Goal: Feedback & Contribution: Leave review/rating

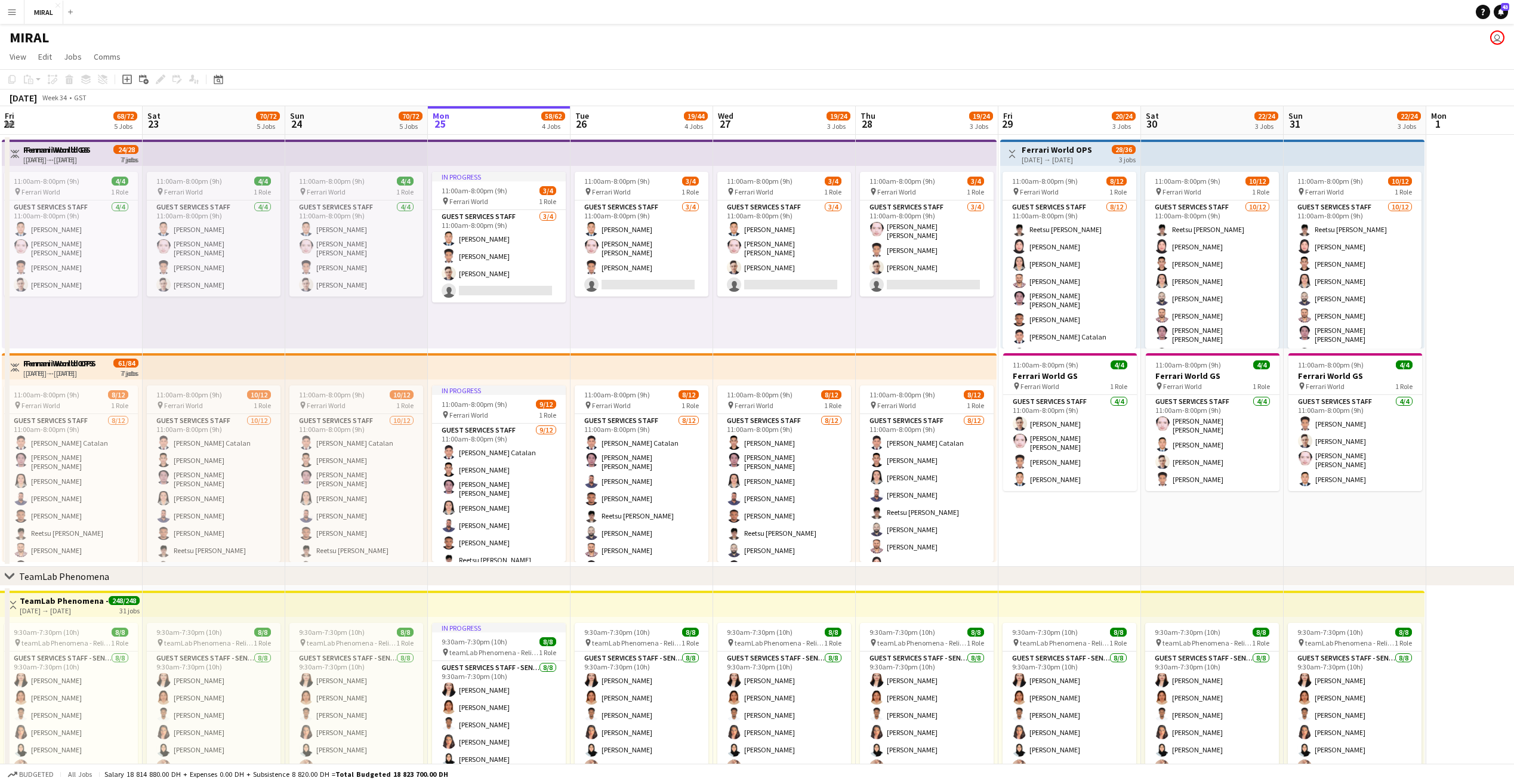
scroll to position [0, 285]
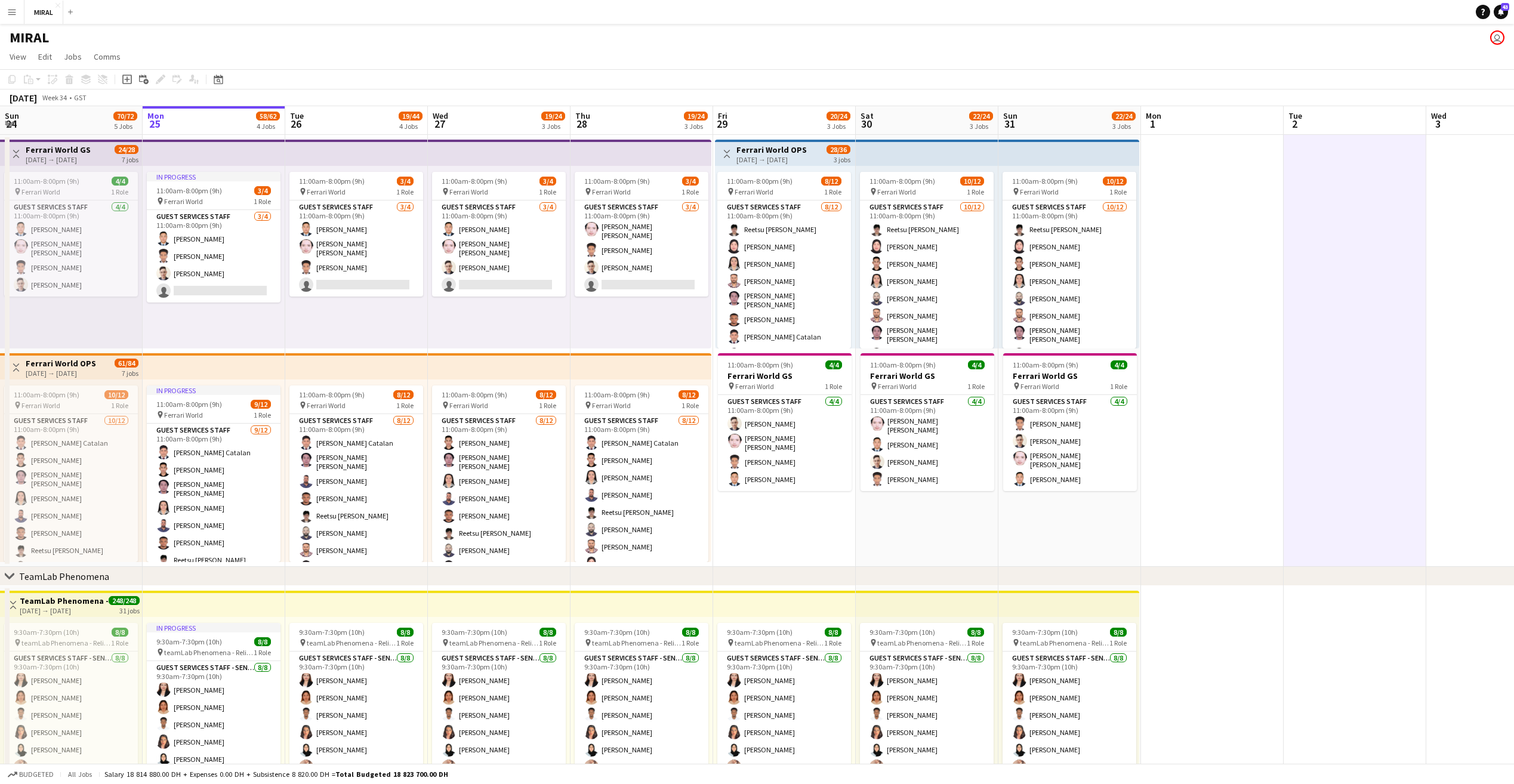
click at [10, 9] on app-icon "Menu" at bounding box center [12, 12] width 10 height 10
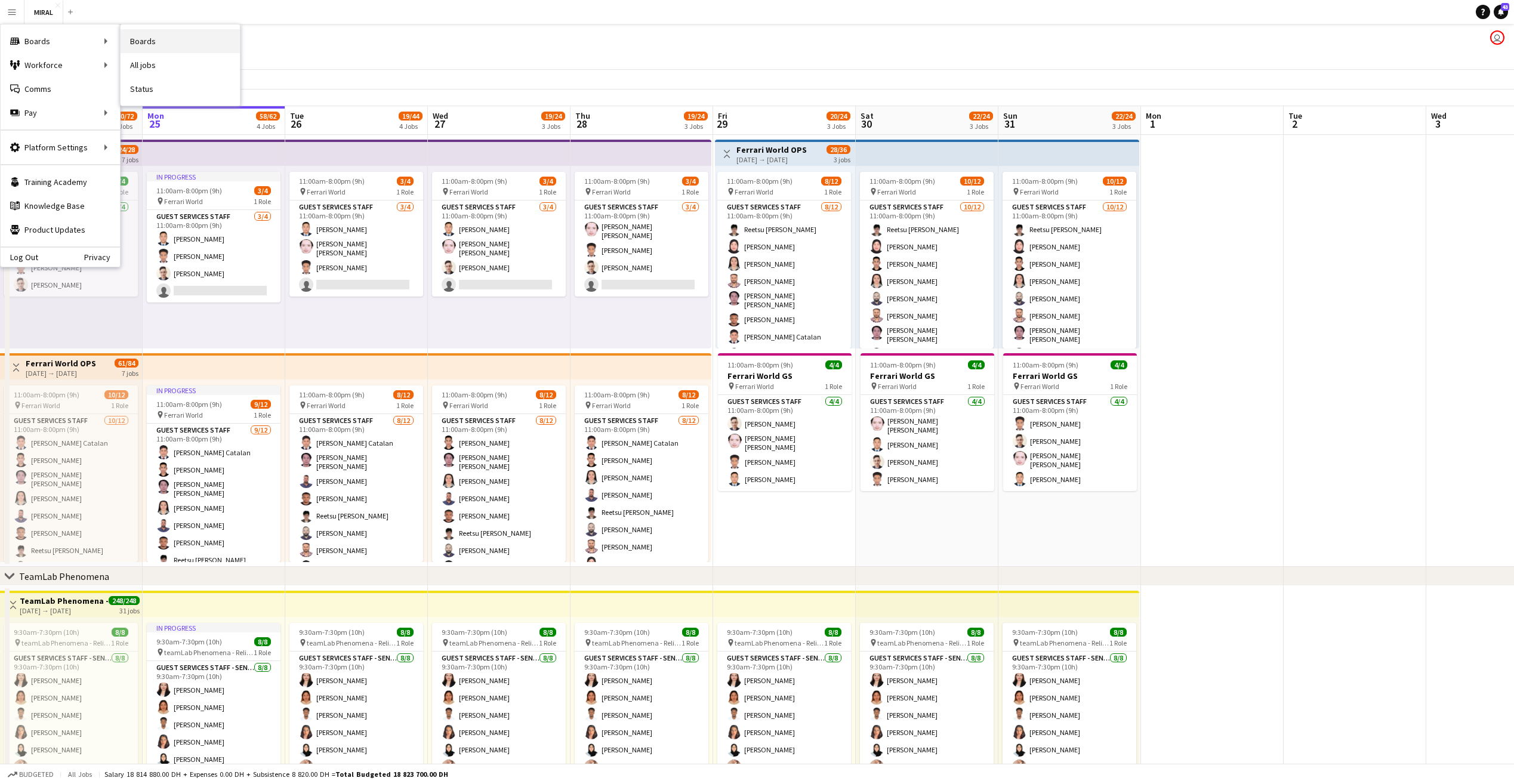
click at [145, 39] on link "Boards" at bounding box center [180, 41] width 119 height 24
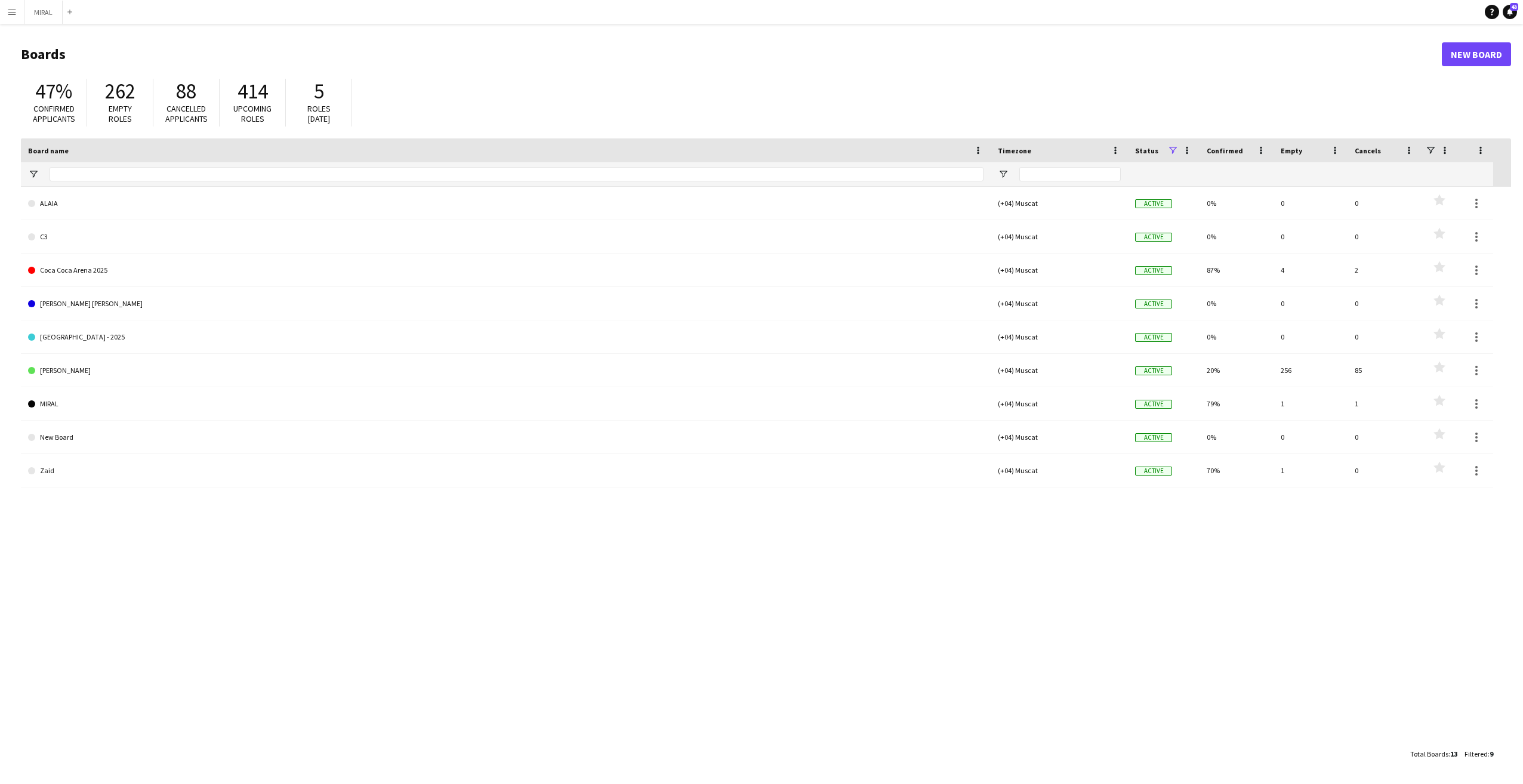
click at [8, 14] on app-icon "Menu" at bounding box center [12, 12] width 10 height 10
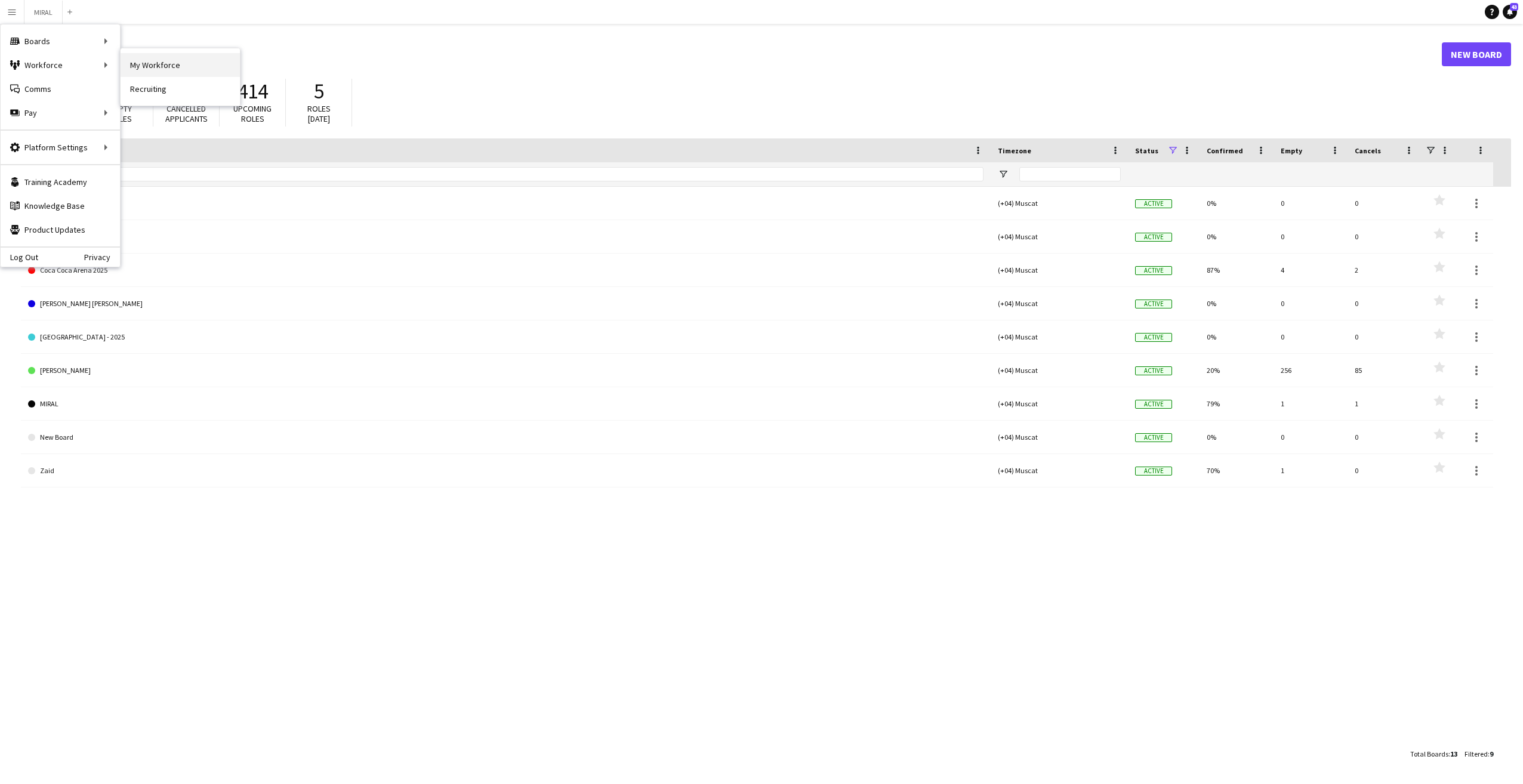
click at [151, 67] on link "My Workforce" at bounding box center [180, 65] width 119 height 24
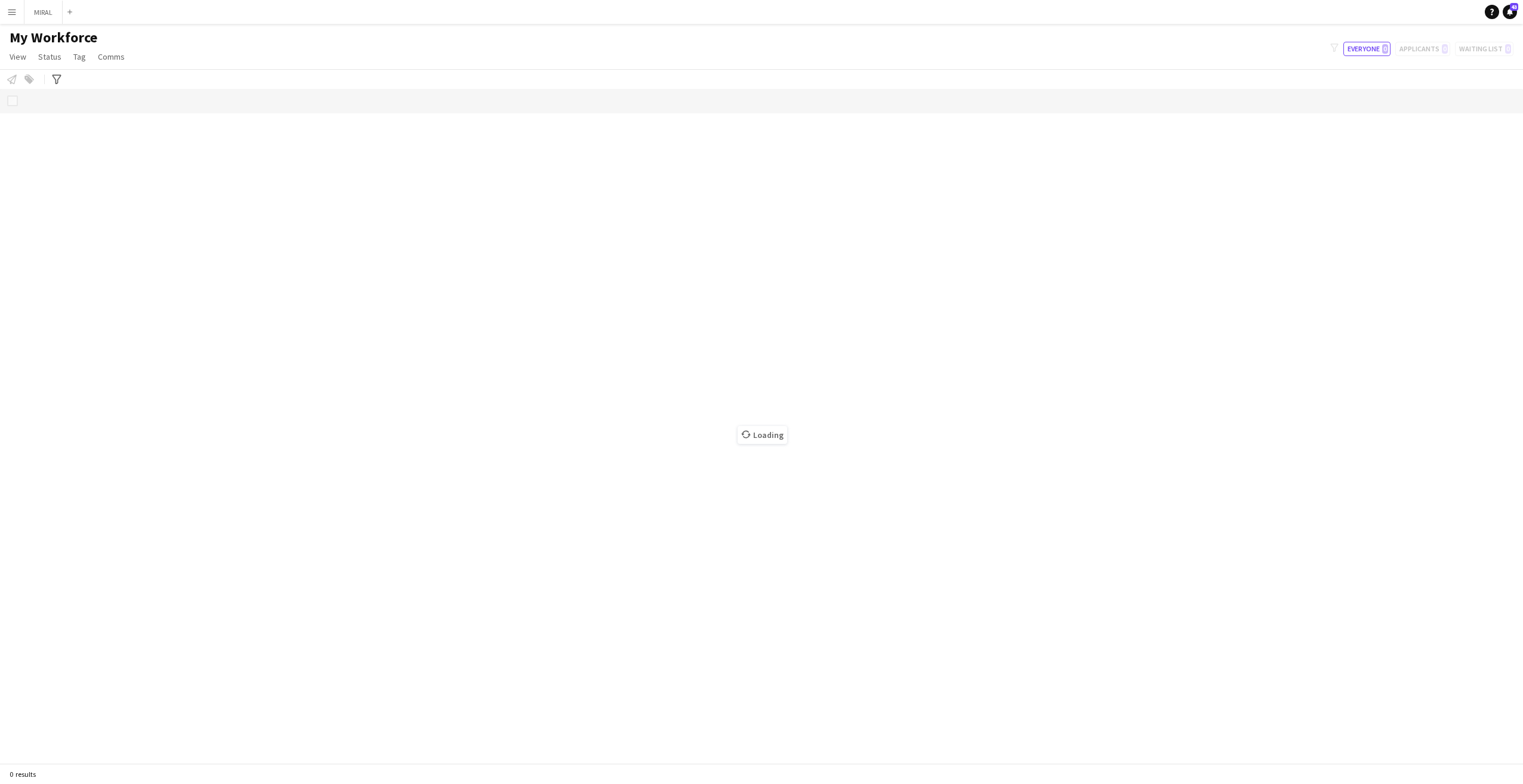
click at [1270, 43] on div "My Workforce View Views Default view New view Update view Delete view Edit name…" at bounding box center [761, 49] width 1523 height 40
click at [153, 49] on div "My Workforce View Views Default view New view Update view Delete view Edit name…" at bounding box center [761, 49] width 1523 height 40
click at [102, 14] on app-navbar "Menu Boards Boards Boards All jobs Status Workforce Workforce My Workforce Recr…" at bounding box center [761, 12] width 1523 height 24
click at [1372, 51] on button "Everyone 0" at bounding box center [1367, 49] width 48 height 14
click at [1424, 47] on div "filter-1 Everyone 0 Applicants 0 Waiting list 0" at bounding box center [1422, 49] width 202 height 14
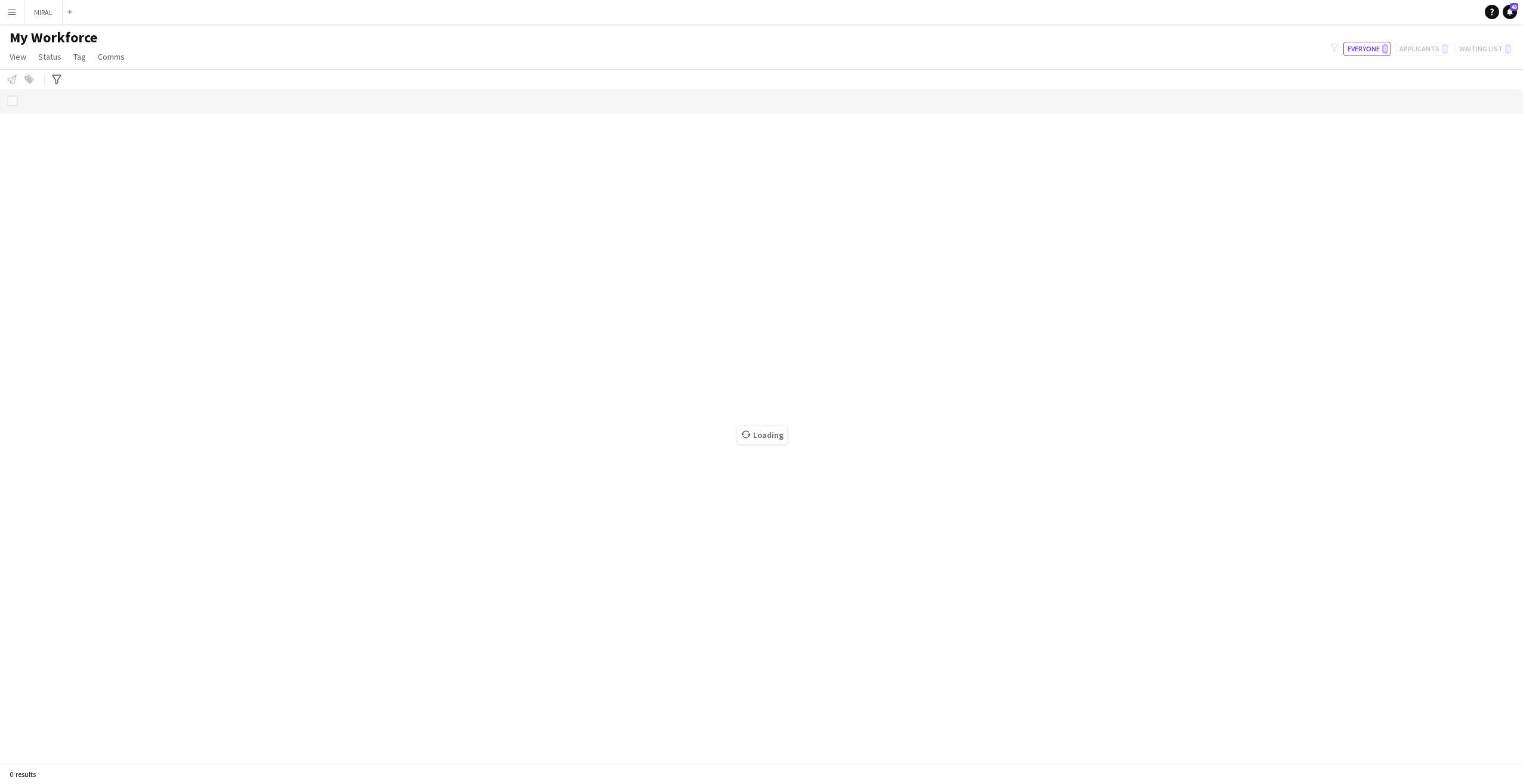
drag, startPoint x: 1148, startPoint y: 28, endPoint x: 43, endPoint y: 76, distance: 1106.0
click at [1148, 28] on main "My Workforce View Views Default view New view Update view Delete view Edit name…" at bounding box center [761, 396] width 1523 height 744
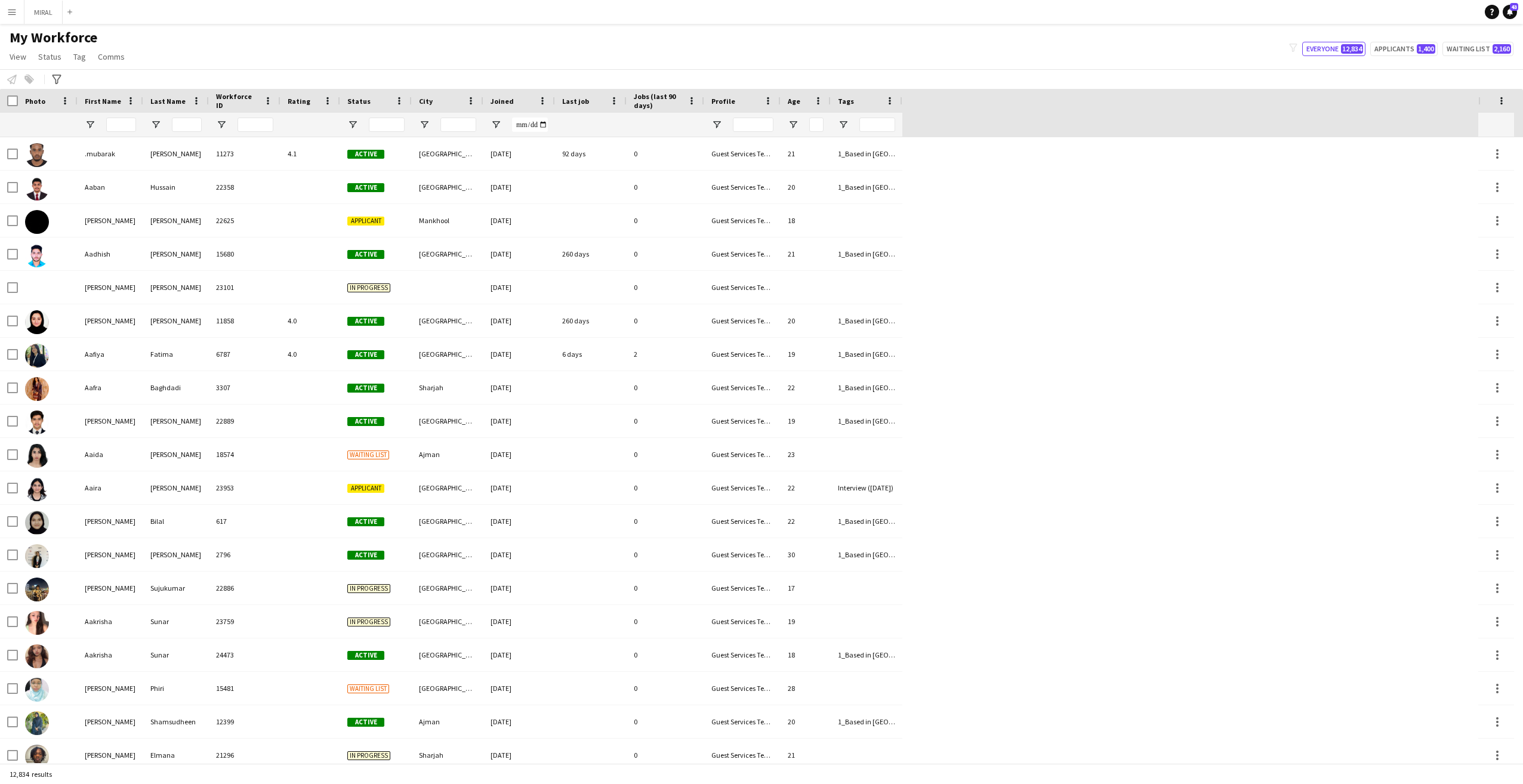
click at [809, 47] on div "My Workforce View Views Default view New view Update view Delete view Edit name…" at bounding box center [761, 49] width 1523 height 40
click at [1187, 29] on div "My Workforce View Views Default view New view Update view Delete view Edit name…" at bounding box center [761, 49] width 1523 height 40
click at [1045, 41] on div "My Workforce View Views Default view New view Update view Delete view Edit name…" at bounding box center [761, 49] width 1523 height 40
click at [284, 35] on div "My Workforce View Views Default view New view Update view Delete view Edit name…" at bounding box center [761, 49] width 1523 height 40
click at [226, 10] on app-navbar "Menu Boards Boards Boards All jobs Status Workforce Workforce My Workforce Recr…" at bounding box center [761, 12] width 1523 height 24
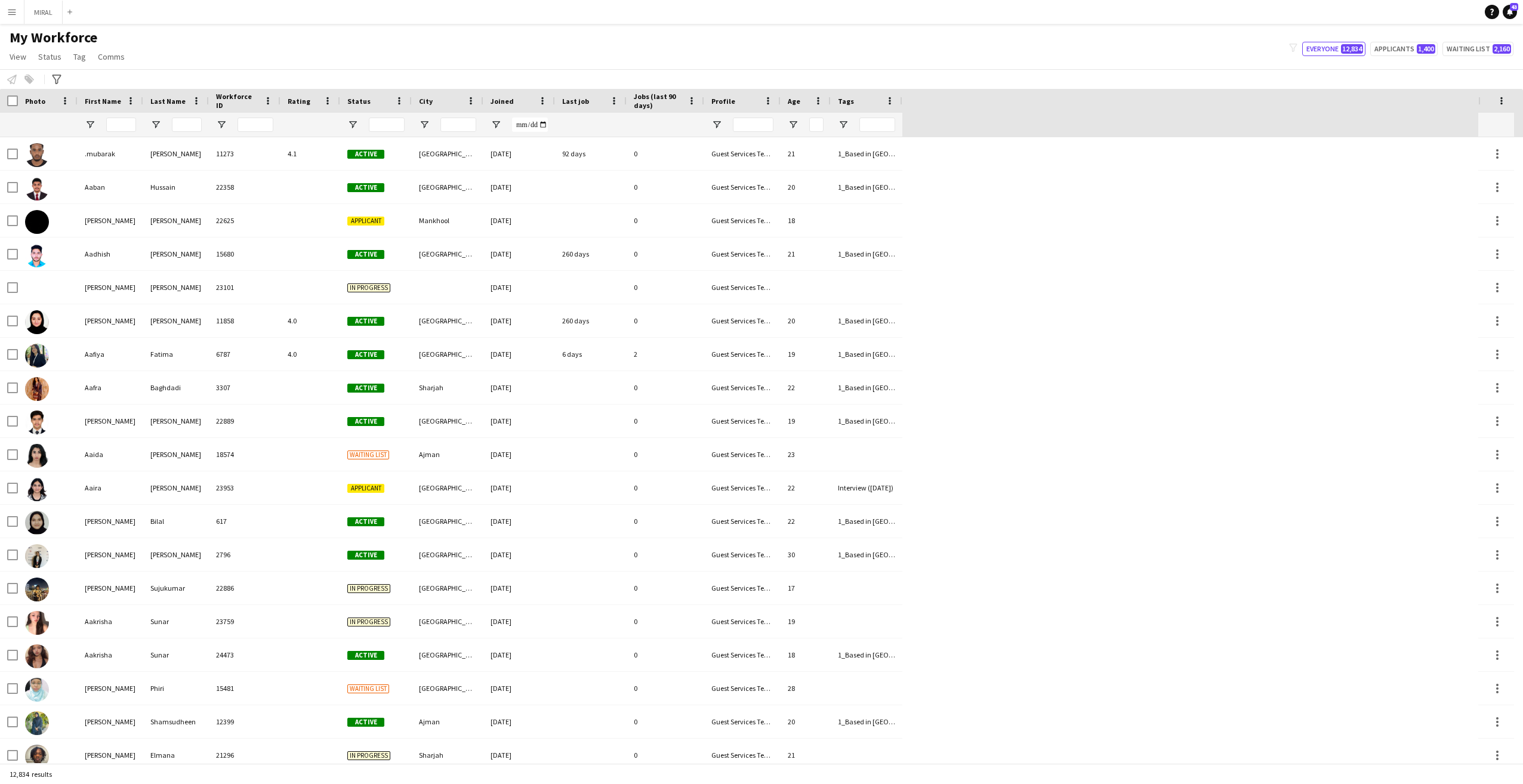
click at [206, 64] on div "My Workforce View Views Default view New view Update view Delete view Edit name…" at bounding box center [761, 49] width 1523 height 40
click at [760, 46] on div "My Workforce View Views Default view New view Update view Delete view Edit name…" at bounding box center [761, 49] width 1523 height 40
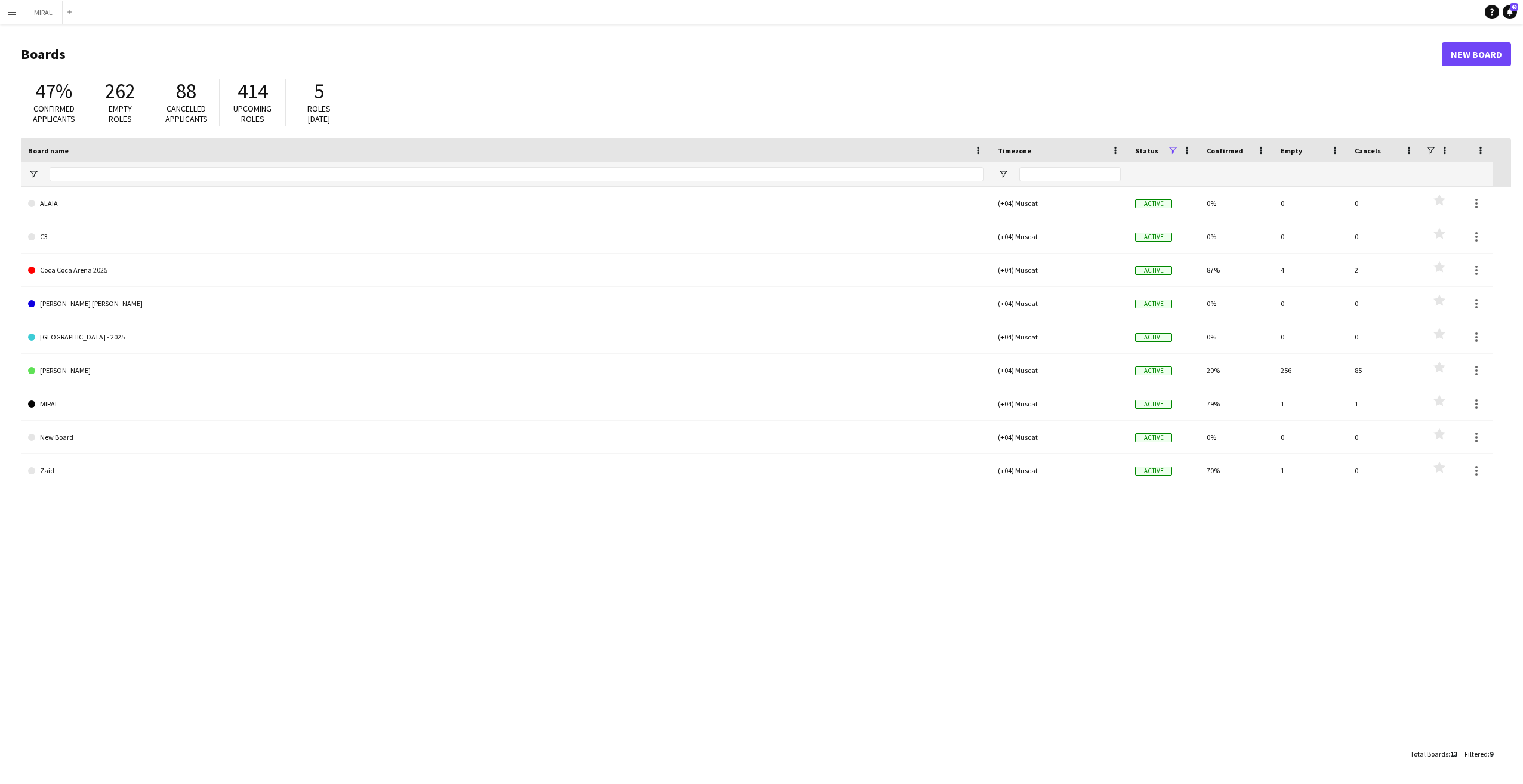
click at [11, 12] on app-icon "Menu" at bounding box center [12, 12] width 10 height 10
click at [346, 50] on h1 "Boards" at bounding box center [731, 54] width 1421 height 18
click at [4, 8] on button "Menu" at bounding box center [12, 12] width 24 height 24
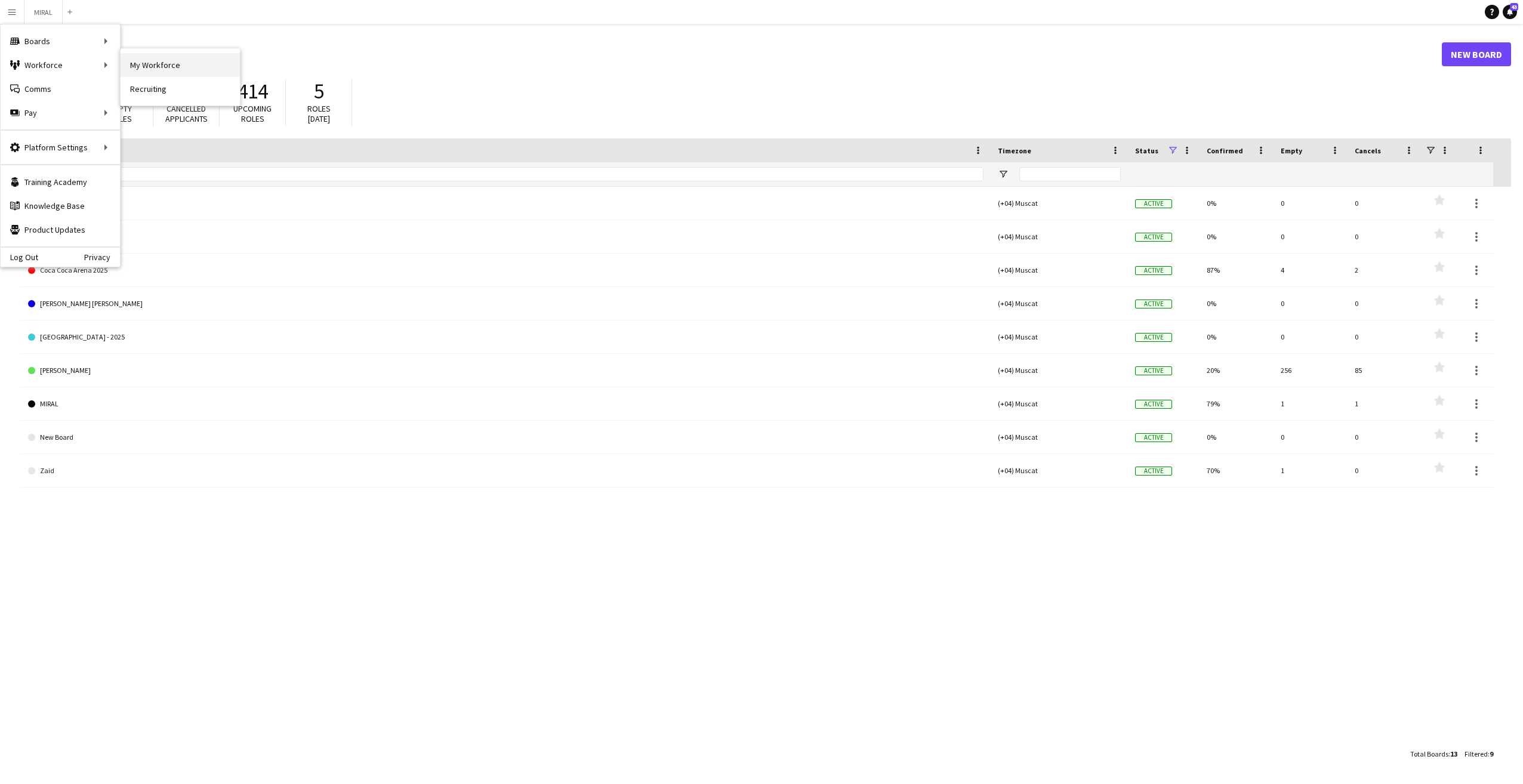
click at [164, 65] on link "My Workforce" at bounding box center [180, 65] width 119 height 24
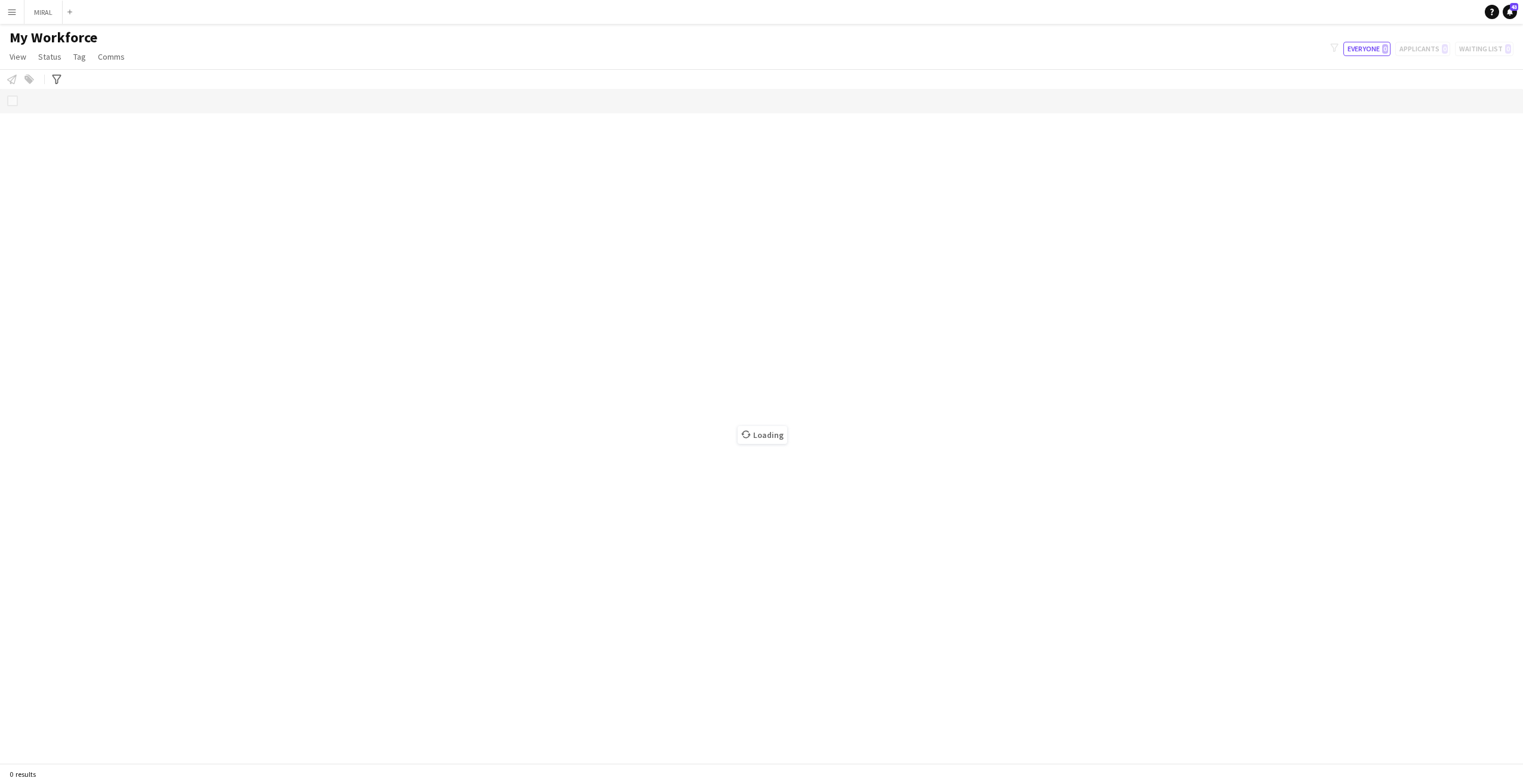
click at [16, 100] on div "Loading" at bounding box center [761, 425] width 1523 height 674
click at [61, 80] on div "Advanced filters" at bounding box center [56, 80] width 14 height 14
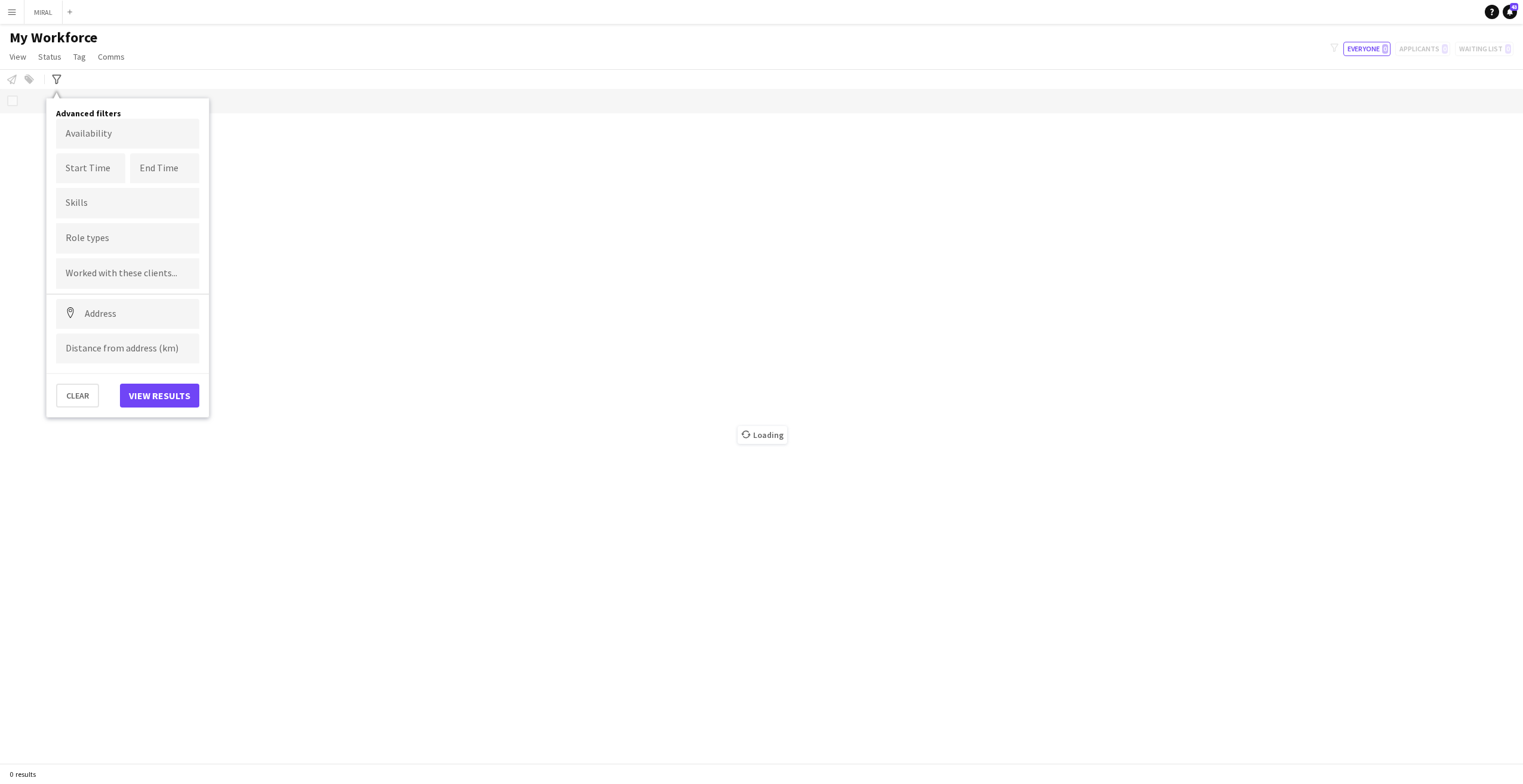
click at [169, 76] on div "Notify workforce Add to tag Select at least one crew to tag him or her. Advance…" at bounding box center [761, 79] width 1523 height 19
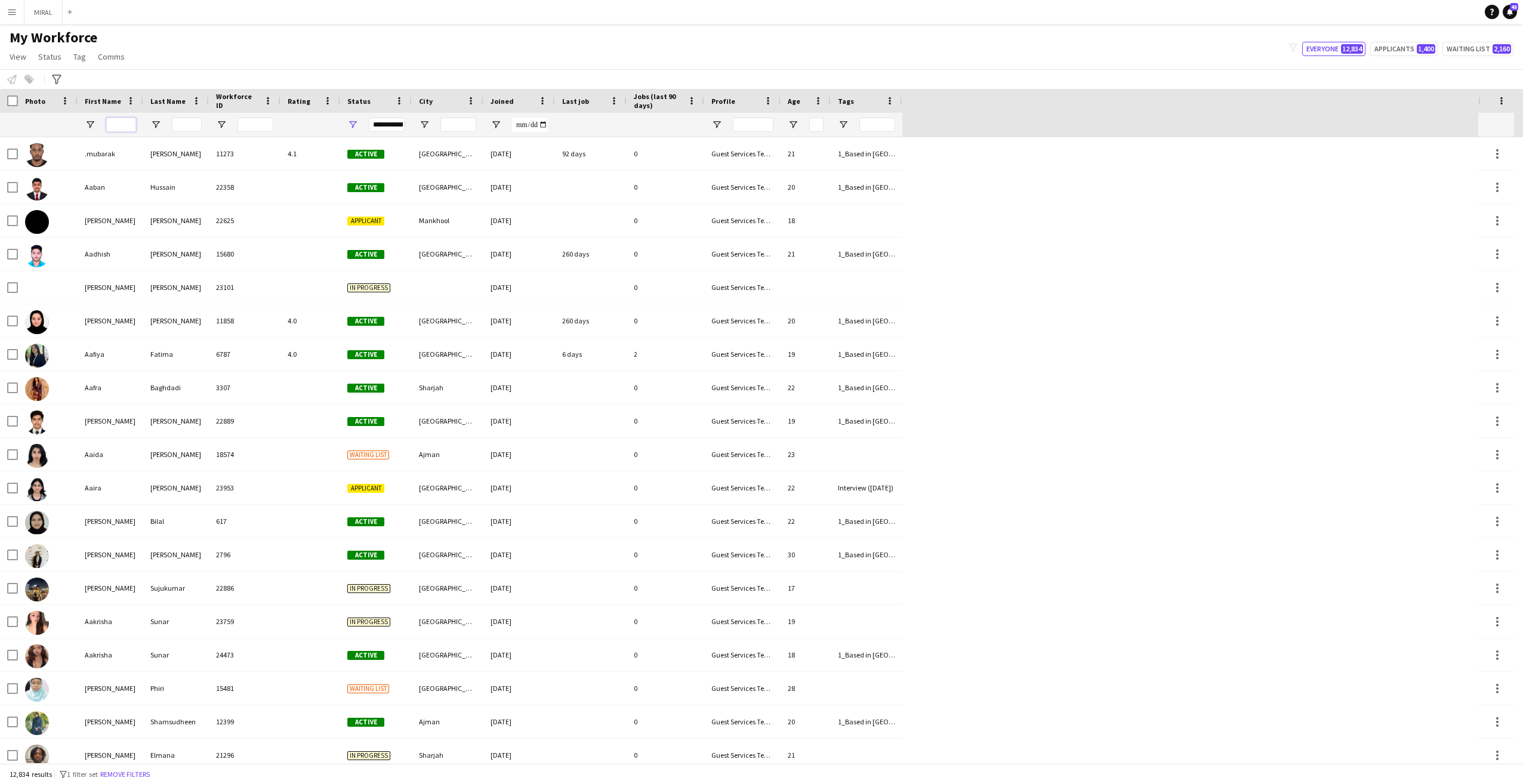
click at [112, 126] on input "First Name Filter Input" at bounding box center [121, 125] width 30 height 14
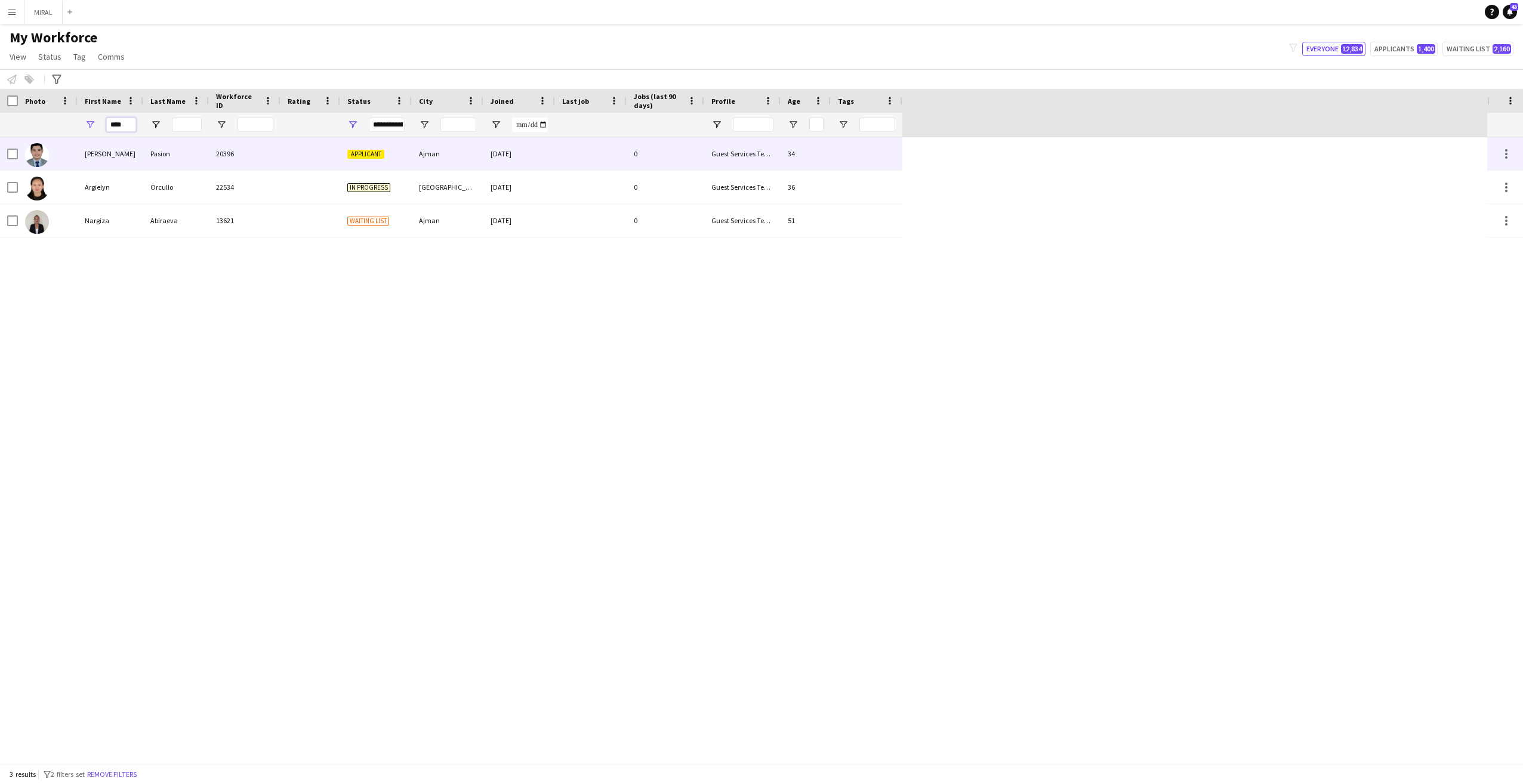
type input "****"
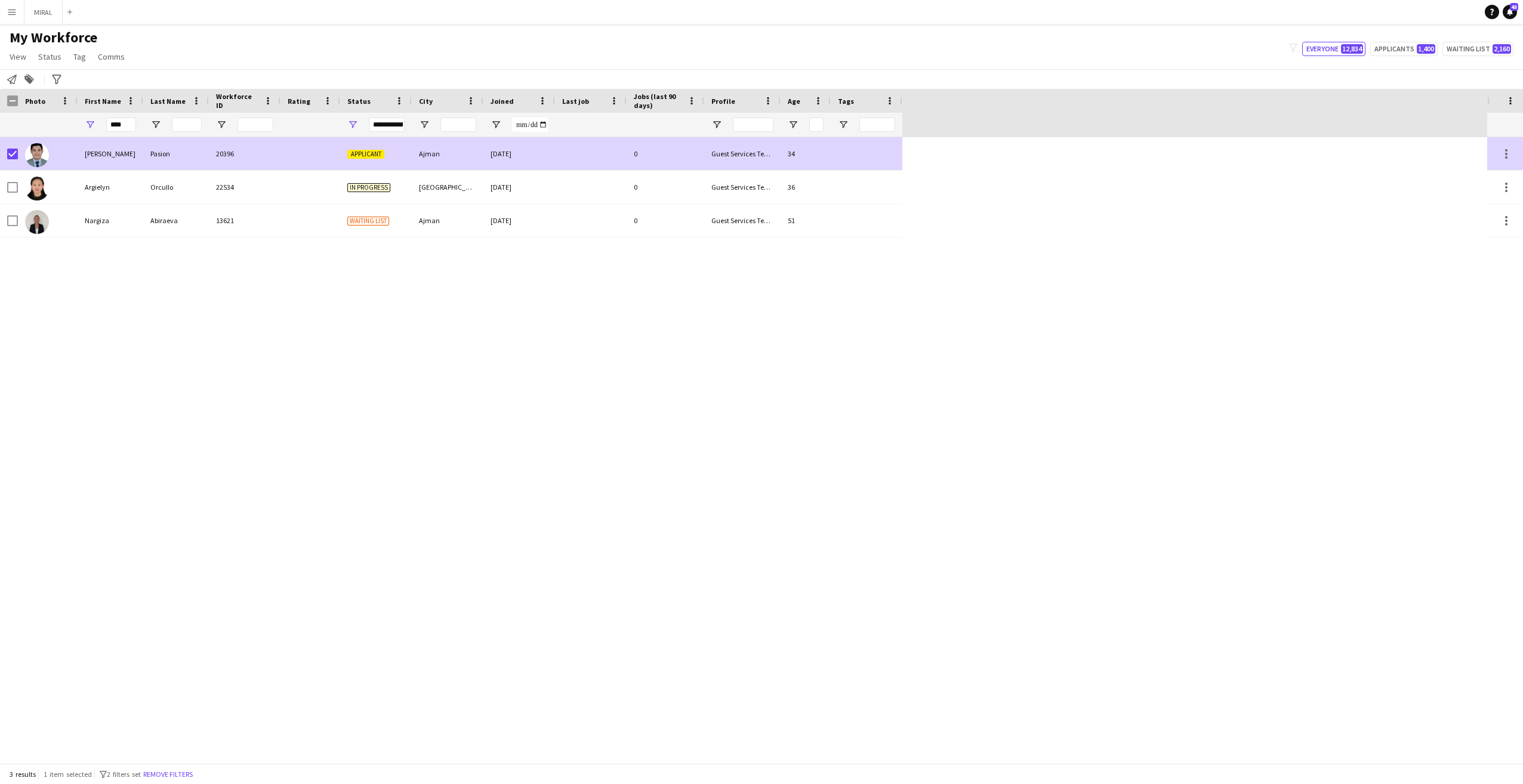
click at [85, 155] on div "[PERSON_NAME]" at bounding box center [110, 153] width 65 height 33
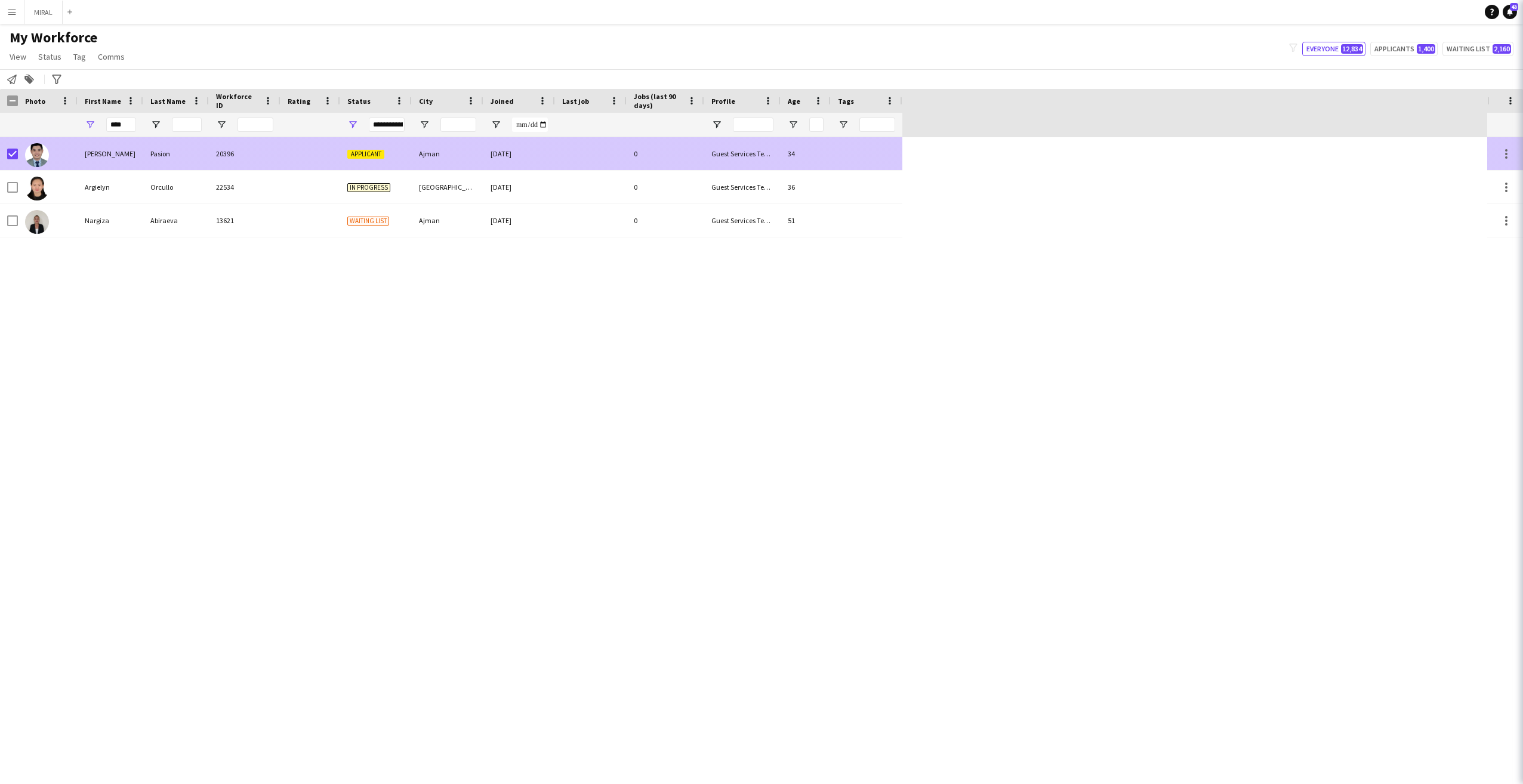
click at [85, 155] on div "[PERSON_NAME]" at bounding box center [110, 153] width 65 height 33
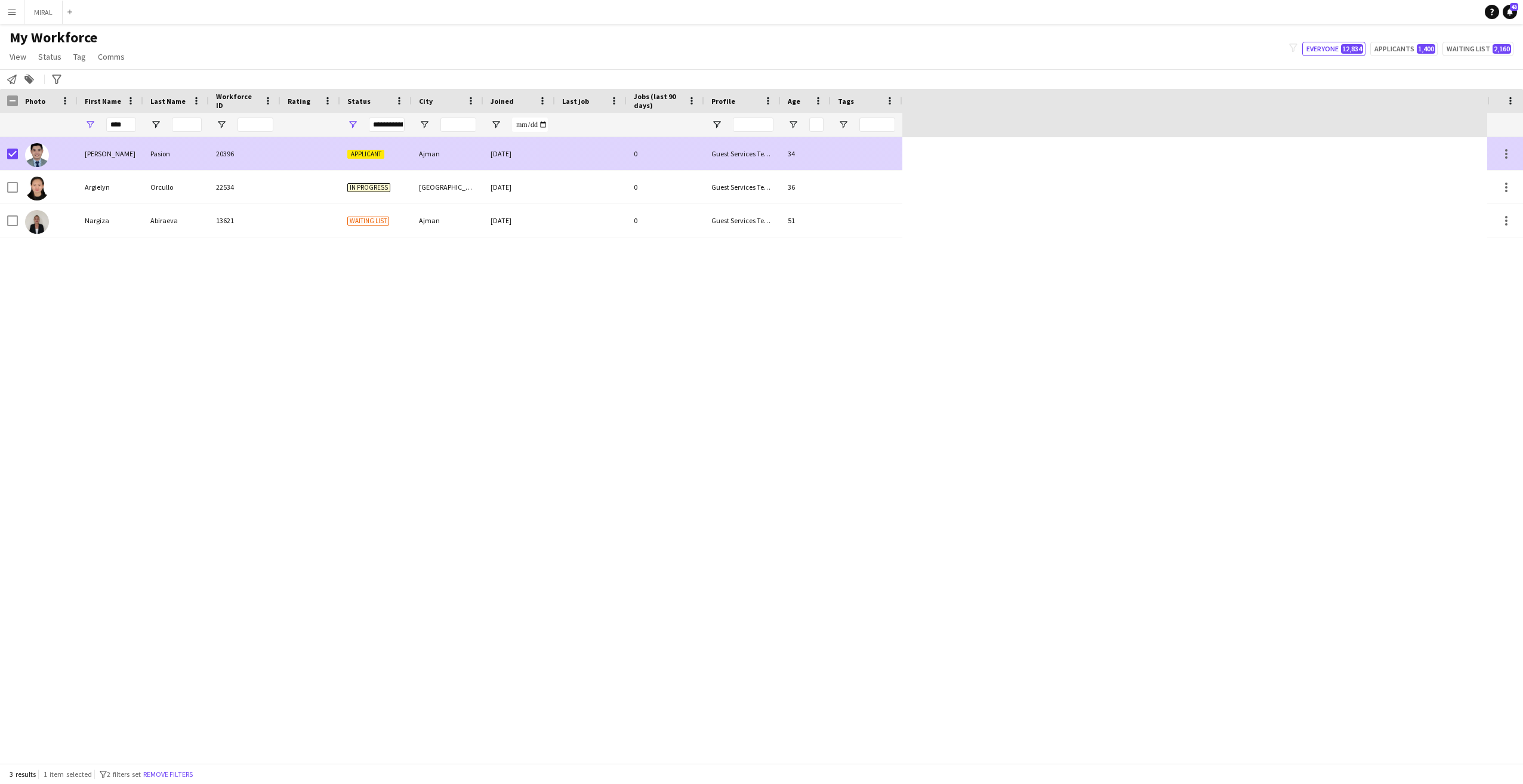
click at [372, 152] on span "Applicant" at bounding box center [366, 154] width 37 height 9
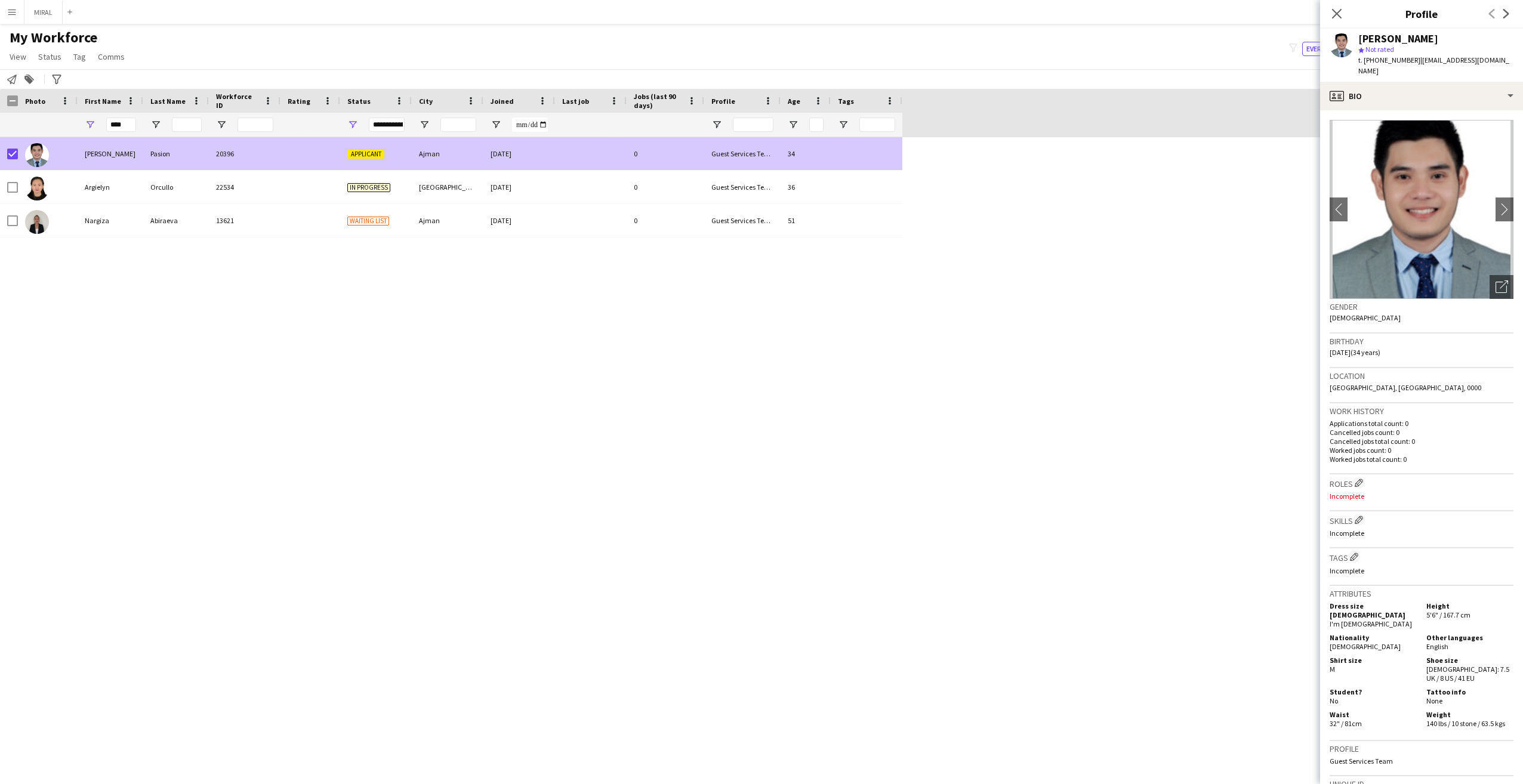
click at [374, 154] on span "Applicant" at bounding box center [366, 154] width 37 height 9
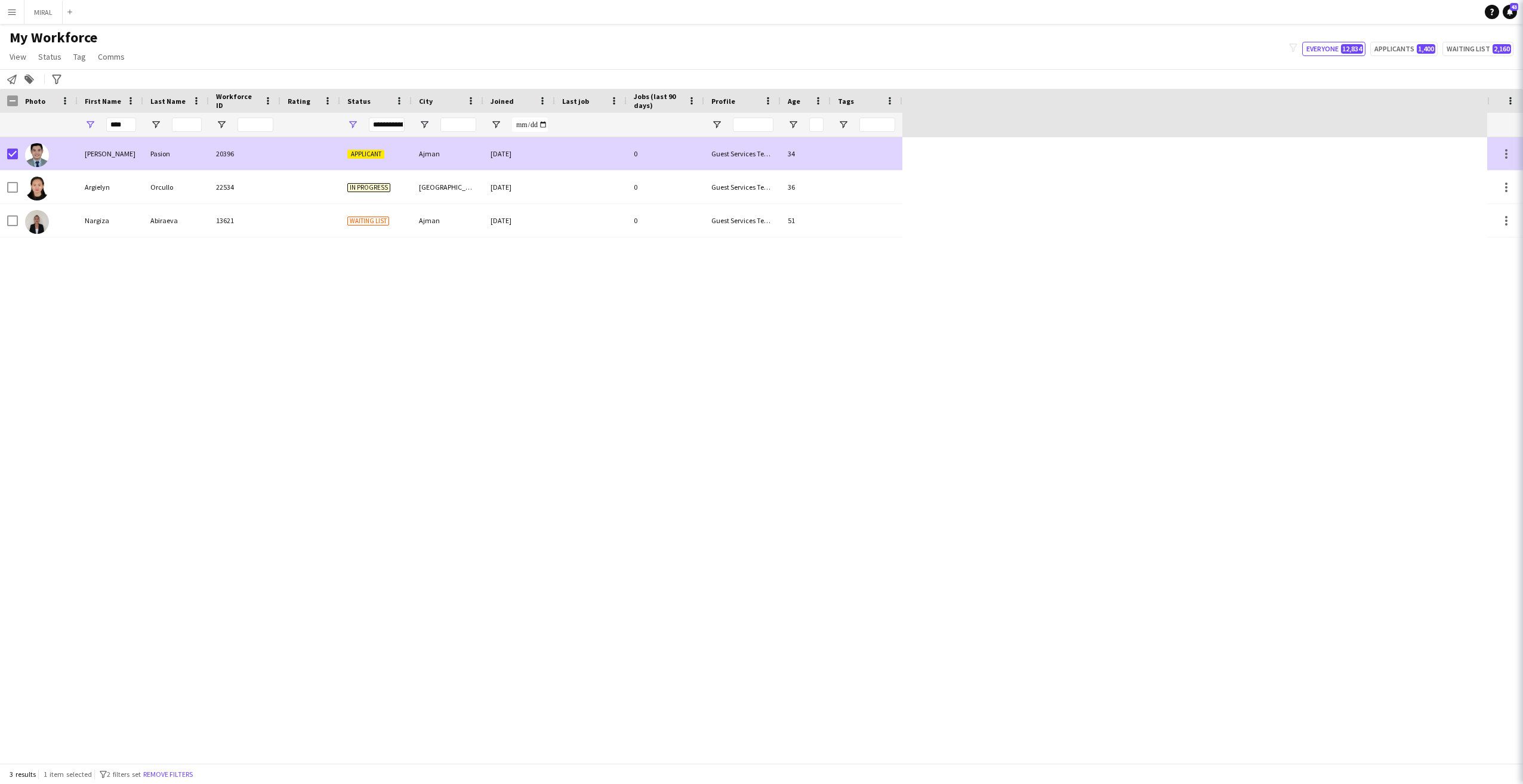
click at [374, 154] on span "Applicant" at bounding box center [366, 154] width 37 height 9
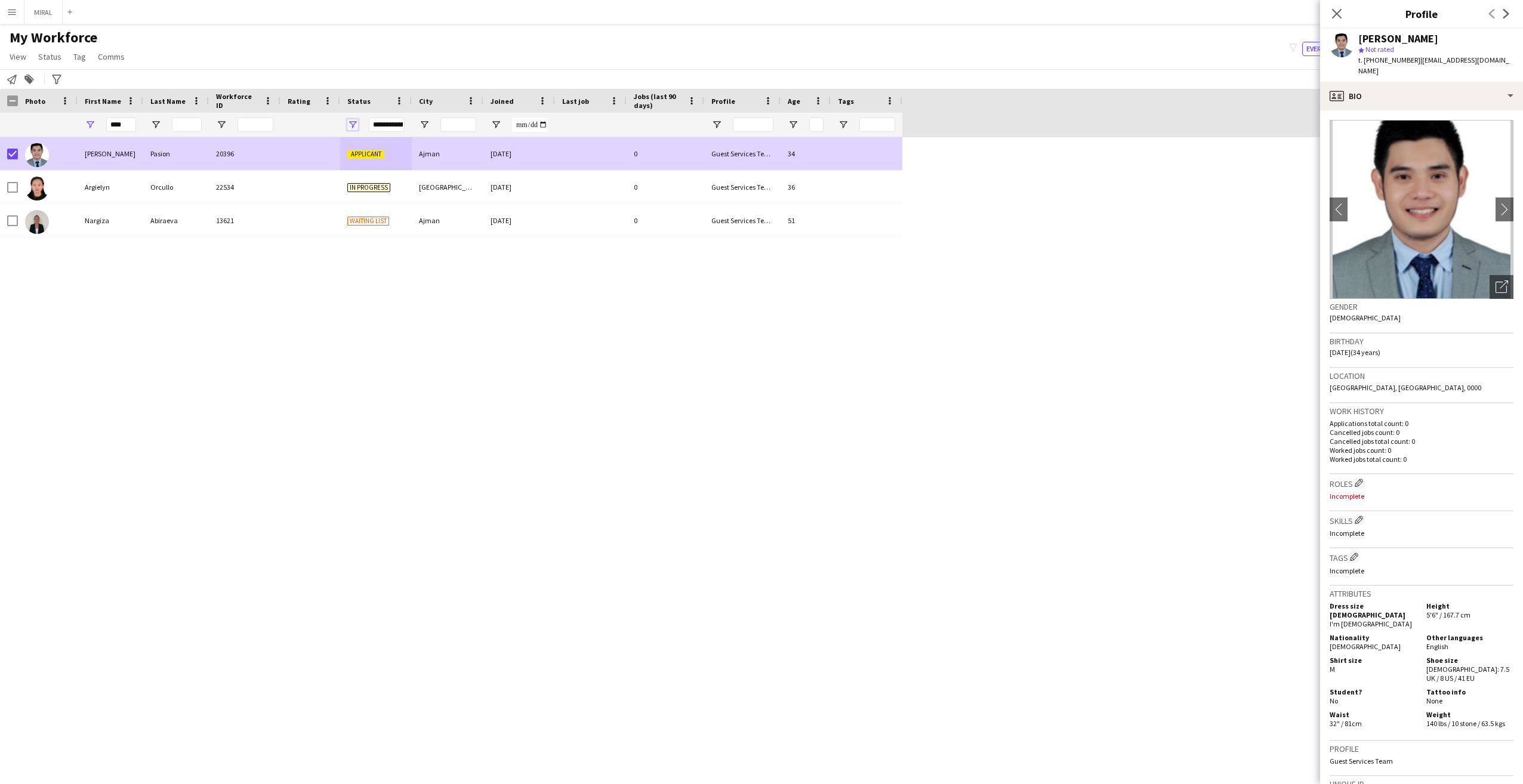
click at [356, 125] on span "Open Filter Menu" at bounding box center [352, 124] width 10 height 10
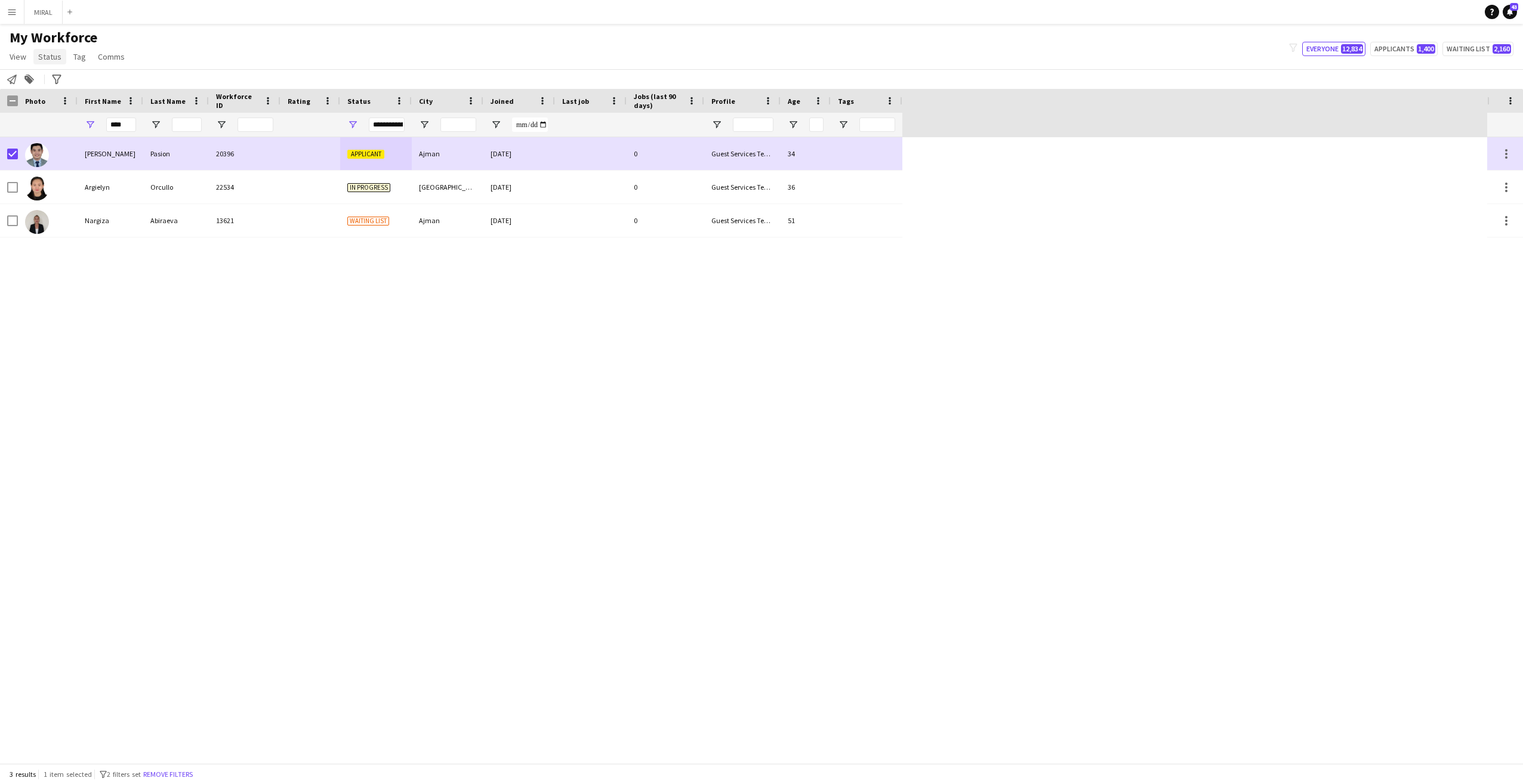
click at [49, 57] on span "Status" at bounding box center [49, 56] width 23 height 10
click at [61, 78] on link "Edit" at bounding box center [76, 82] width 84 height 25
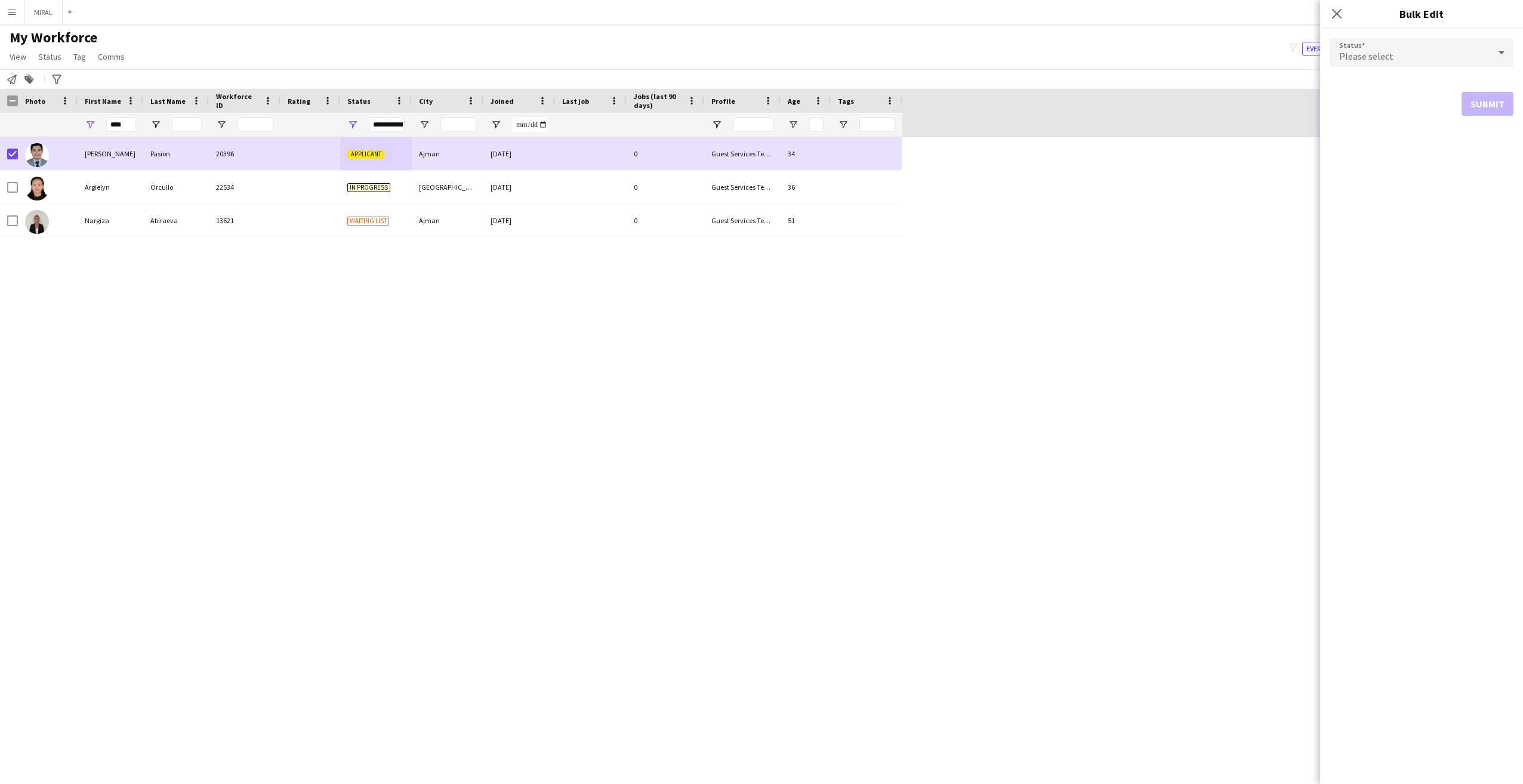
click at [1500, 52] on icon at bounding box center [1500, 53] width 6 height 3
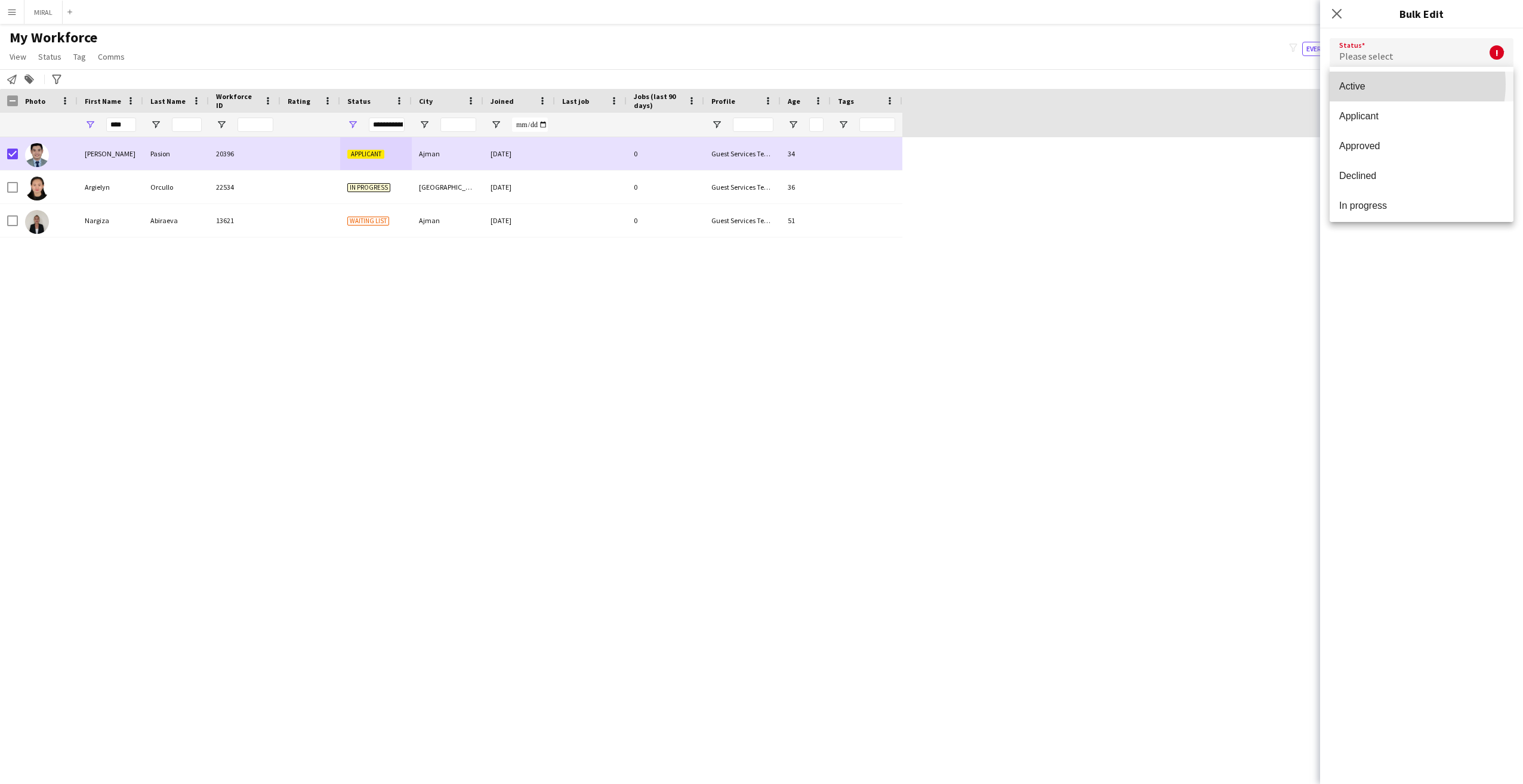
click at [1389, 84] on span "Active" at bounding box center [1422, 86] width 164 height 11
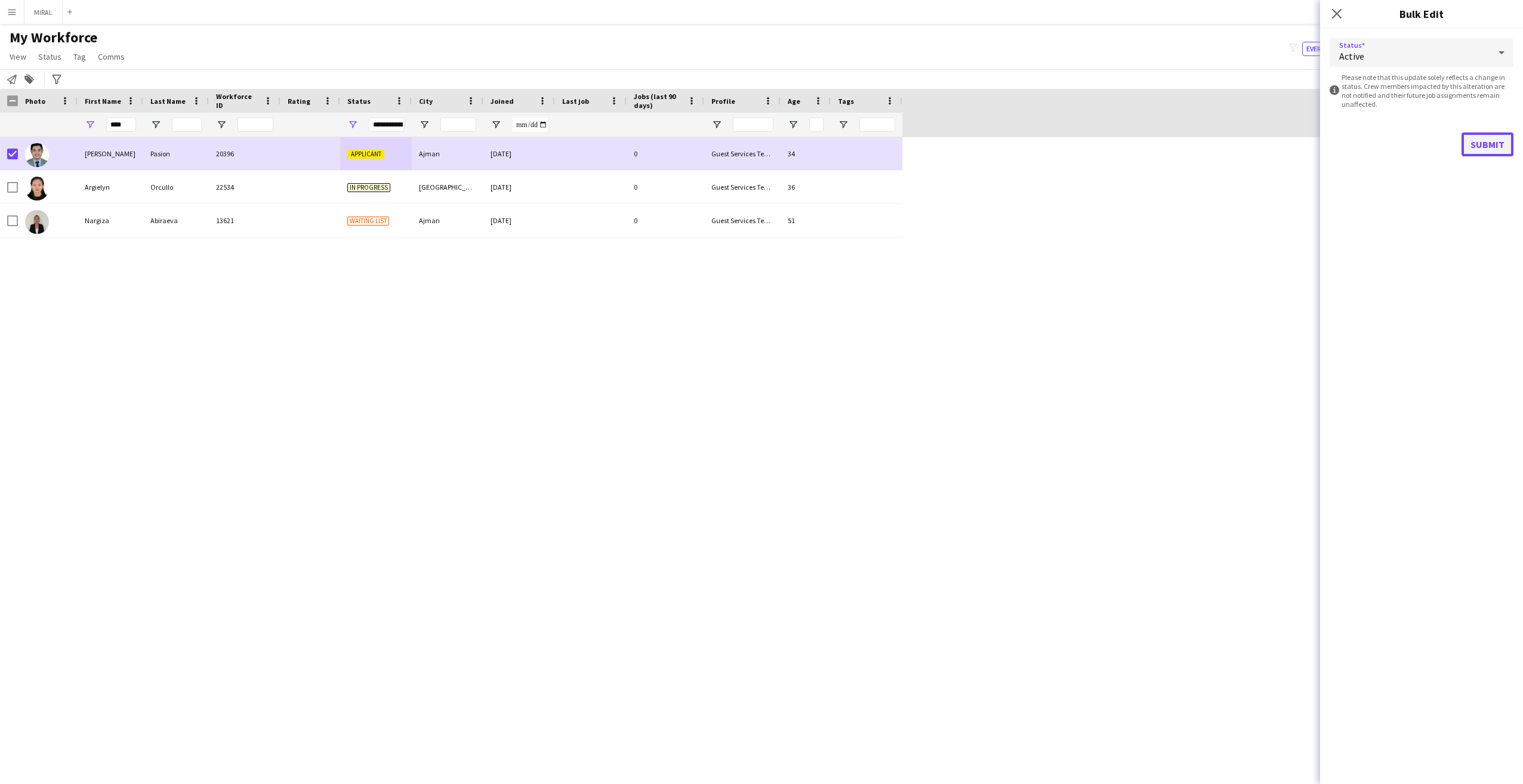
click at [1482, 148] on button "Submit" at bounding box center [1487, 144] width 52 height 24
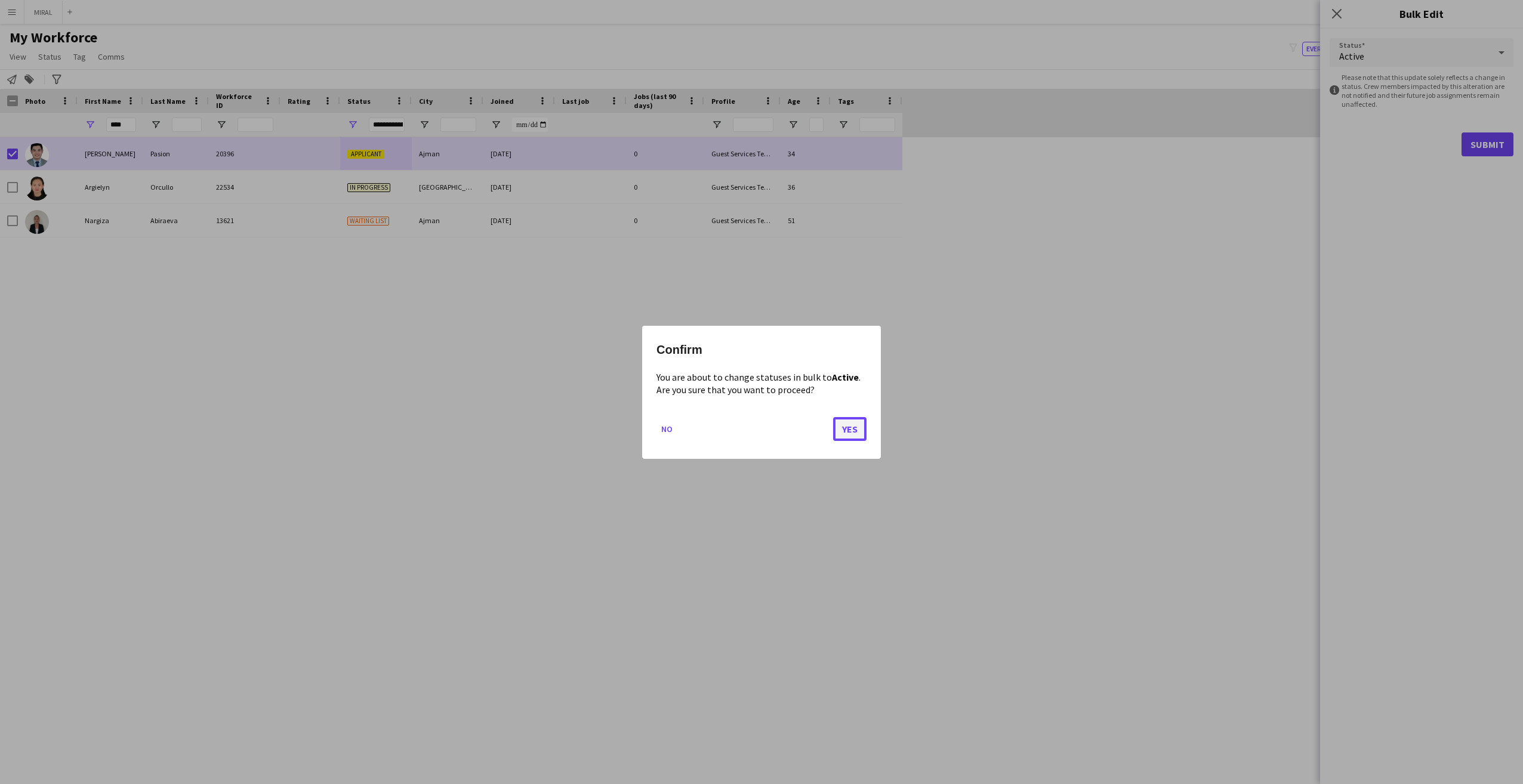
click at [857, 418] on button "Yes" at bounding box center [849, 428] width 33 height 24
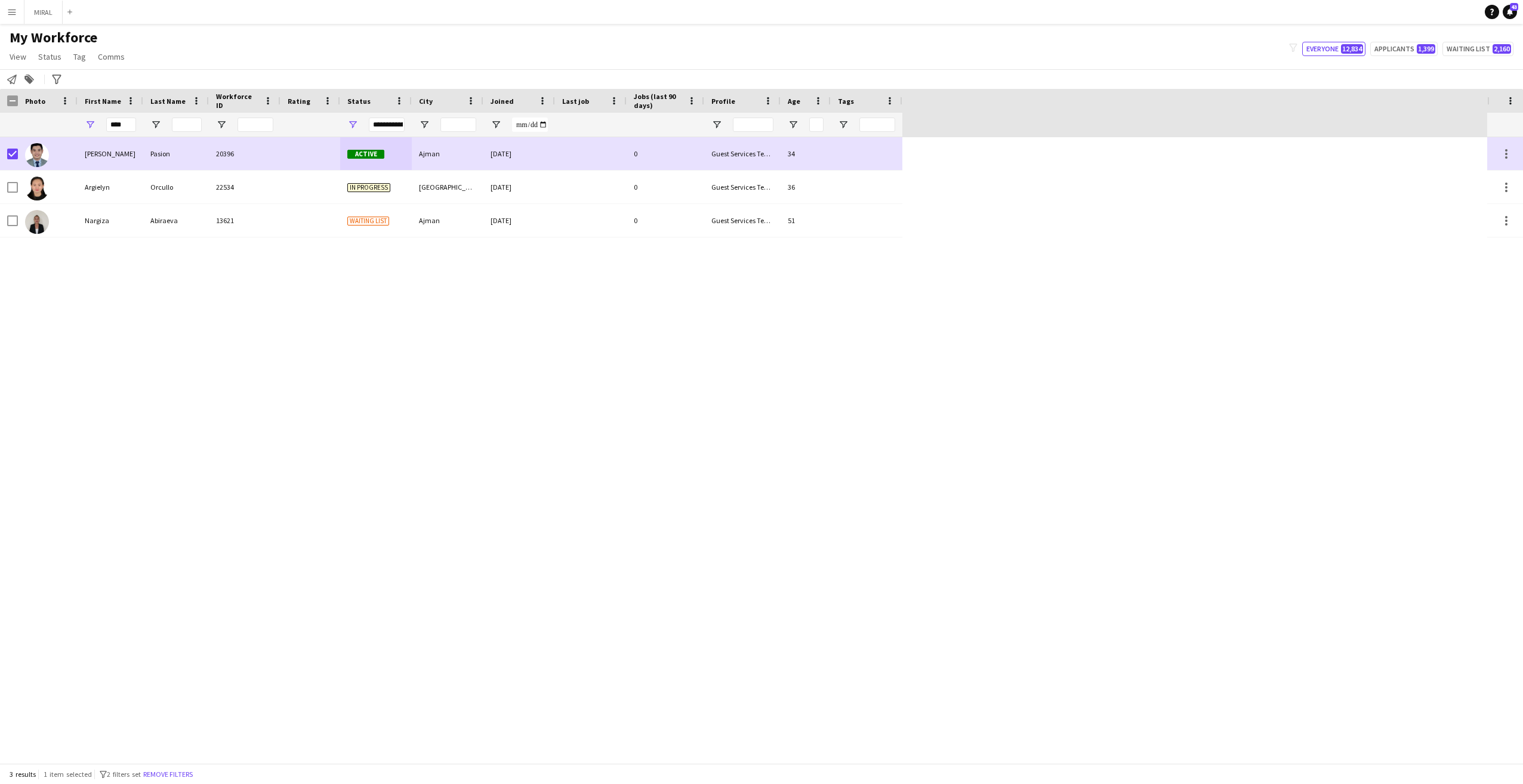
click at [846, 100] on span "Tags" at bounding box center [846, 101] width 16 height 9
click at [79, 60] on span "Tag" at bounding box center [80, 56] width 13 height 10
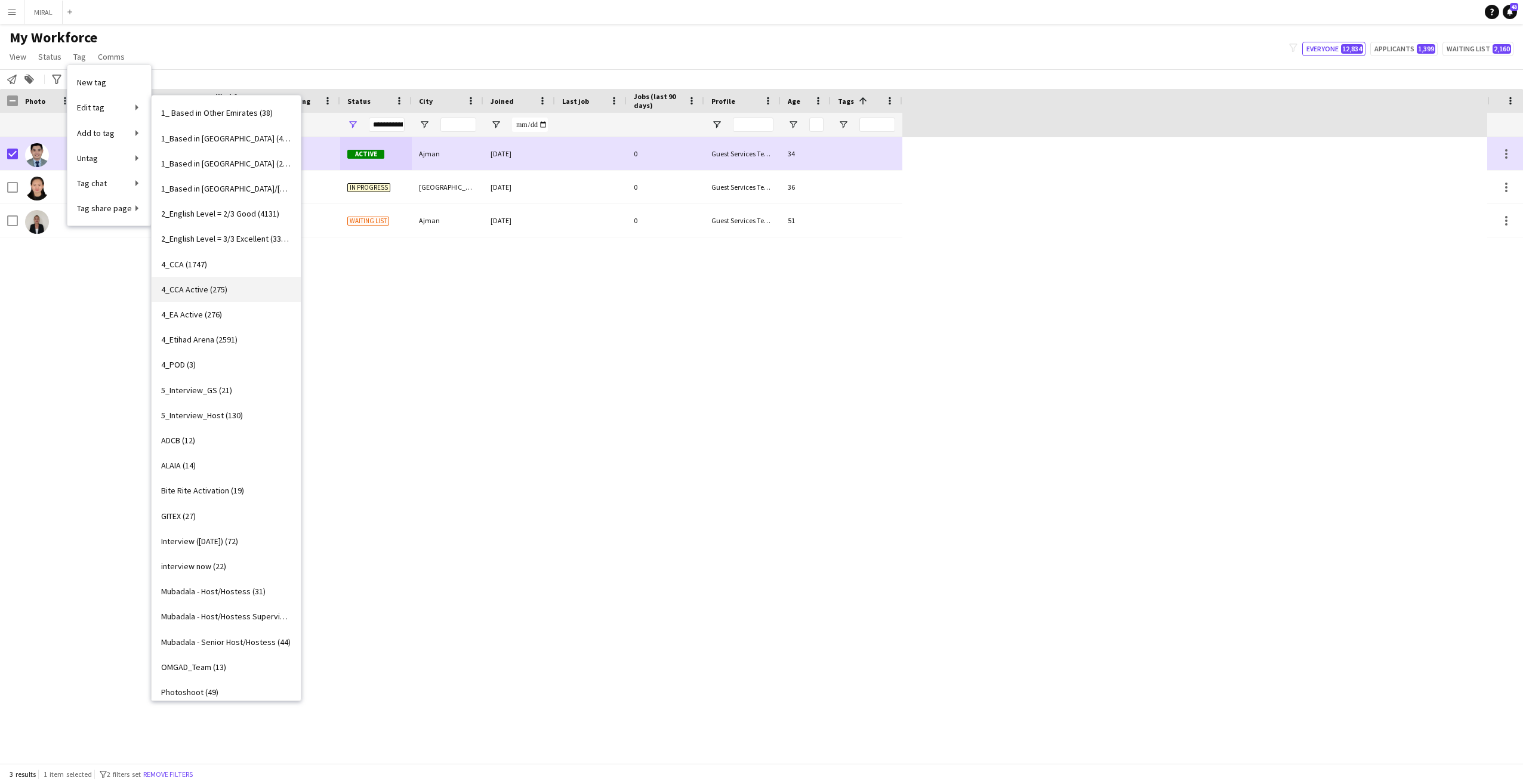
click at [242, 291] on link "4_CCA Active (275)" at bounding box center [226, 289] width 149 height 25
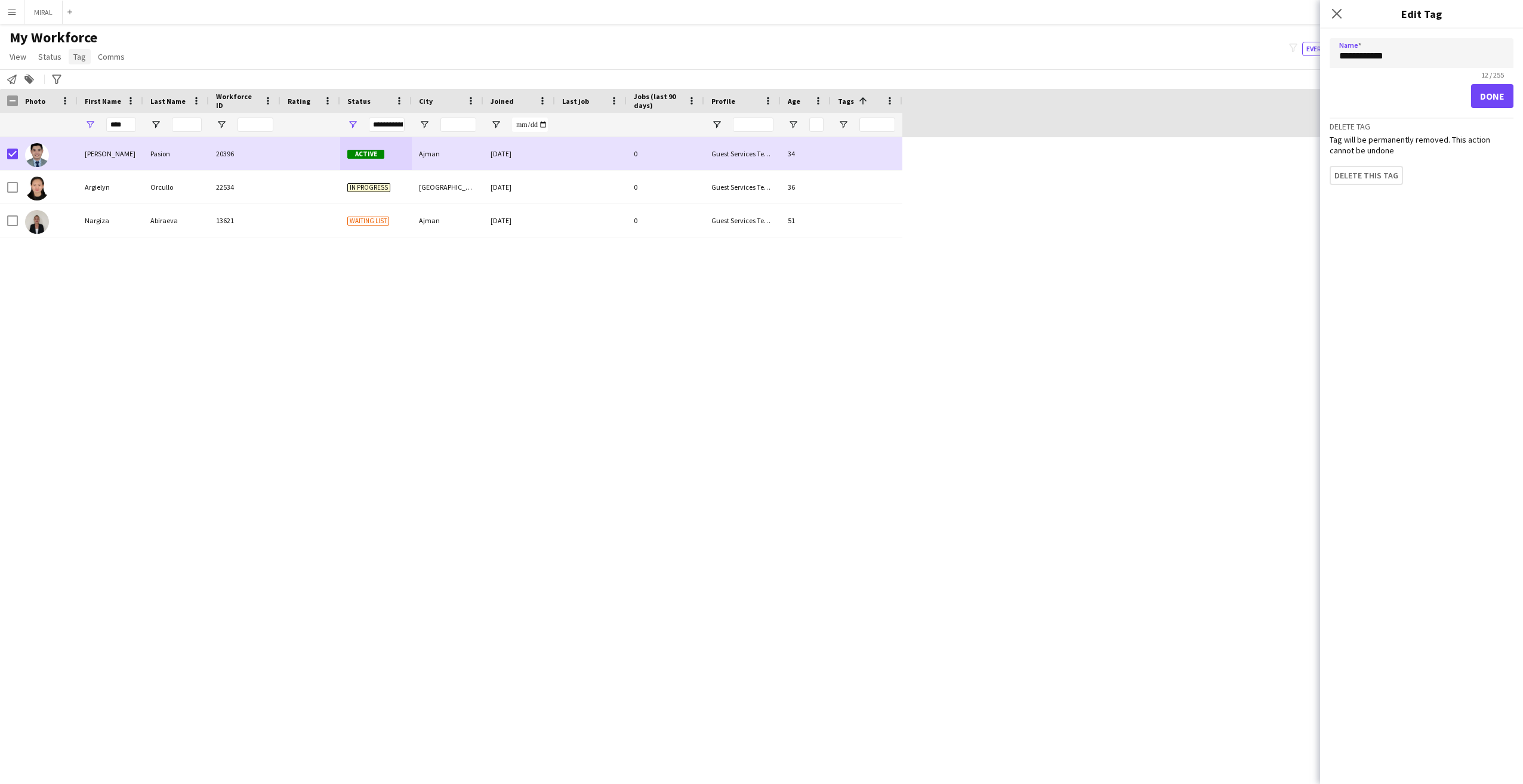
click at [80, 61] on span "Tag" at bounding box center [80, 56] width 13 height 10
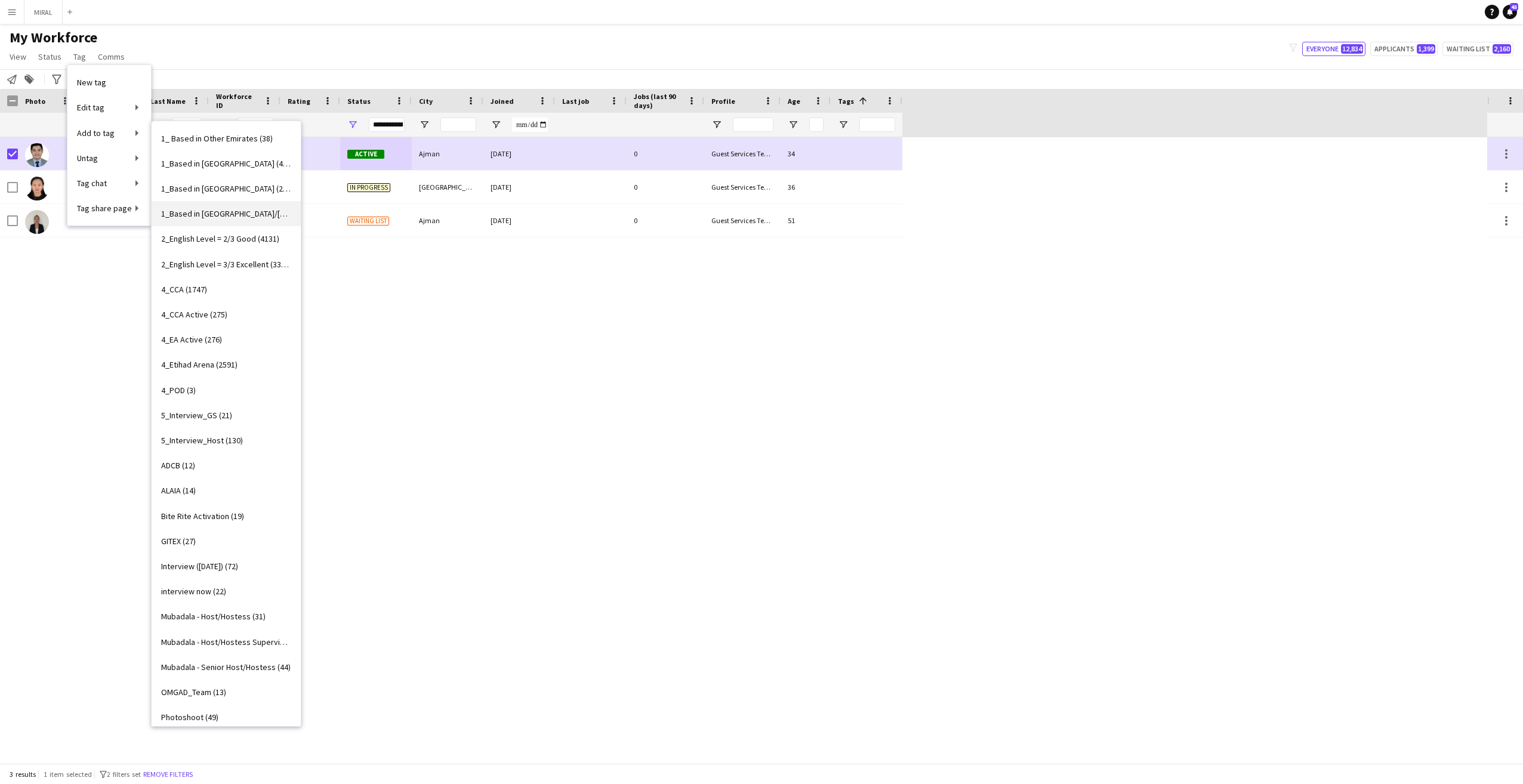
click at [199, 214] on span "1_Based in [GEOGRAPHIC_DATA]/[GEOGRAPHIC_DATA]/[GEOGRAPHIC_DATA] (3227)" at bounding box center [226, 213] width 130 height 10
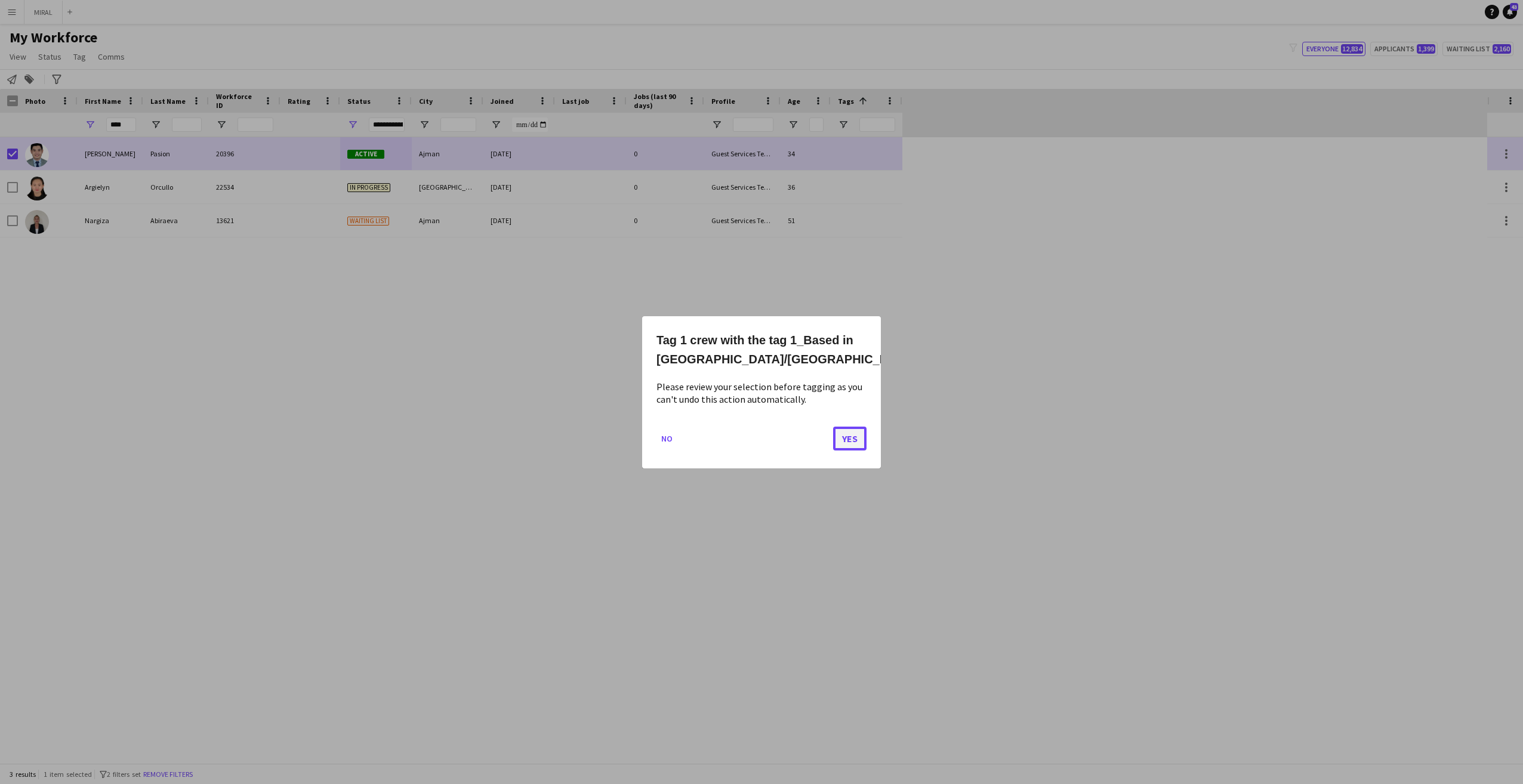
click at [846, 439] on button "Yes" at bounding box center [849, 438] width 33 height 24
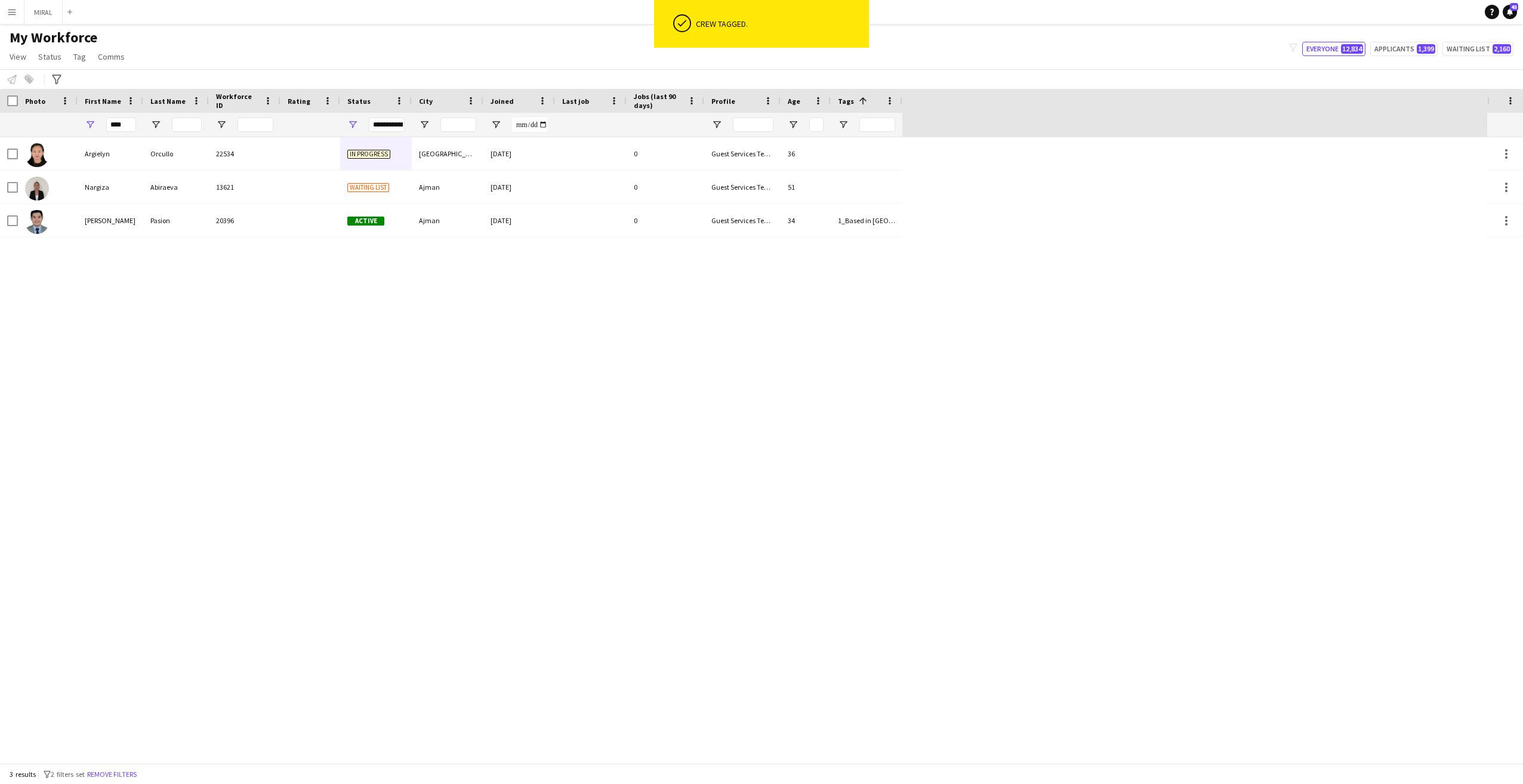
click at [1019, 397] on div "[PERSON_NAME] 20396 Active Ajman [DATE] 0 Guest Services Team 34 1_Based in [GE…" at bounding box center [743, 449] width 1487 height 625
click at [57, 76] on icon "Advanced filters" at bounding box center [56, 80] width 10 height 10
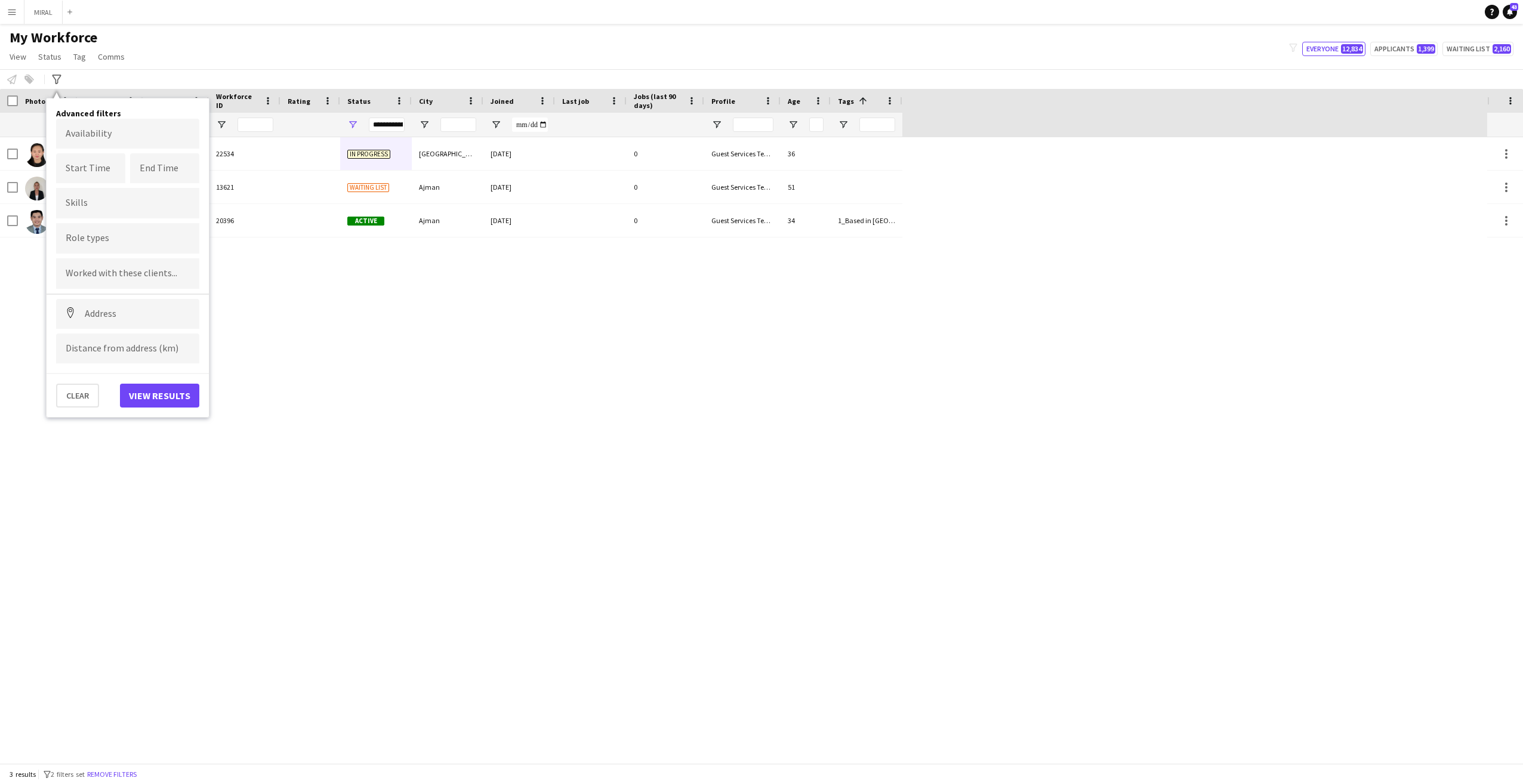
click at [135, 63] on div "My Workforce View Views Default view New view Update view Delete view Edit name…" at bounding box center [761, 49] width 1523 height 40
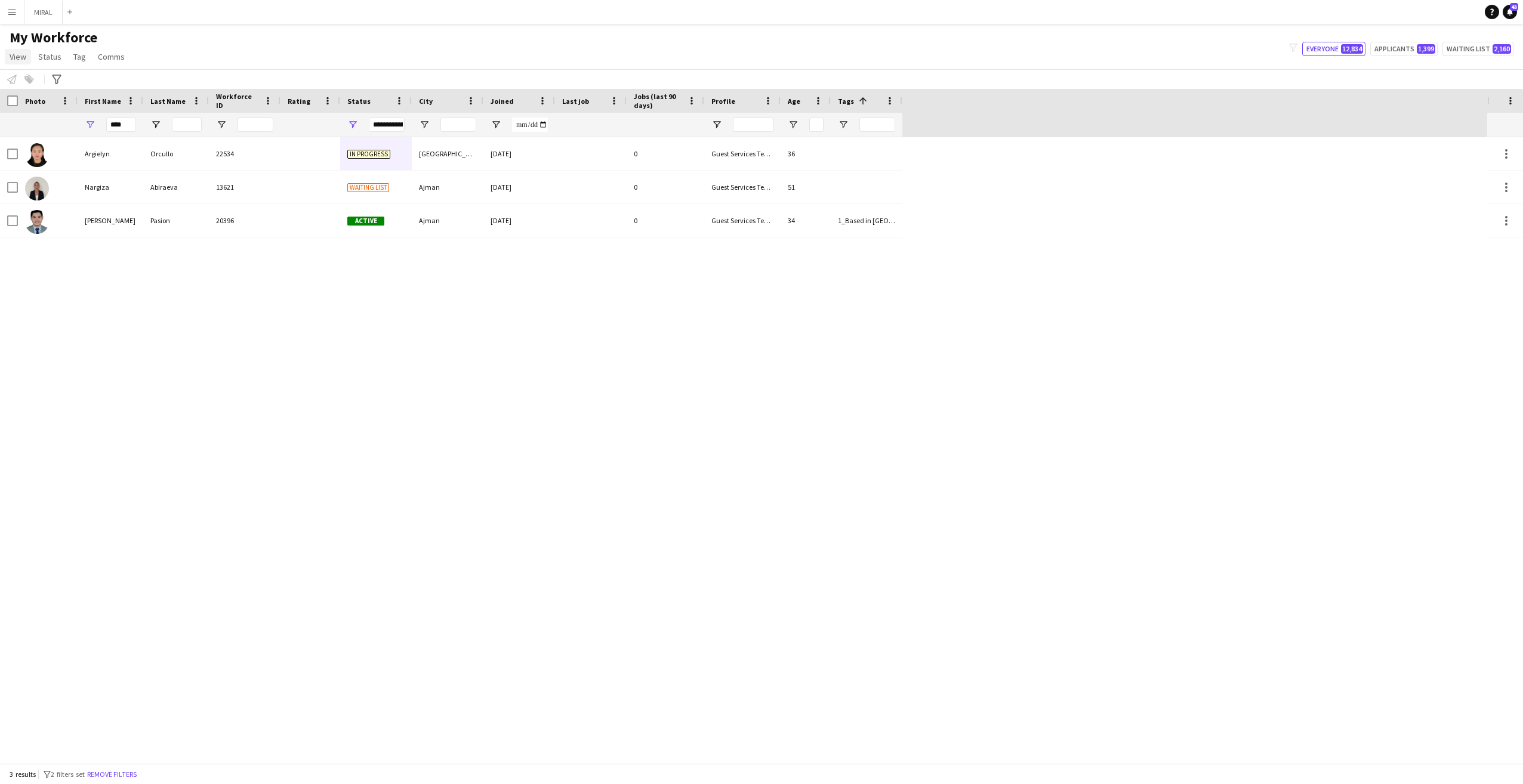
click at [20, 56] on span "View" at bounding box center [18, 56] width 17 height 10
click at [155, 77] on div "Notify workforce Add to tag Select at least one crew to tag him or her. Advance…" at bounding box center [761, 79] width 1523 height 19
drag, startPoint x: 130, startPoint y: 126, endPoint x: 61, endPoint y: 126, distance: 69.0
click at [61, 126] on div "****" at bounding box center [451, 125] width 902 height 24
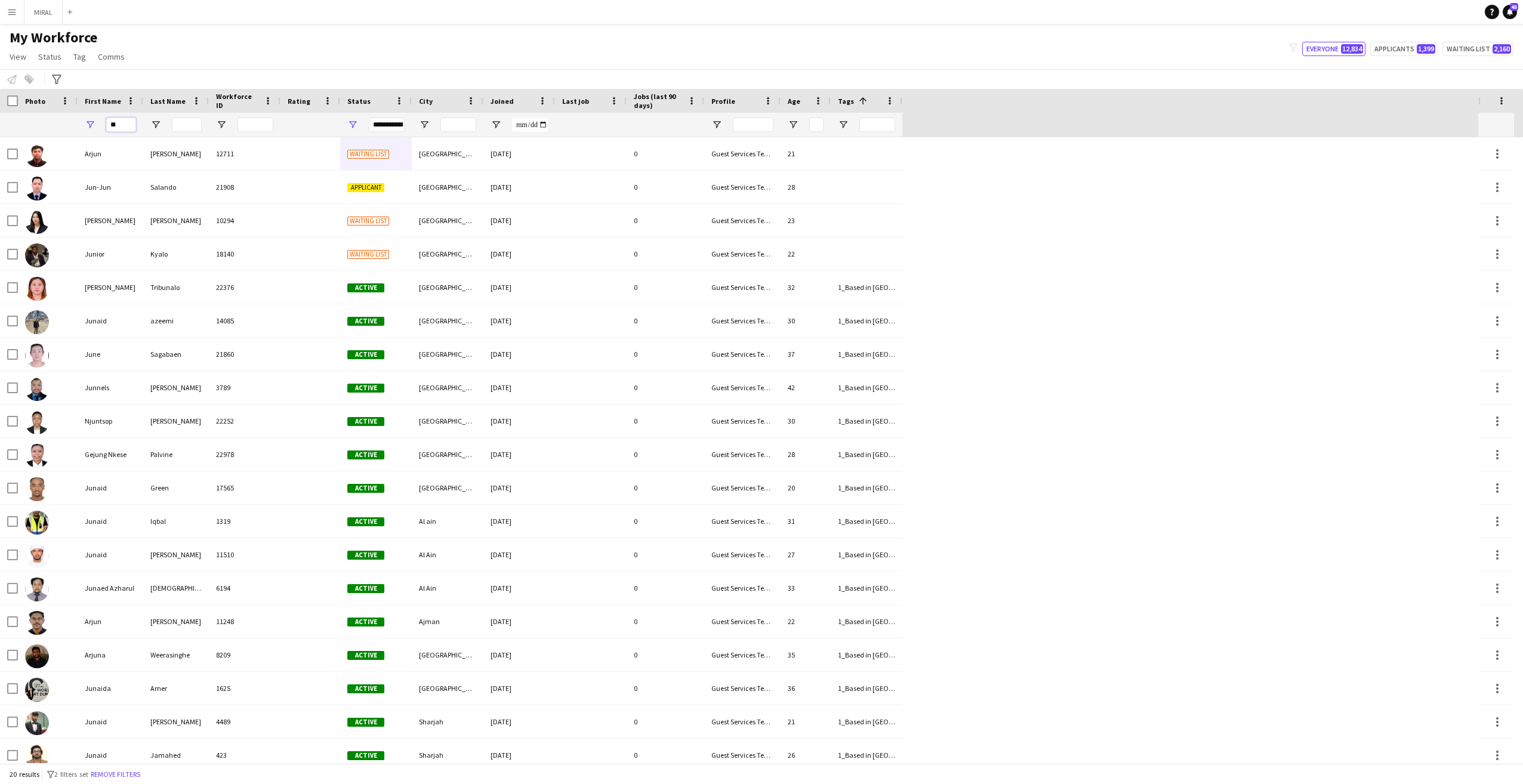
type input "*"
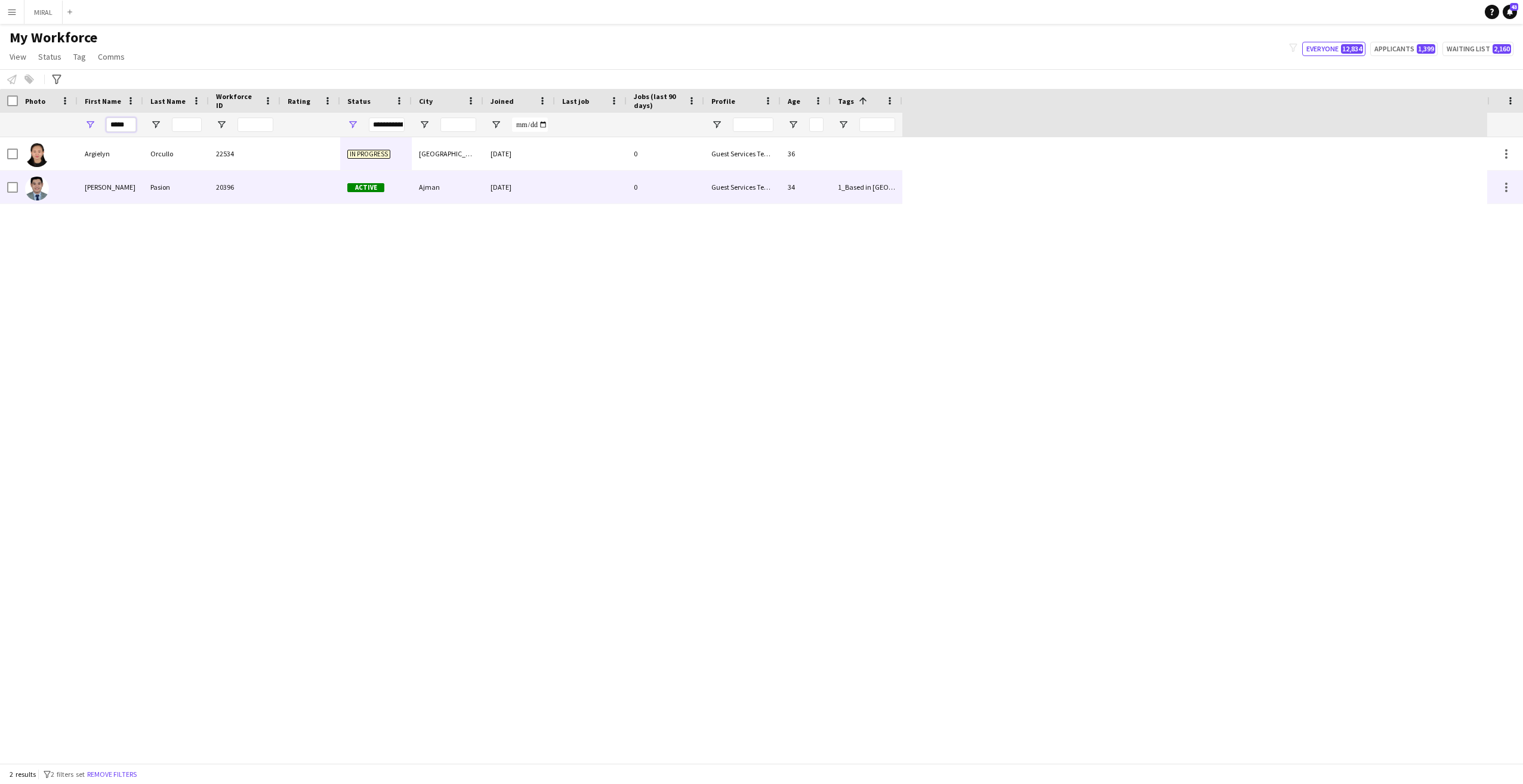
type input "*****"
click at [343, 188] on div "Active" at bounding box center [375, 187] width 72 height 33
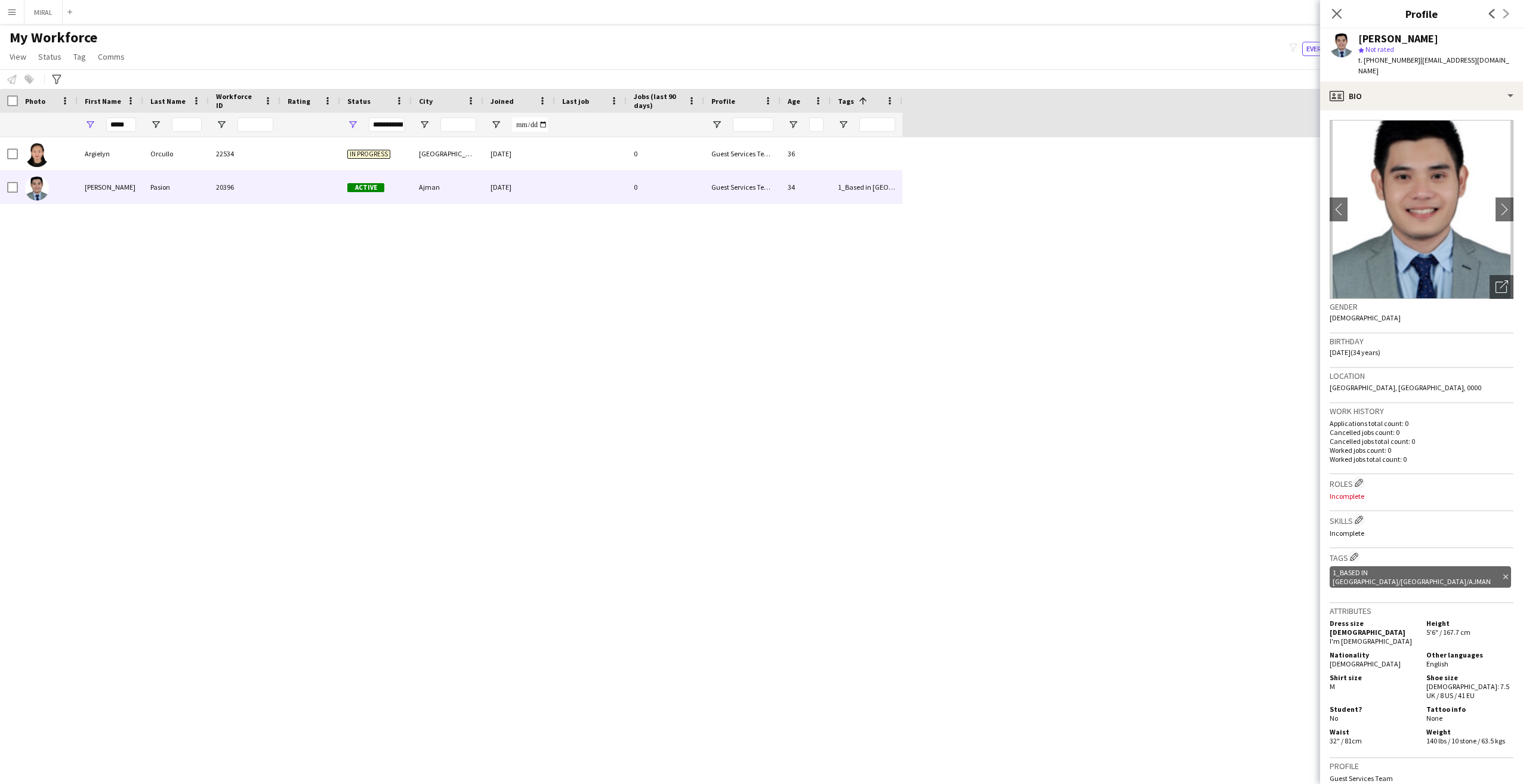
click at [1349, 477] on h3 "Roles Edit crew company roles" at bounding box center [1422, 483] width 184 height 13
click at [1361, 478] on app-icon "Edit crew company roles" at bounding box center [1359, 482] width 8 height 8
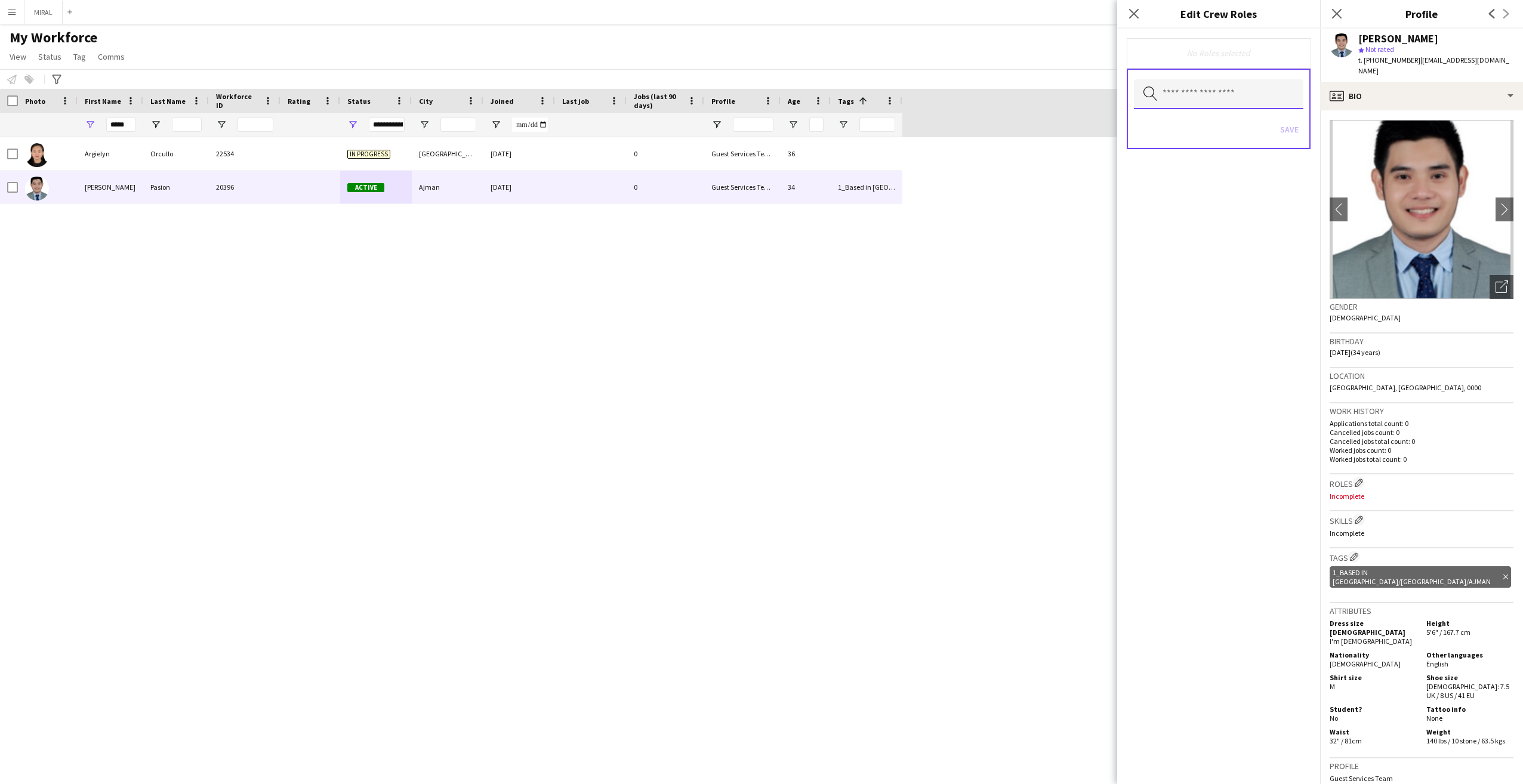
click at [1235, 88] on input "text" at bounding box center [1219, 94] width 169 height 30
click at [1210, 243] on span "Guest Services Staff" at bounding box center [1219, 243] width 151 height 11
click at [1443, 455] on p "Worked jobs total count: 0" at bounding box center [1422, 459] width 184 height 9
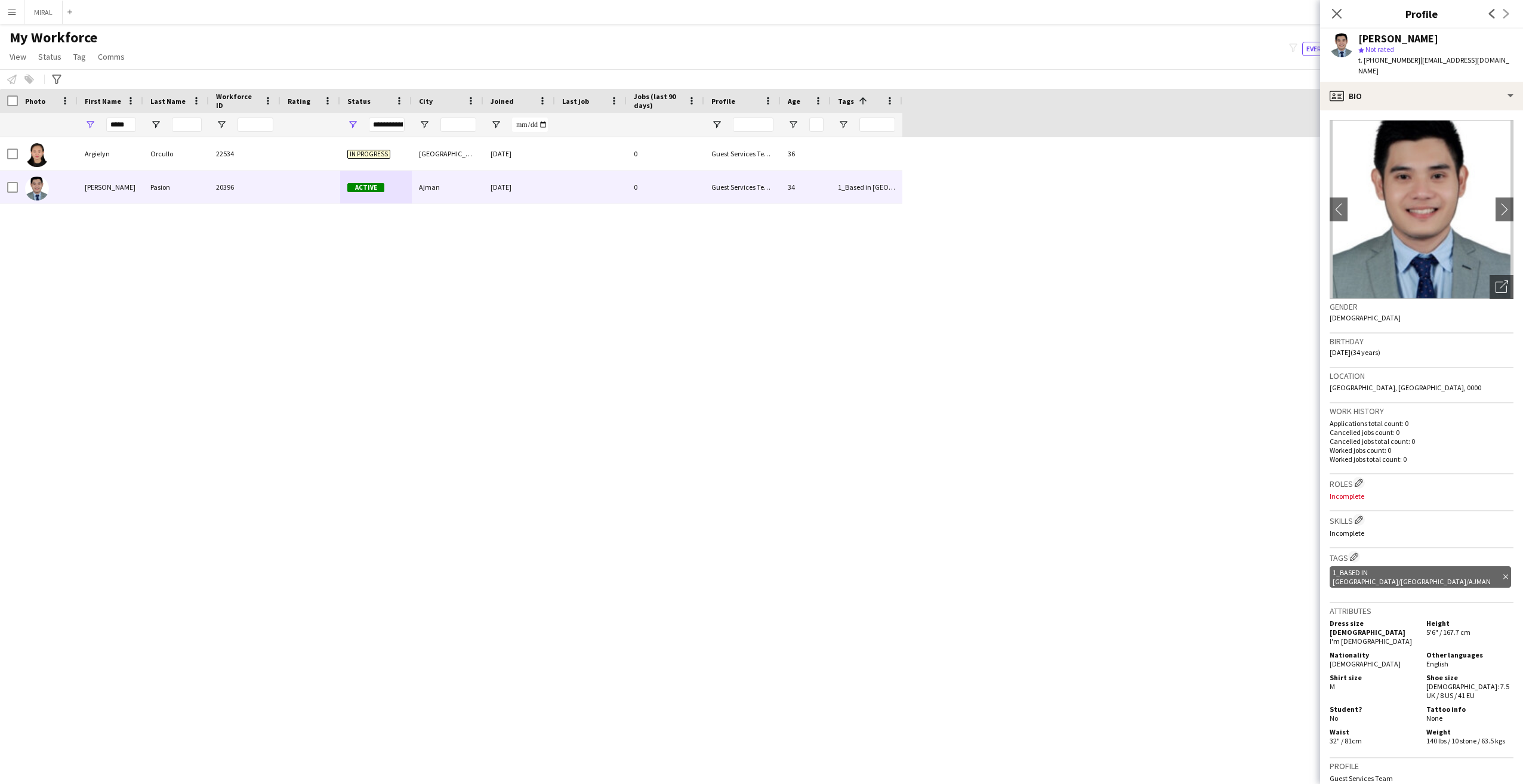
click at [1369, 491] on p "Incomplete" at bounding box center [1422, 495] width 184 height 9
click at [1360, 478] on app-icon "Edit crew company roles" at bounding box center [1359, 482] width 8 height 8
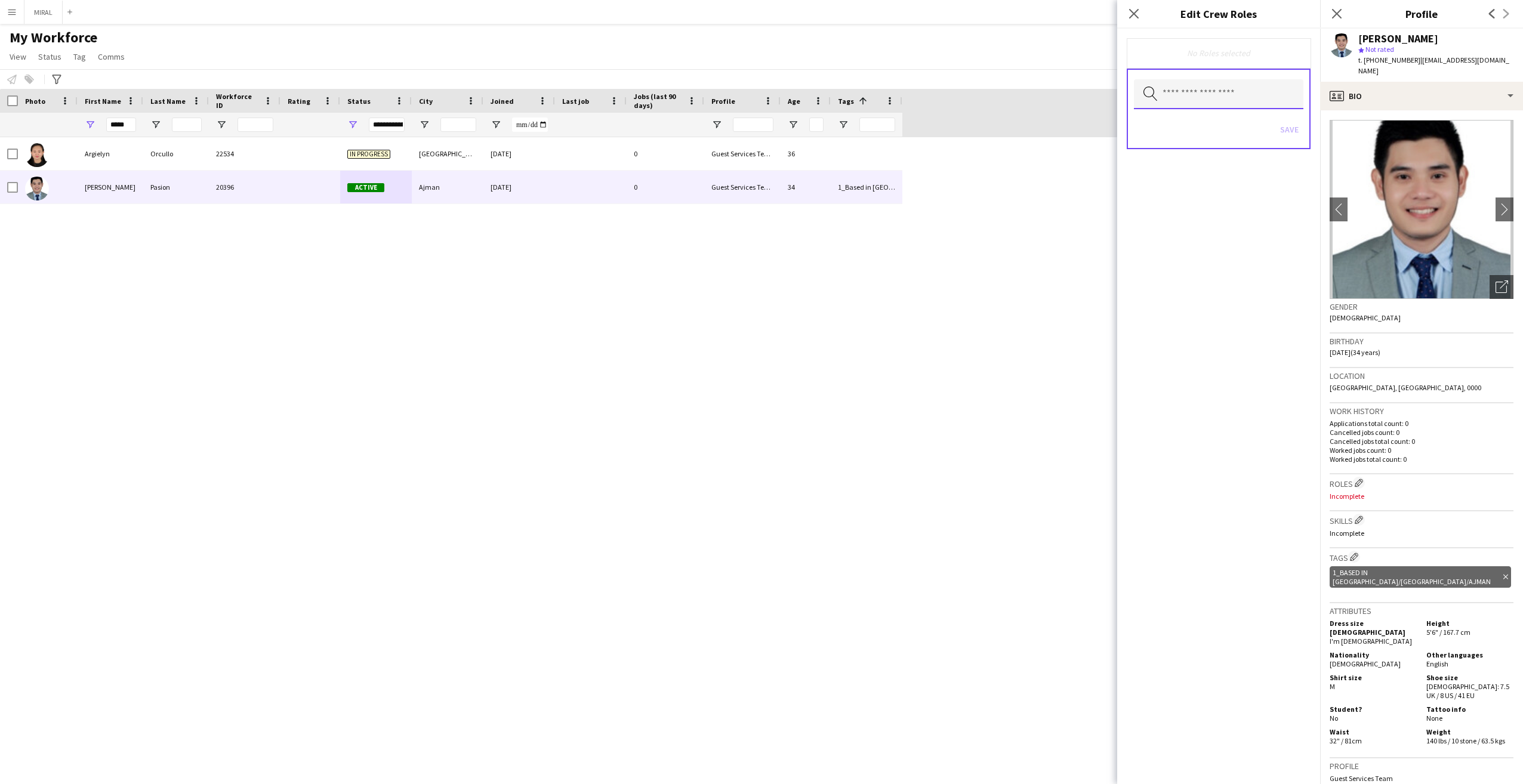
click at [1184, 93] on input "text" at bounding box center [1219, 94] width 169 height 30
click at [1187, 233] on mat-option "Guest Services Staff" at bounding box center [1219, 243] width 169 height 29
click at [968, 291] on div "[PERSON_NAME] 22534 In progress [GEOGRAPHIC_DATA] [DATE] 0 Guest Services Team …" at bounding box center [743, 449] width 1487 height 625
click at [1281, 129] on button "Save" at bounding box center [1289, 130] width 28 height 19
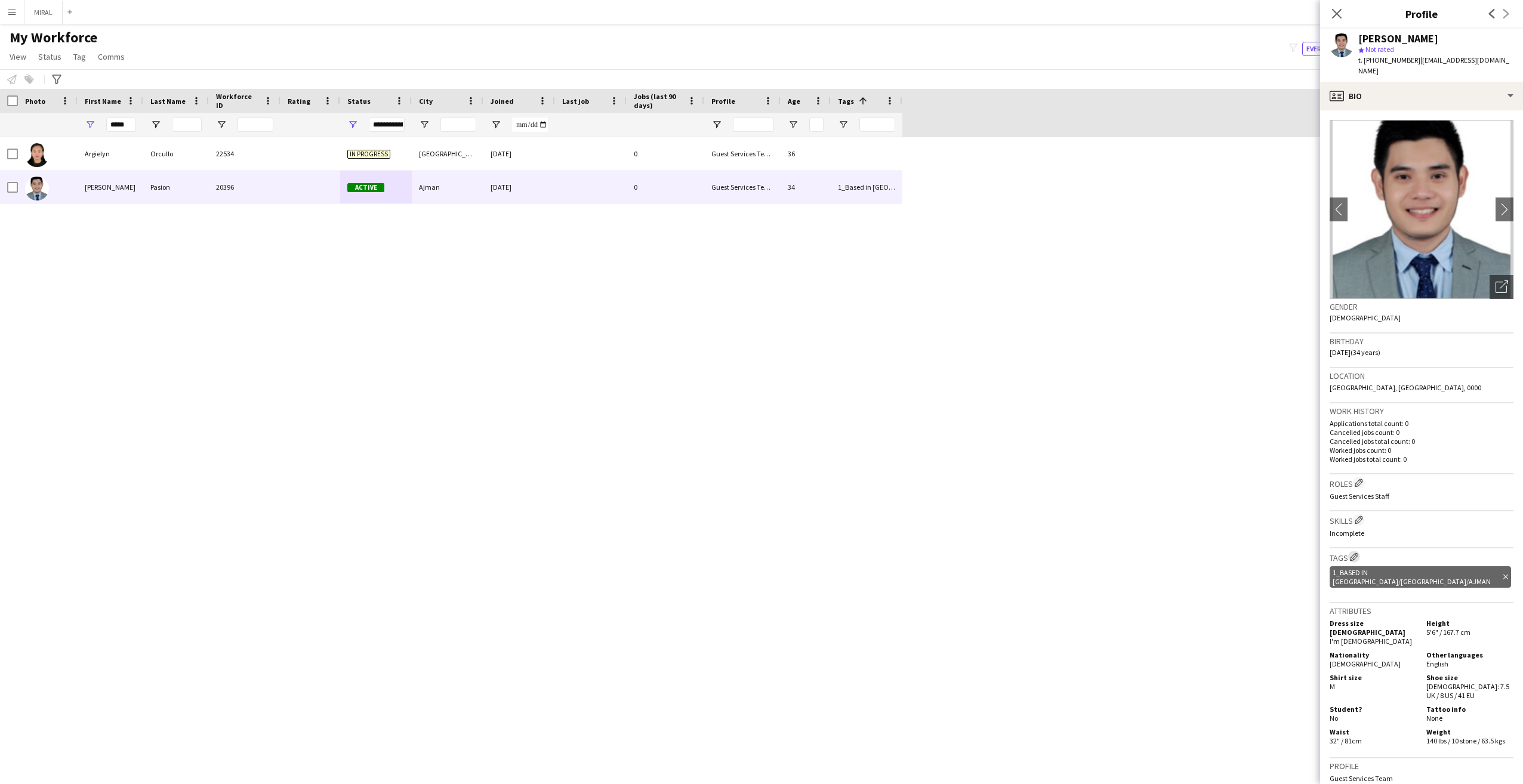
click at [1355, 552] on app-icon "Edit crew company tags" at bounding box center [1354, 556] width 8 height 8
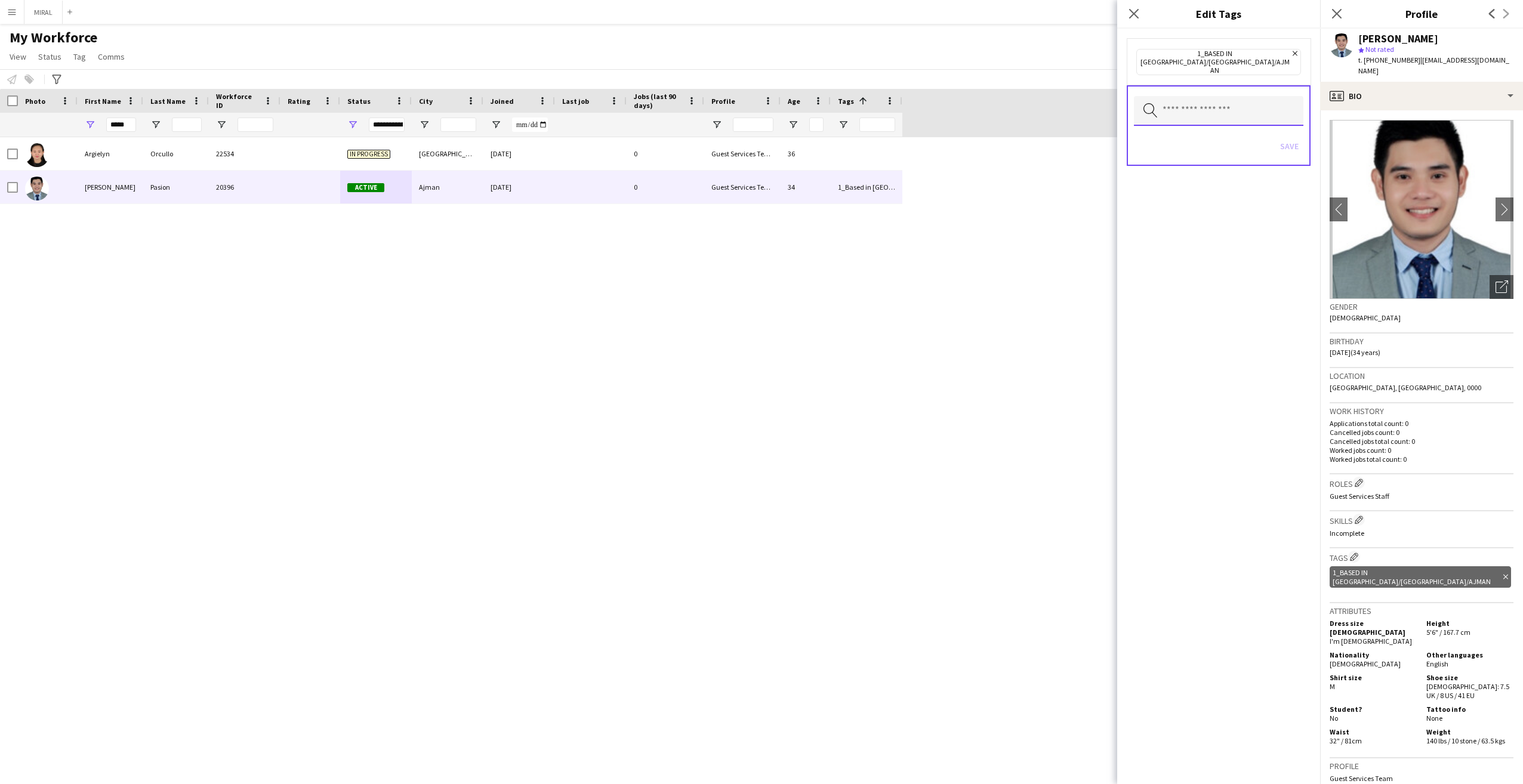
click at [1259, 96] on input "text" at bounding box center [1219, 110] width 169 height 30
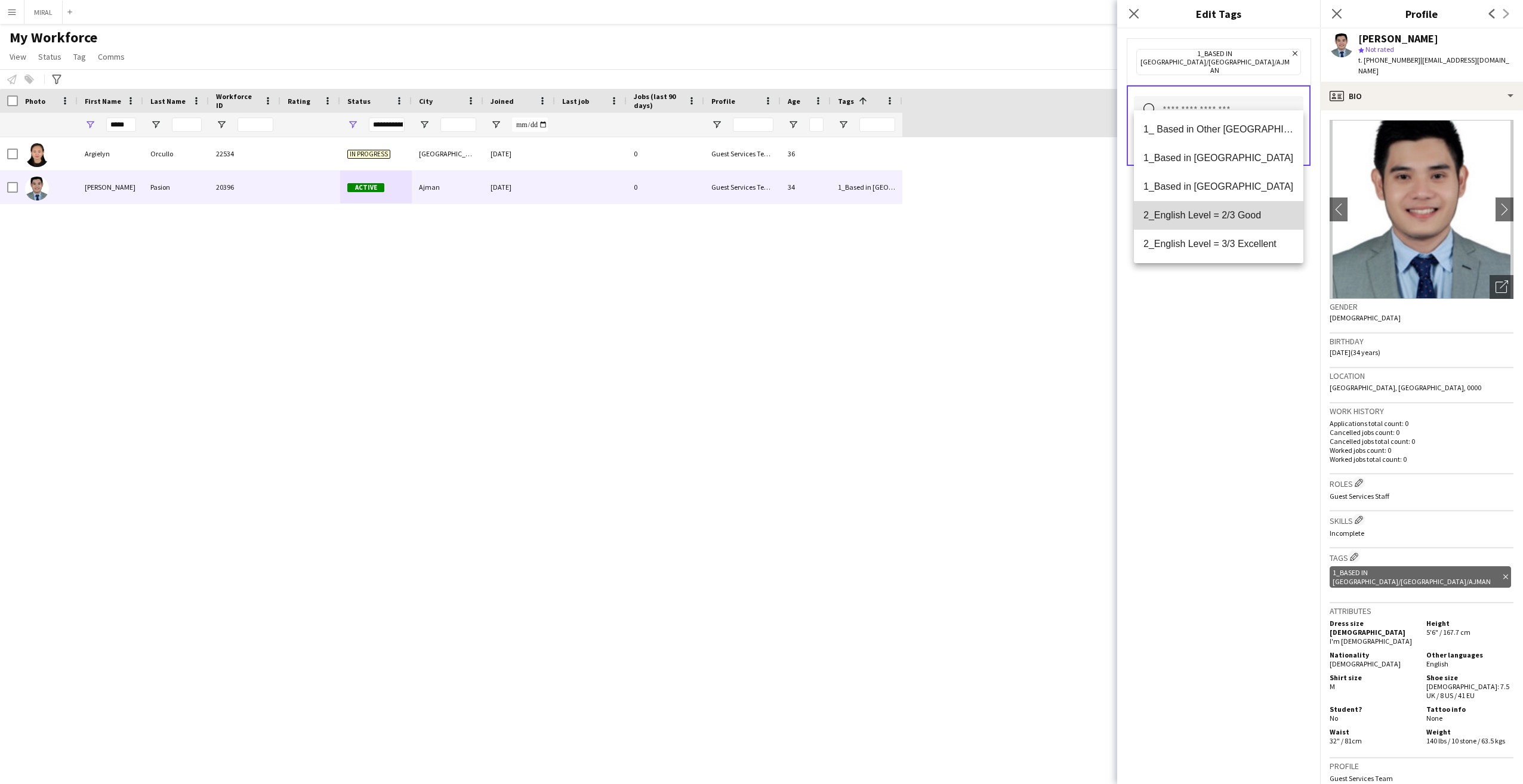
click at [1275, 215] on span "2_English Level = 2/3 Good" at bounding box center [1219, 215] width 151 height 11
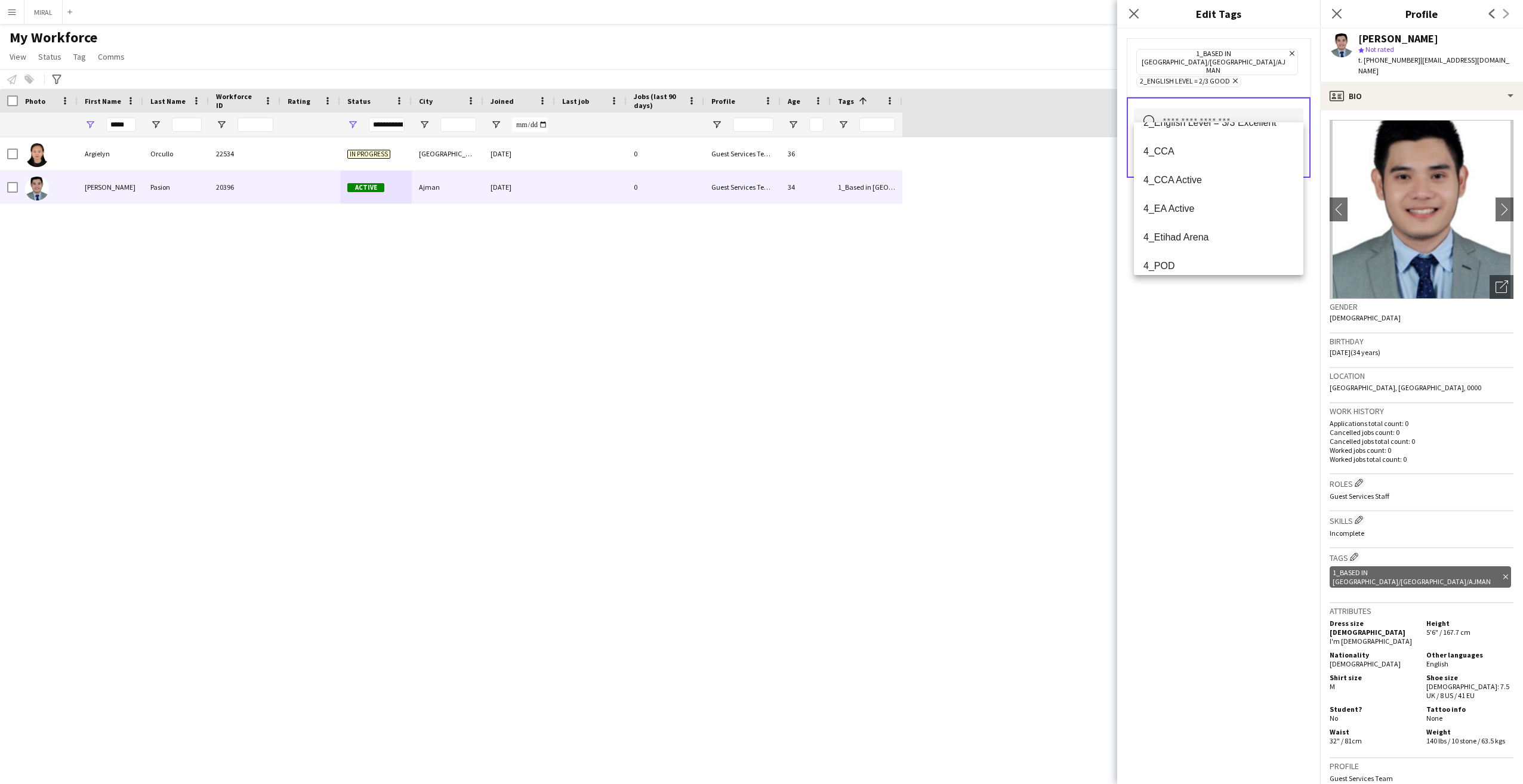
scroll to position [93, 0]
click at [1247, 186] on span "4_CCA Active" at bounding box center [1219, 191] width 151 height 11
click at [1281, 326] on div "1_Based in [GEOGRAPHIC_DATA]/[GEOGRAPHIC_DATA]/Ajman Remove 2_English Level = 2…" at bounding box center [1219, 406] width 203 height 755
click at [1294, 160] on button "Save" at bounding box center [1289, 170] width 28 height 19
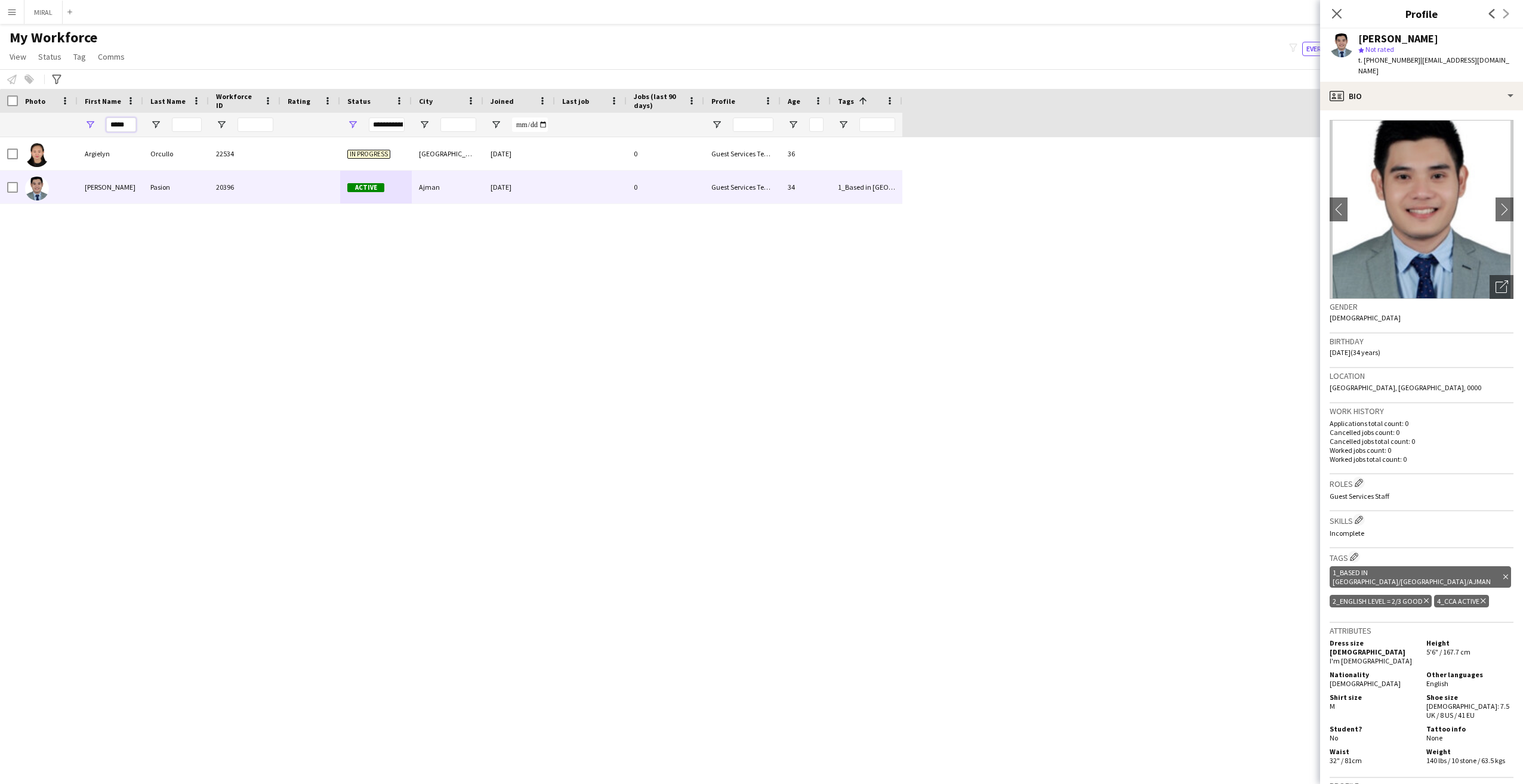
drag, startPoint x: 134, startPoint y: 125, endPoint x: 92, endPoint y: 128, distance: 42.1
click at [92, 128] on div "*****" at bounding box center [110, 125] width 65 height 24
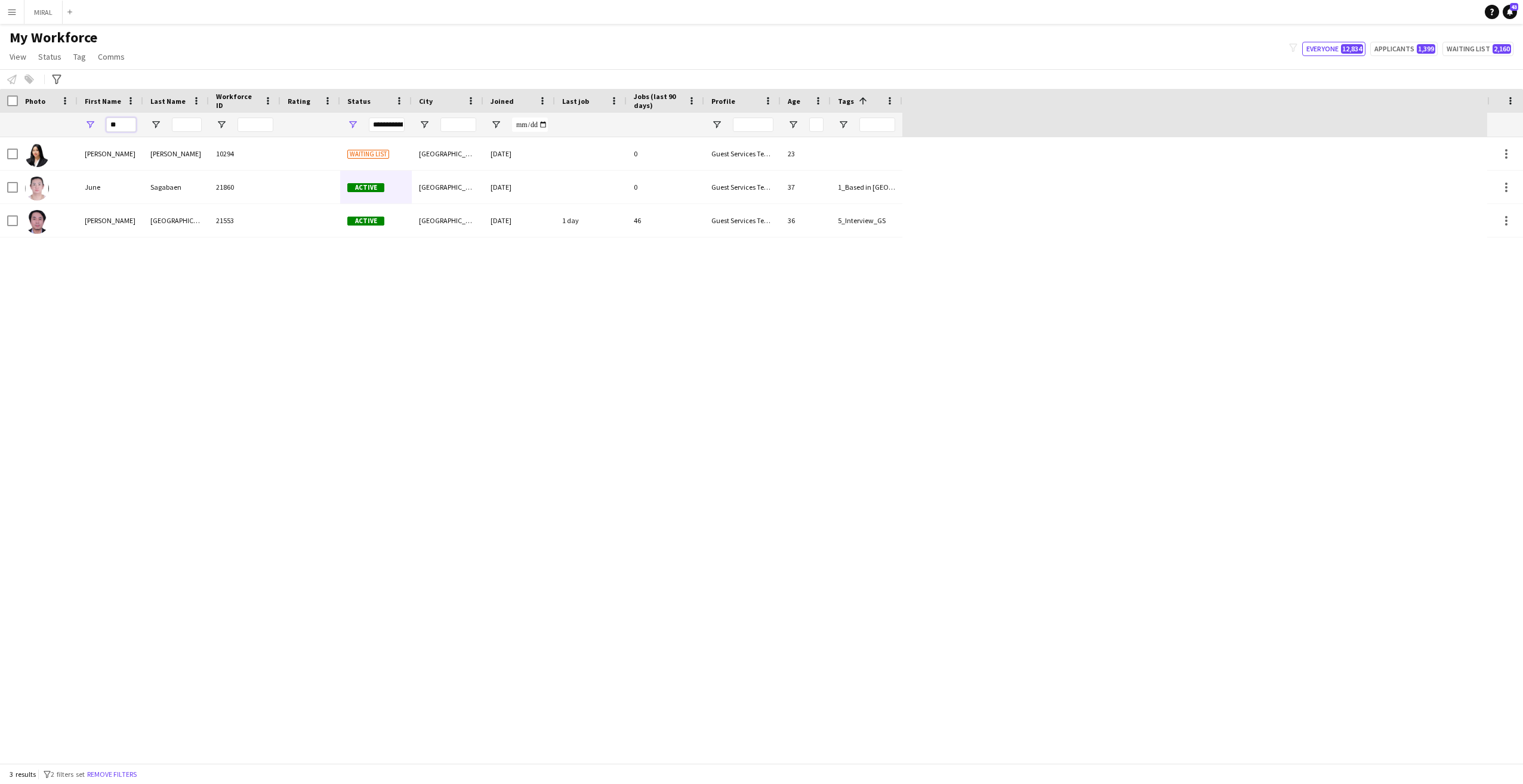
type input "*"
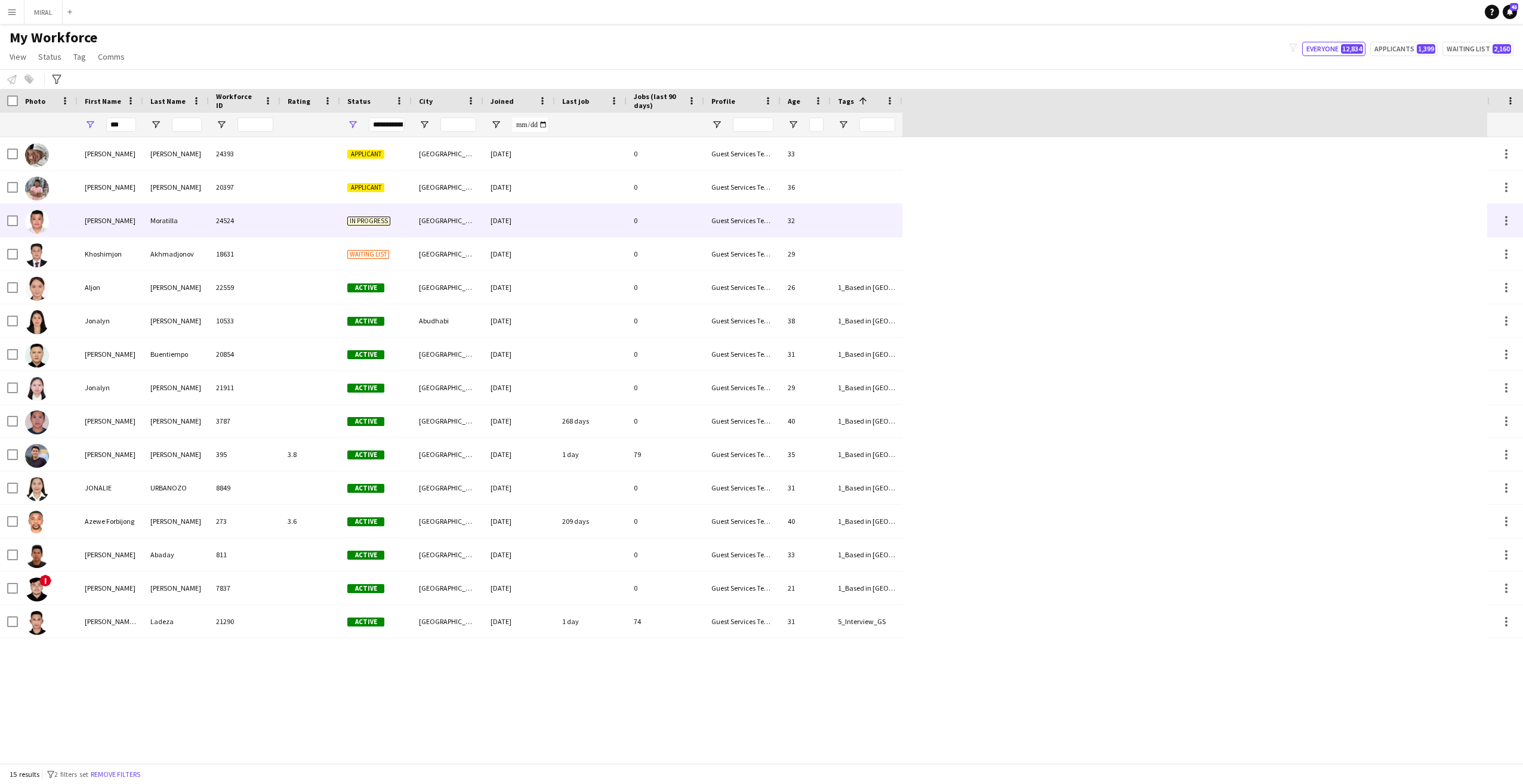
click at [387, 225] on span "In progress" at bounding box center [368, 221] width 43 height 9
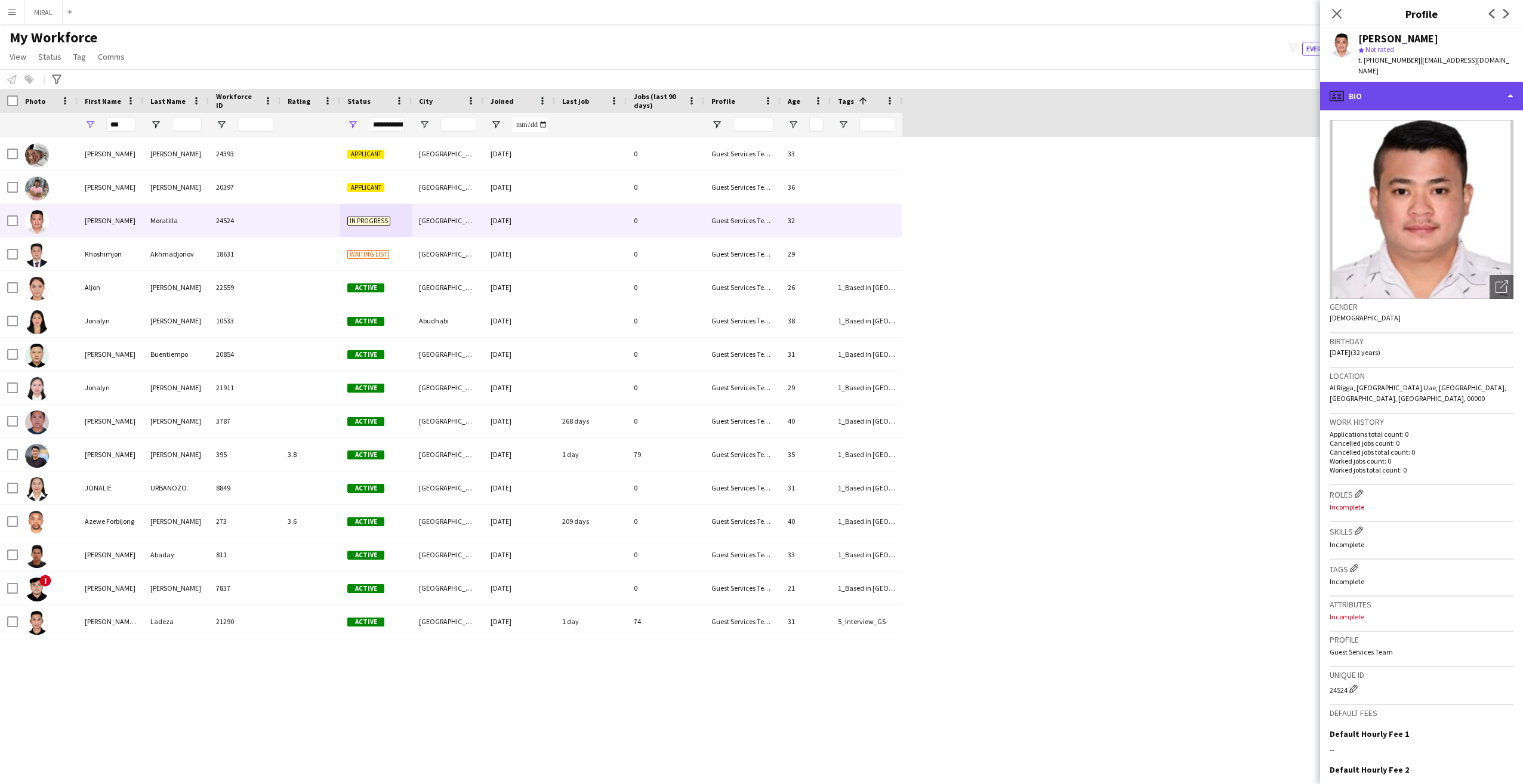
click at [1509, 84] on div "profile Bio" at bounding box center [1422, 97] width 203 height 29
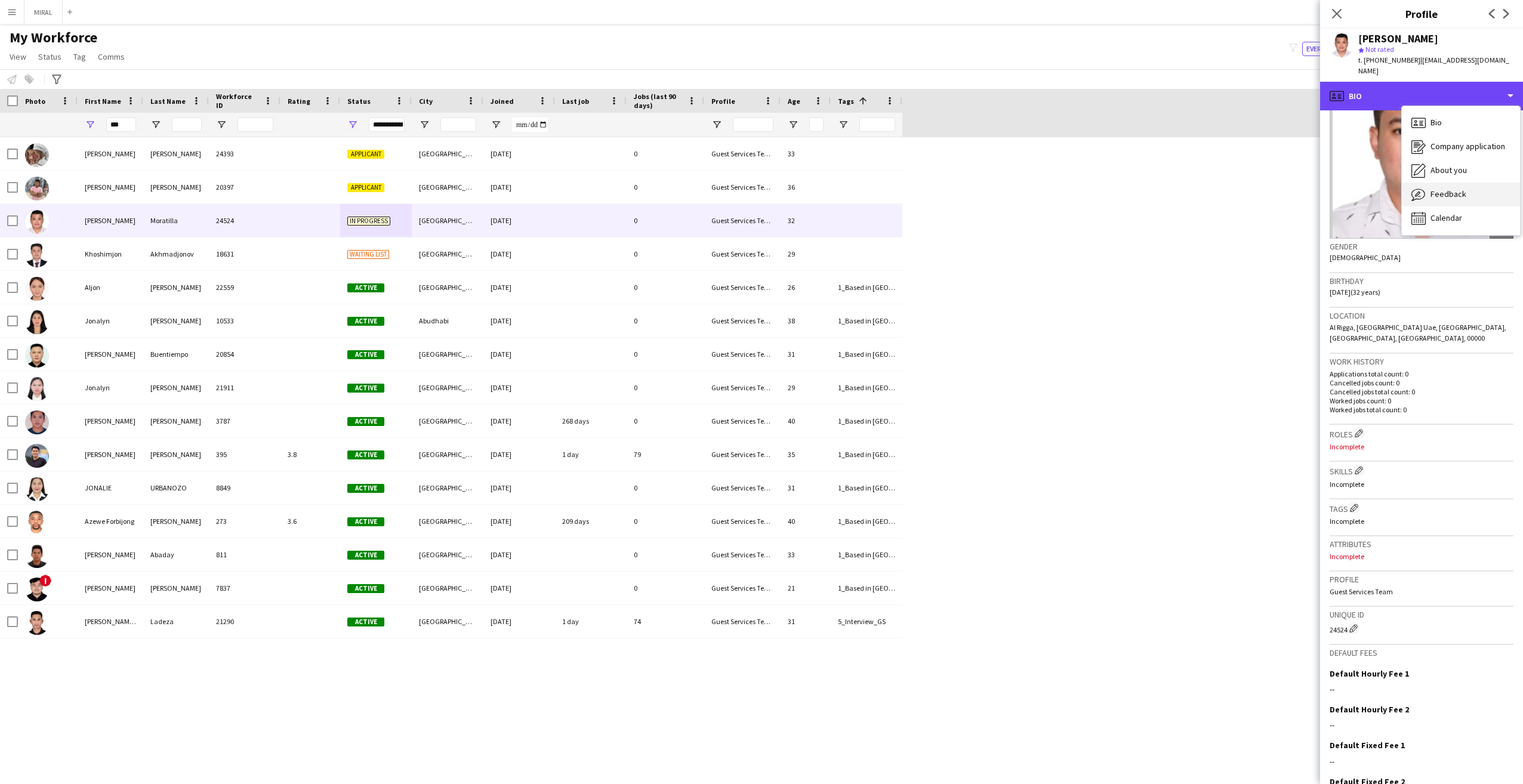
scroll to position [109, 0]
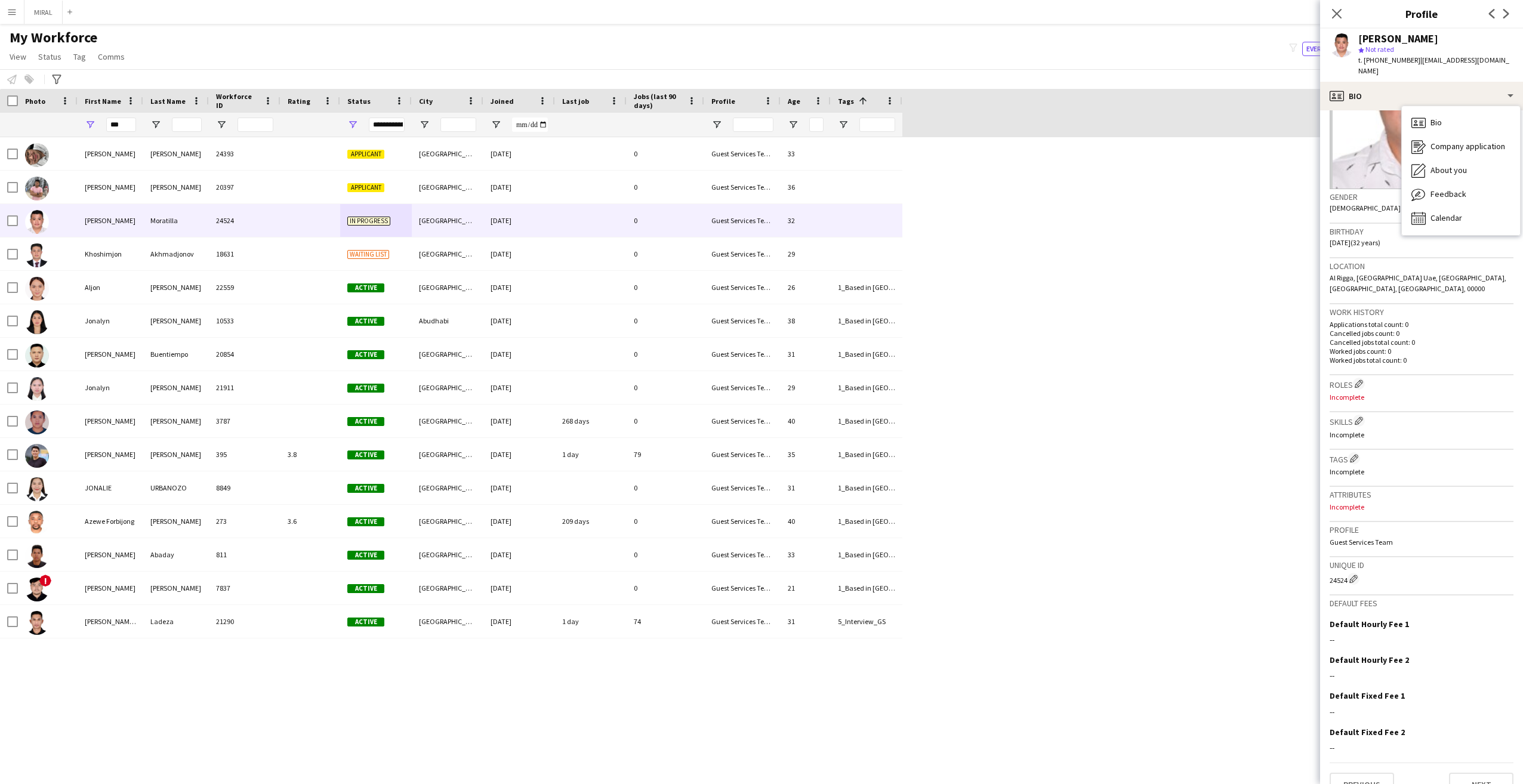
click at [1384, 487] on div "Attributes Incomplete" at bounding box center [1422, 505] width 184 height 35
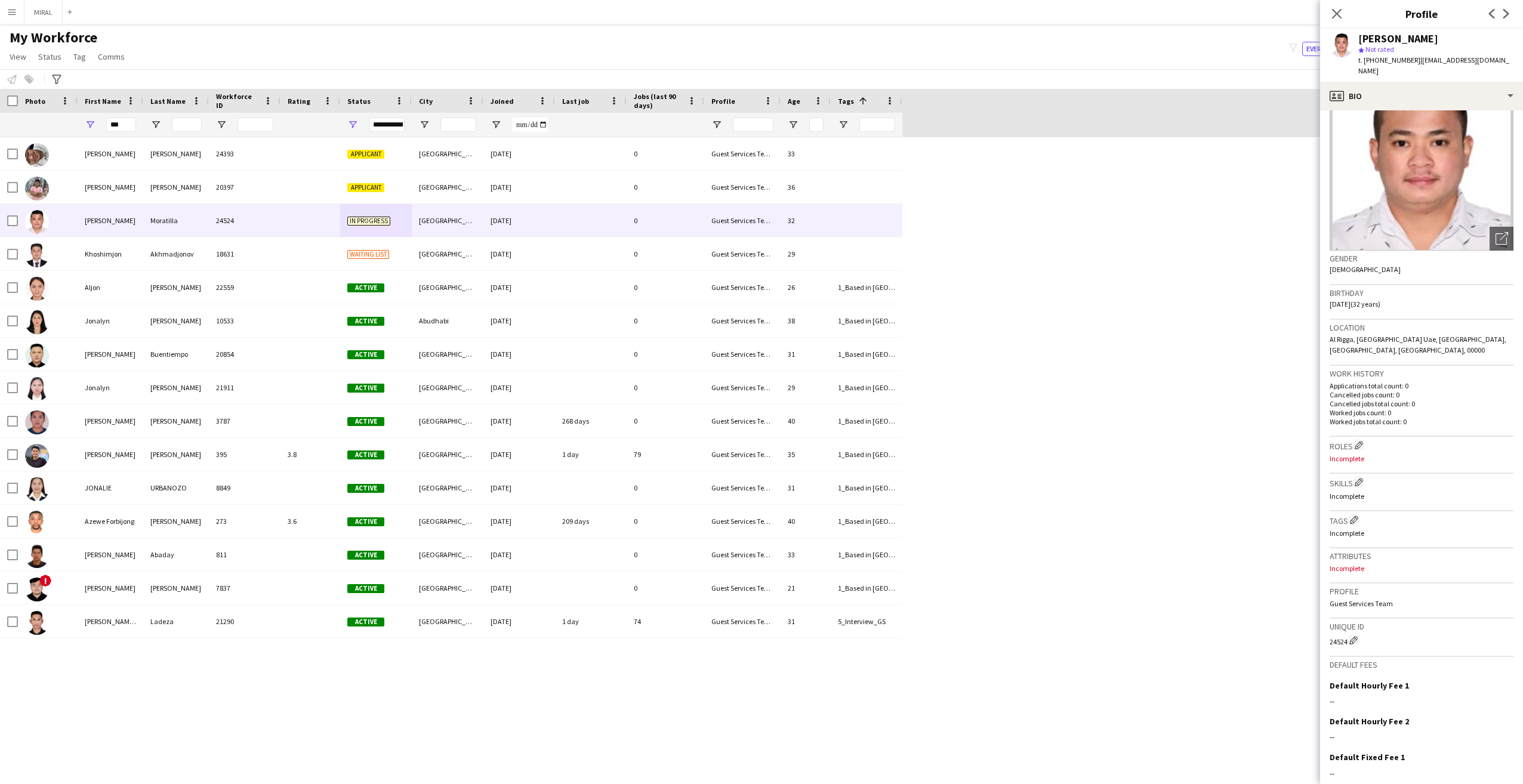
scroll to position [0, 0]
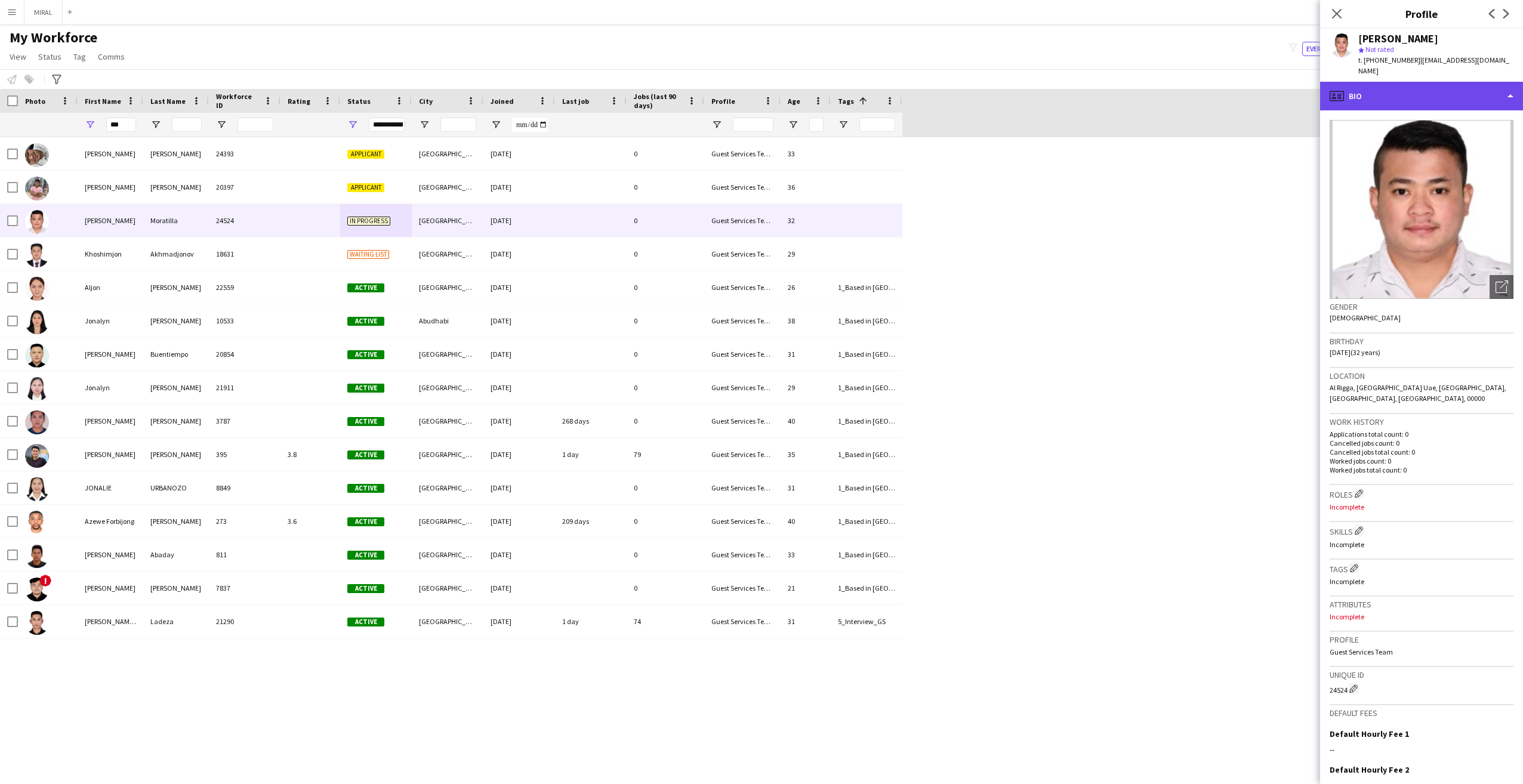
click at [1497, 82] on div "profile Bio" at bounding box center [1422, 97] width 203 height 29
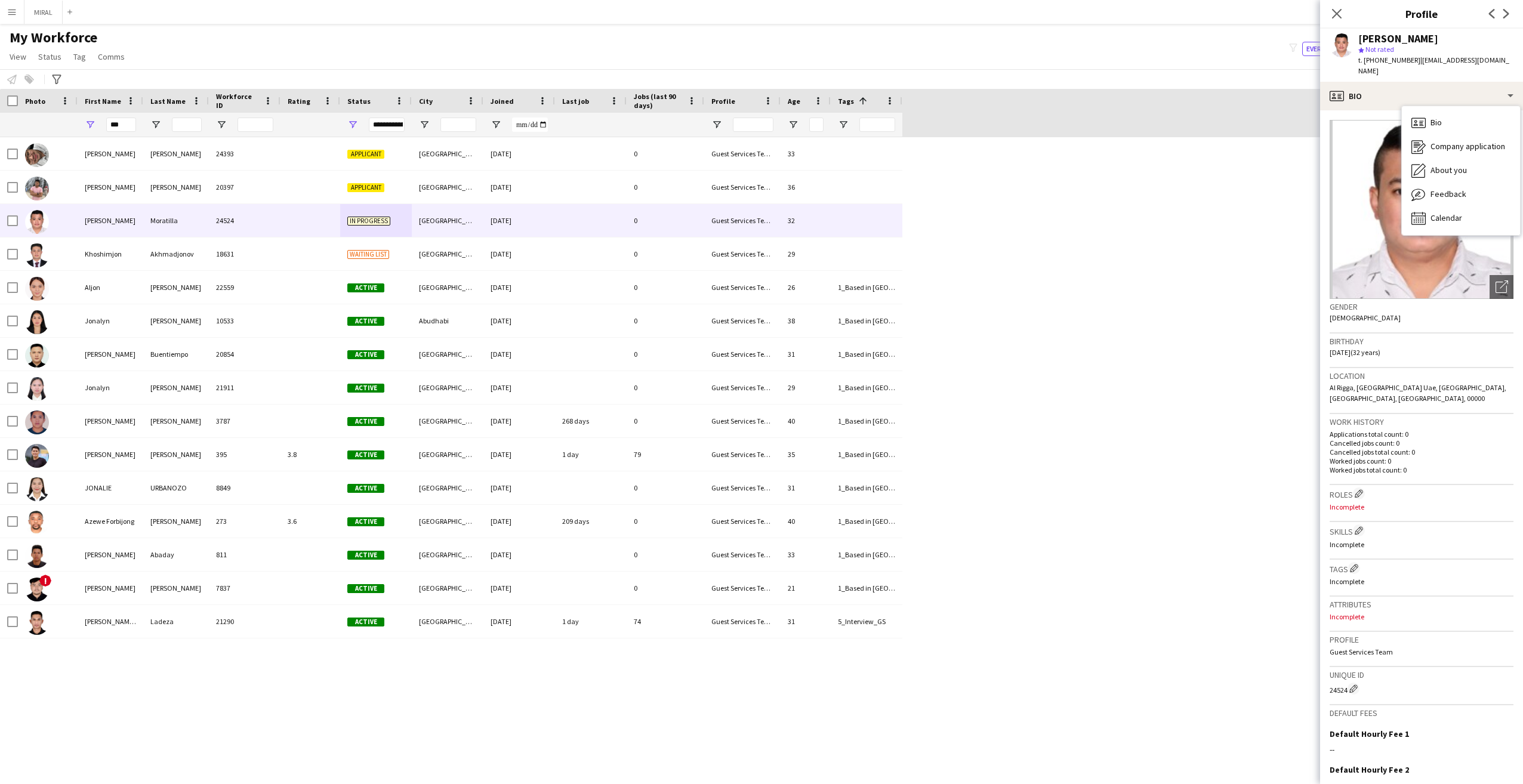
click at [1213, 460] on div "[PERSON_NAME] 24393 Applicant [GEOGRAPHIC_DATA] [DATE] 0 Guest Services Team 33…" at bounding box center [743, 449] width 1487 height 625
click at [124, 122] on input "***" at bounding box center [121, 125] width 30 height 14
type input "*"
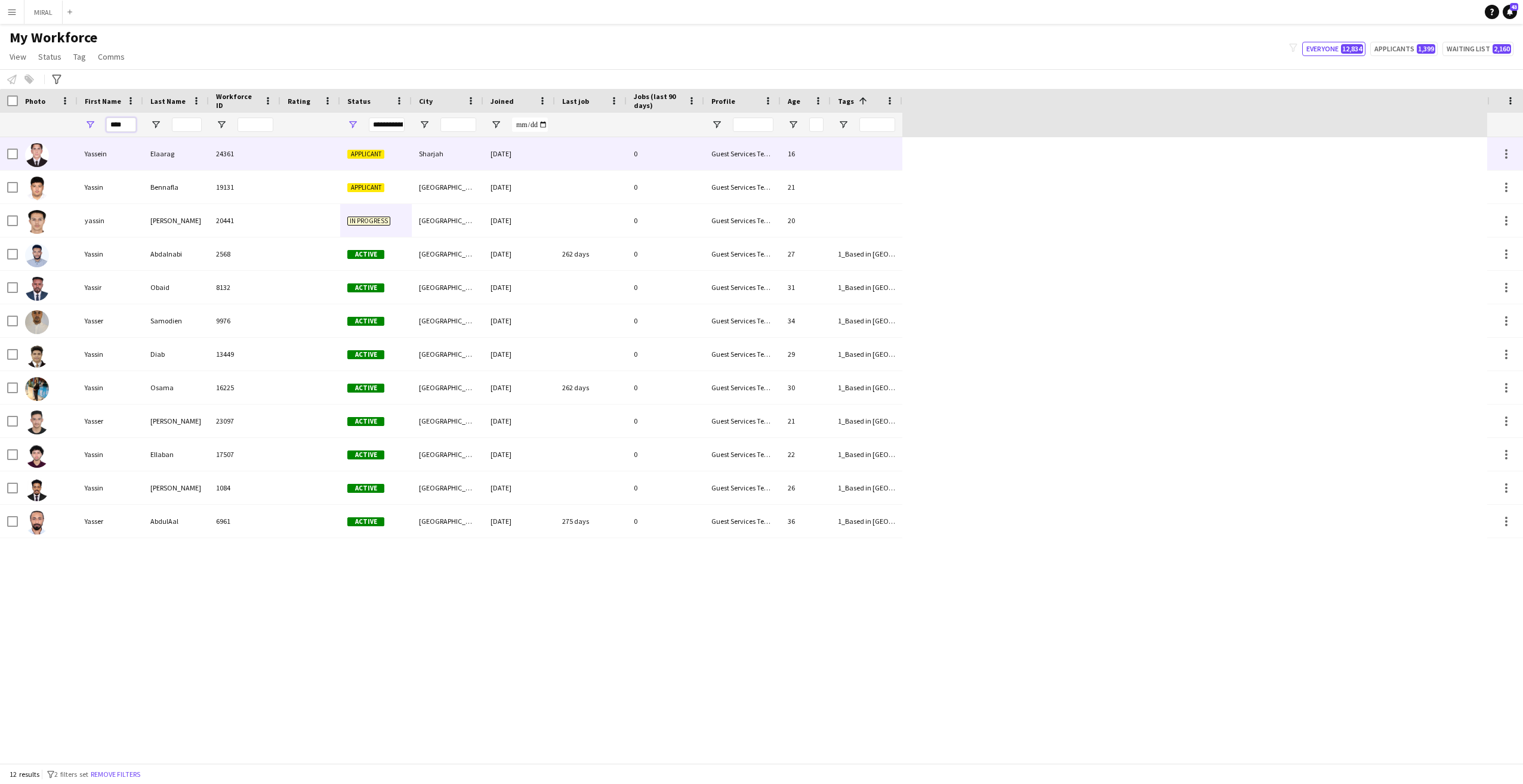
type input "****"
click at [367, 154] on span "Applicant" at bounding box center [366, 154] width 37 height 9
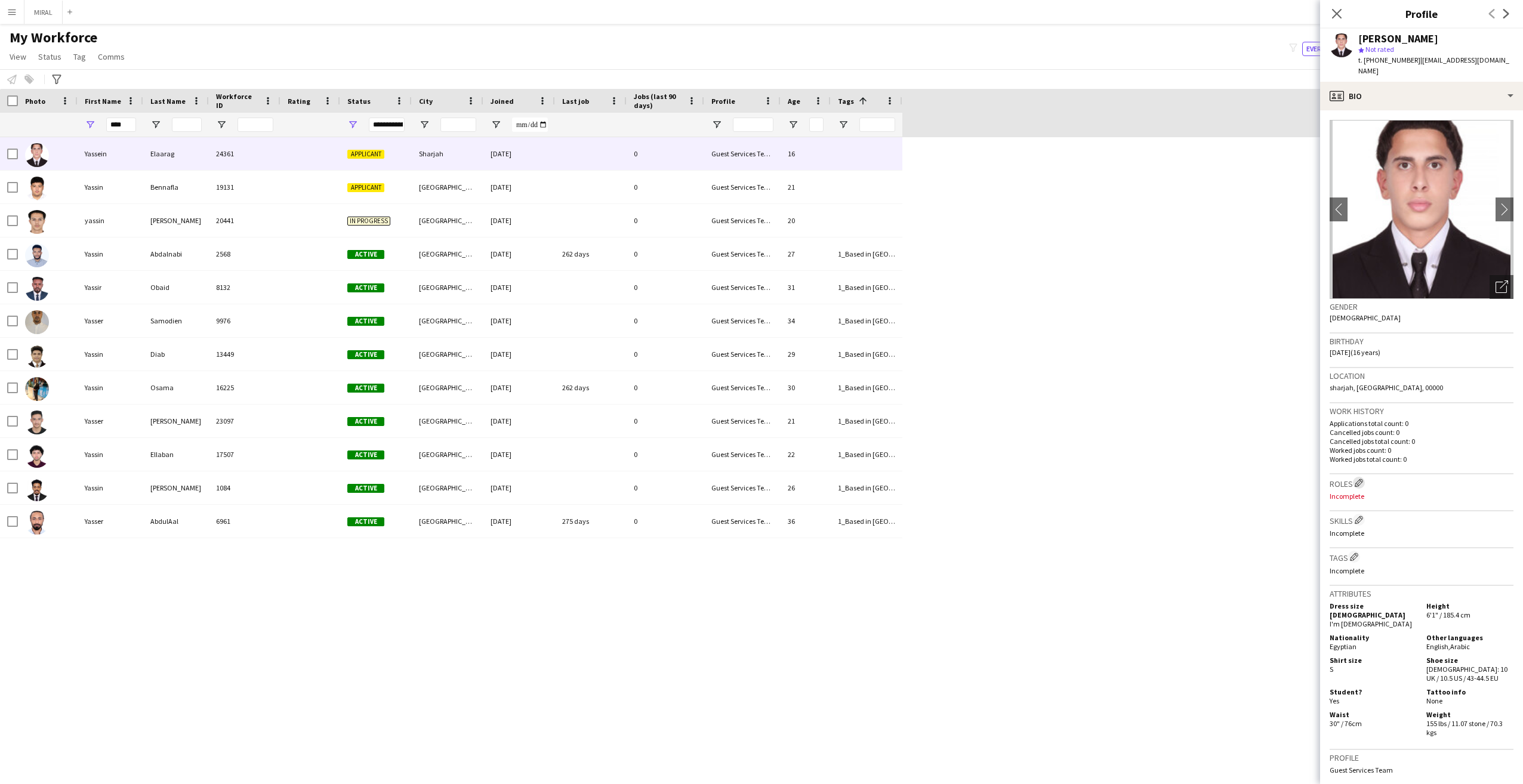
click at [1363, 478] on app-icon "Edit crew company roles" at bounding box center [1359, 482] width 8 height 8
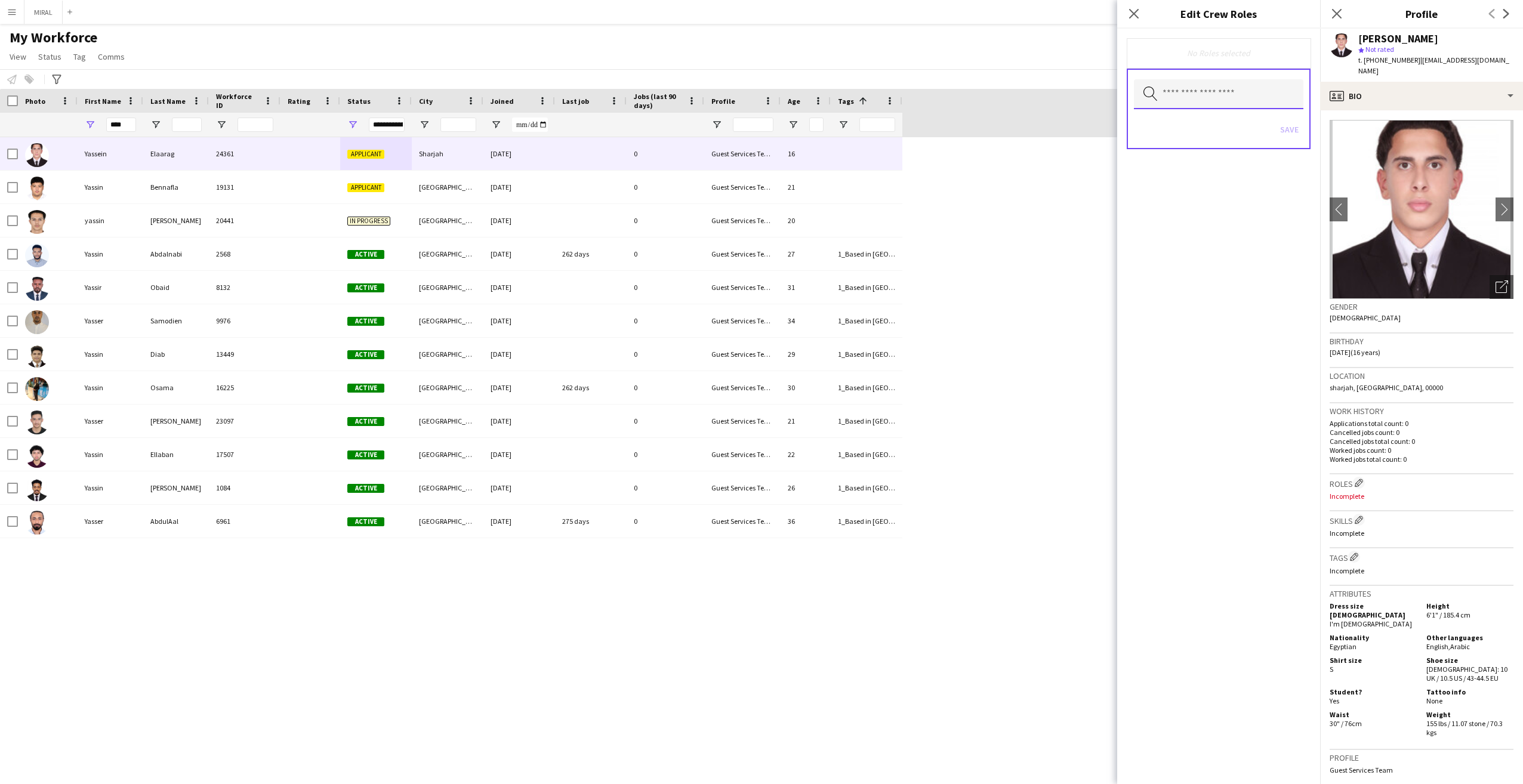
click at [1246, 91] on input "text" at bounding box center [1219, 94] width 169 height 30
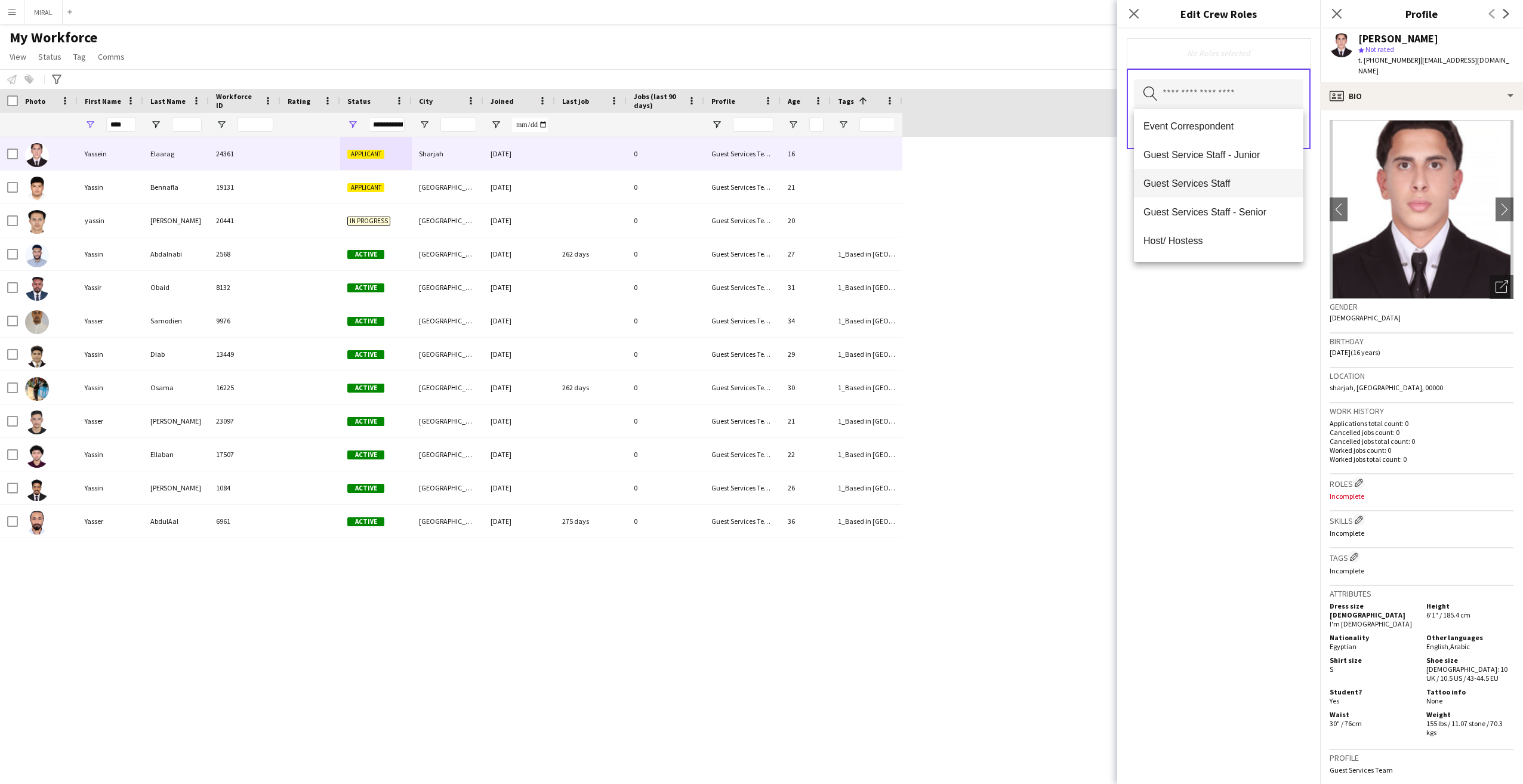
click at [1239, 179] on span "Guest Services Staff" at bounding box center [1219, 184] width 151 height 11
click at [1081, 250] on div "[PERSON_NAME] 24361 Applicant [GEOGRAPHIC_DATA] [DATE] 0 Guest Services Team 16…" at bounding box center [743, 449] width 1487 height 625
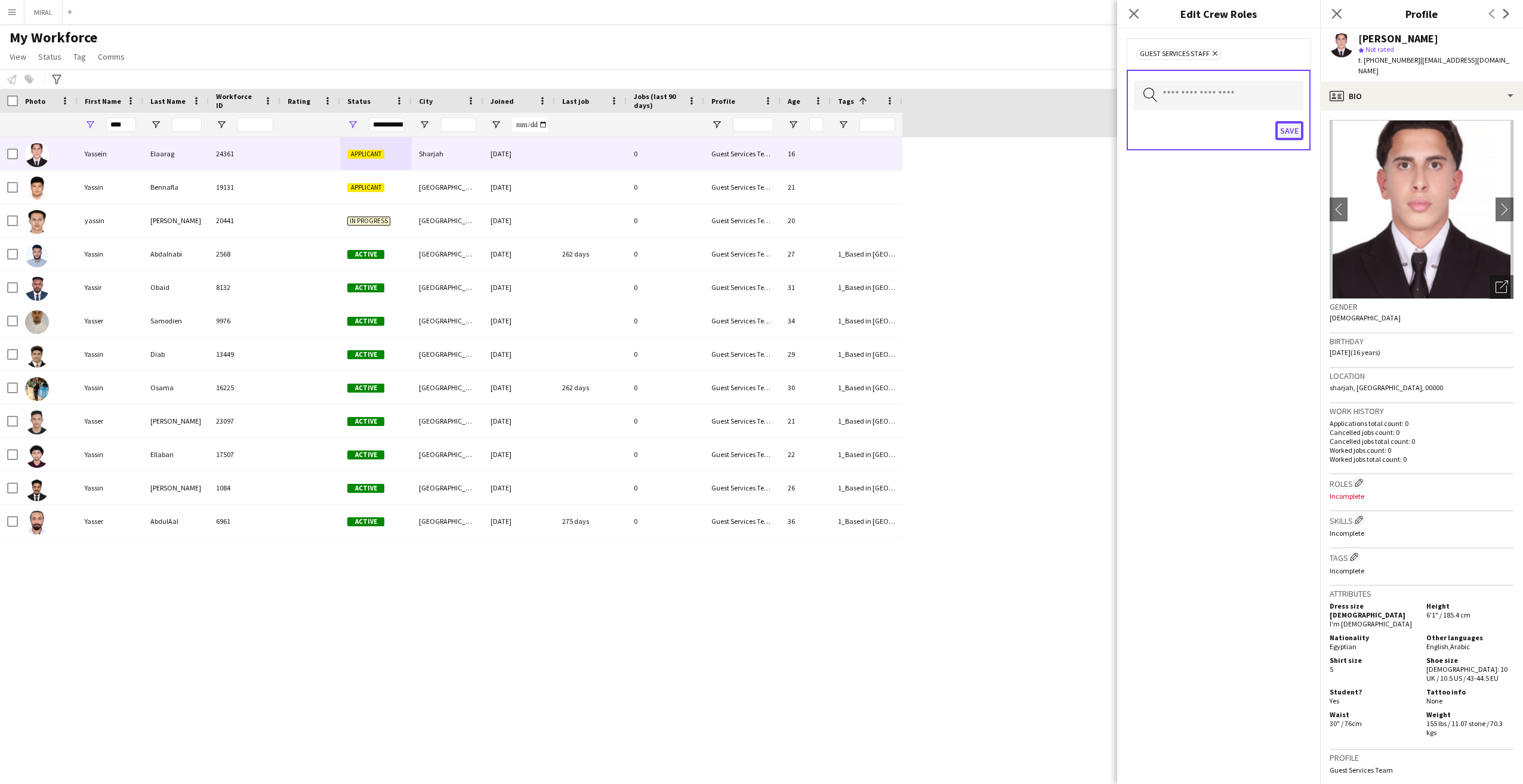
click at [1295, 130] on button "Save" at bounding box center [1289, 130] width 28 height 19
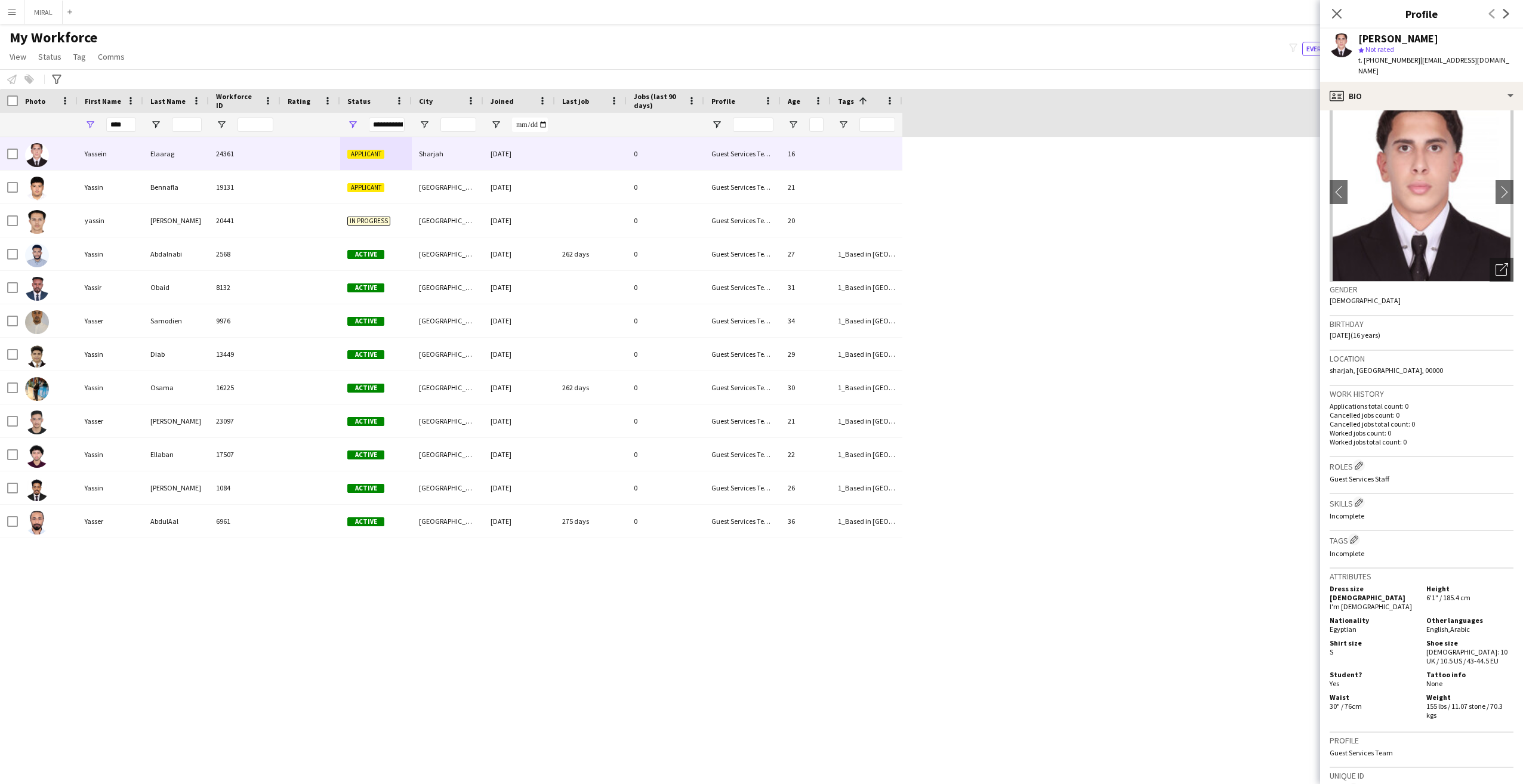
scroll to position [0, 0]
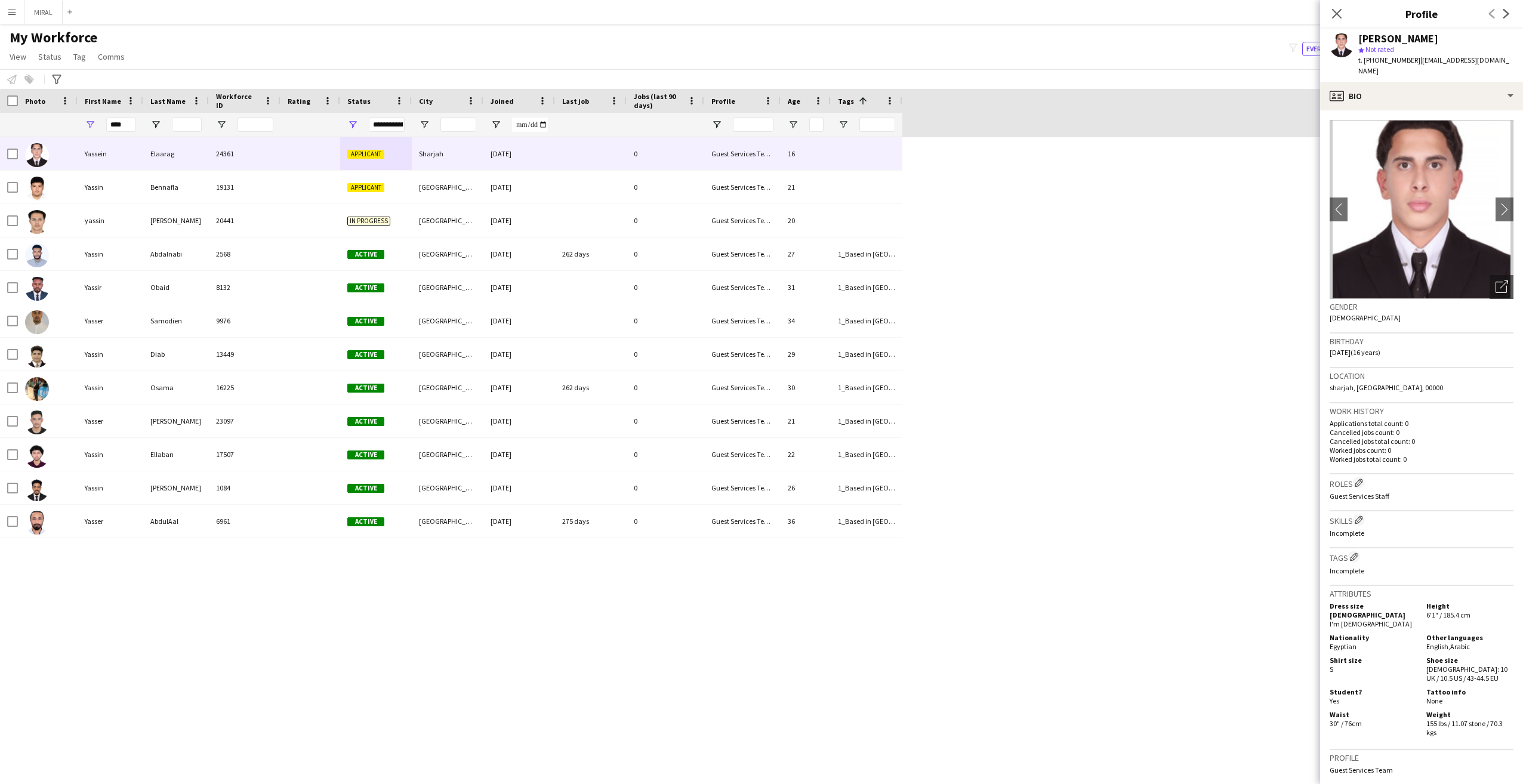
click at [1353, 514] on h3 "Skills Edit crew company skills" at bounding box center [1422, 520] width 184 height 13
click at [1363, 515] on app-icon "Edit crew company skills" at bounding box center [1359, 519] width 8 height 8
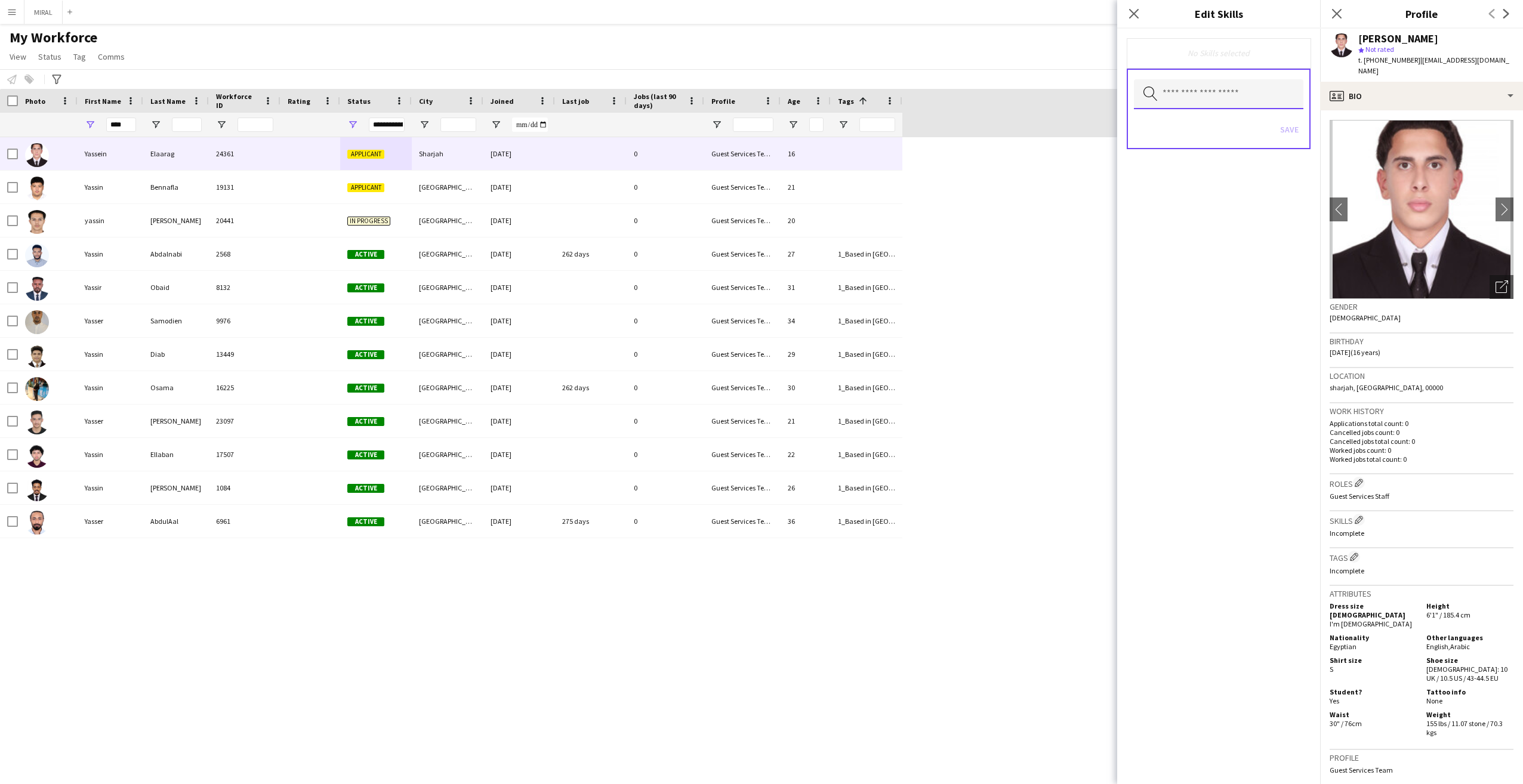
click at [1263, 95] on input "text" at bounding box center [1219, 94] width 169 height 30
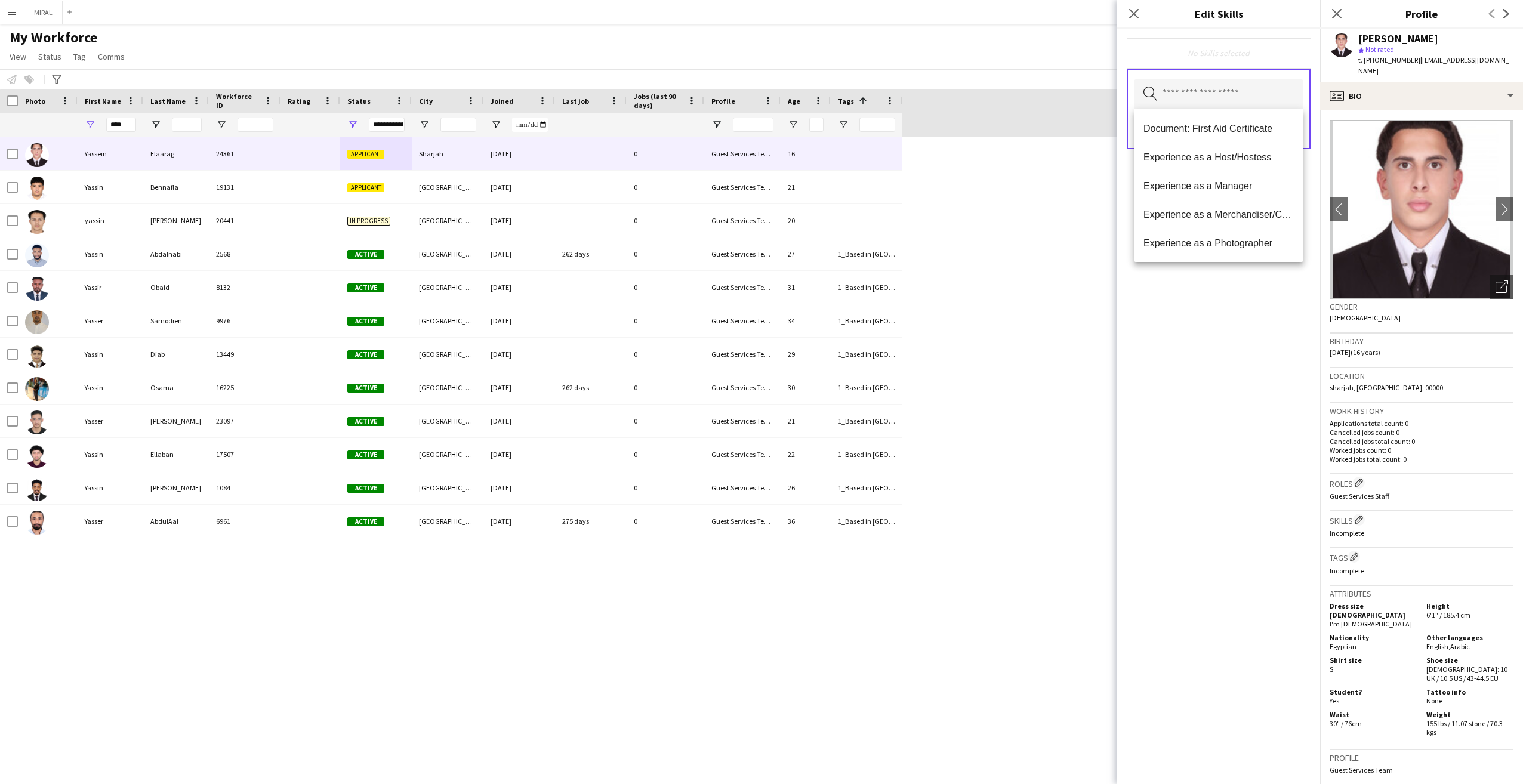
click at [1051, 196] on div "[PERSON_NAME] 24361 Applicant [GEOGRAPHIC_DATA] [DATE] 0 Guest Services Team 16…" at bounding box center [743, 449] width 1487 height 625
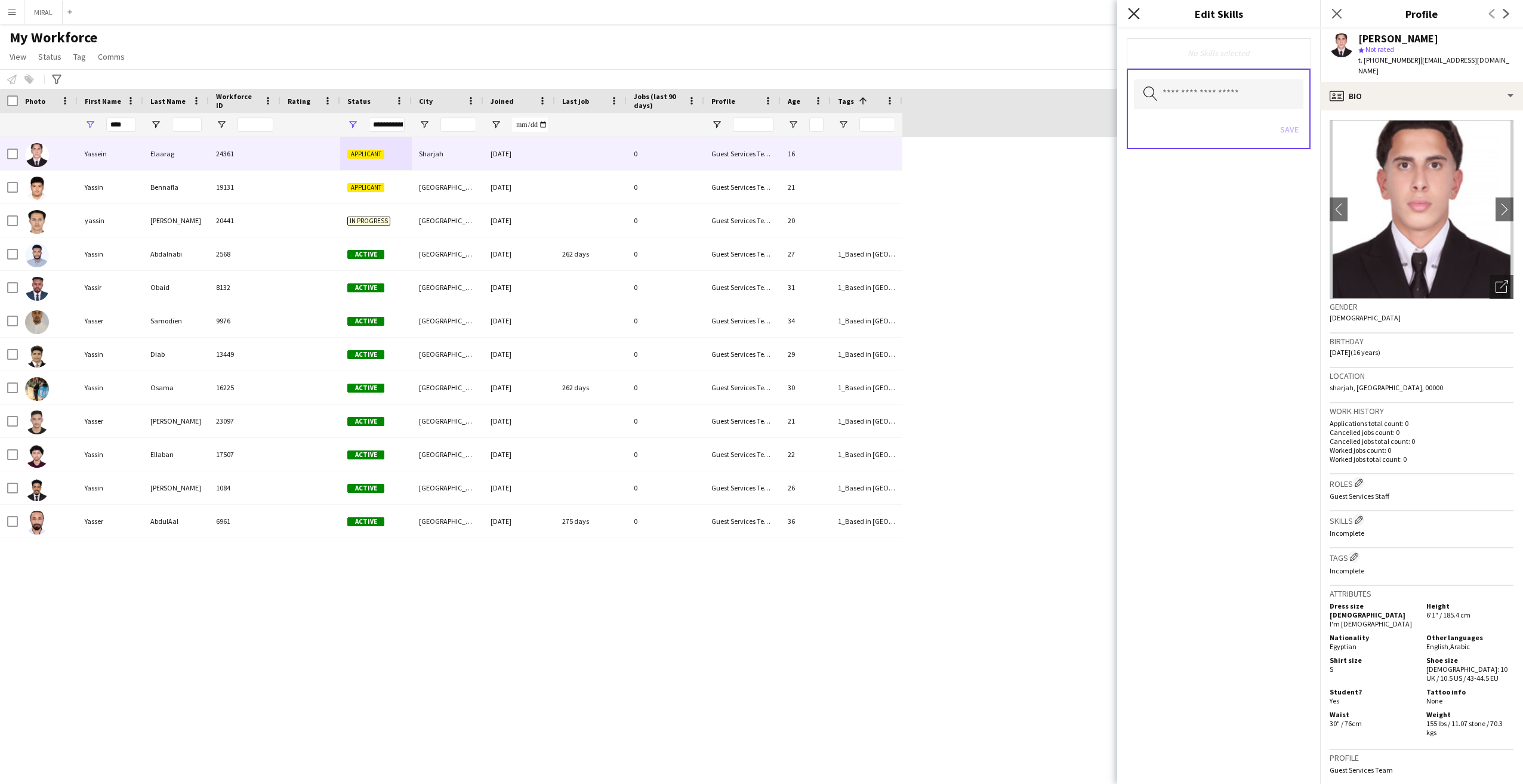
click at [1131, 12] on icon "Close pop-in" at bounding box center [1133, 14] width 11 height 11
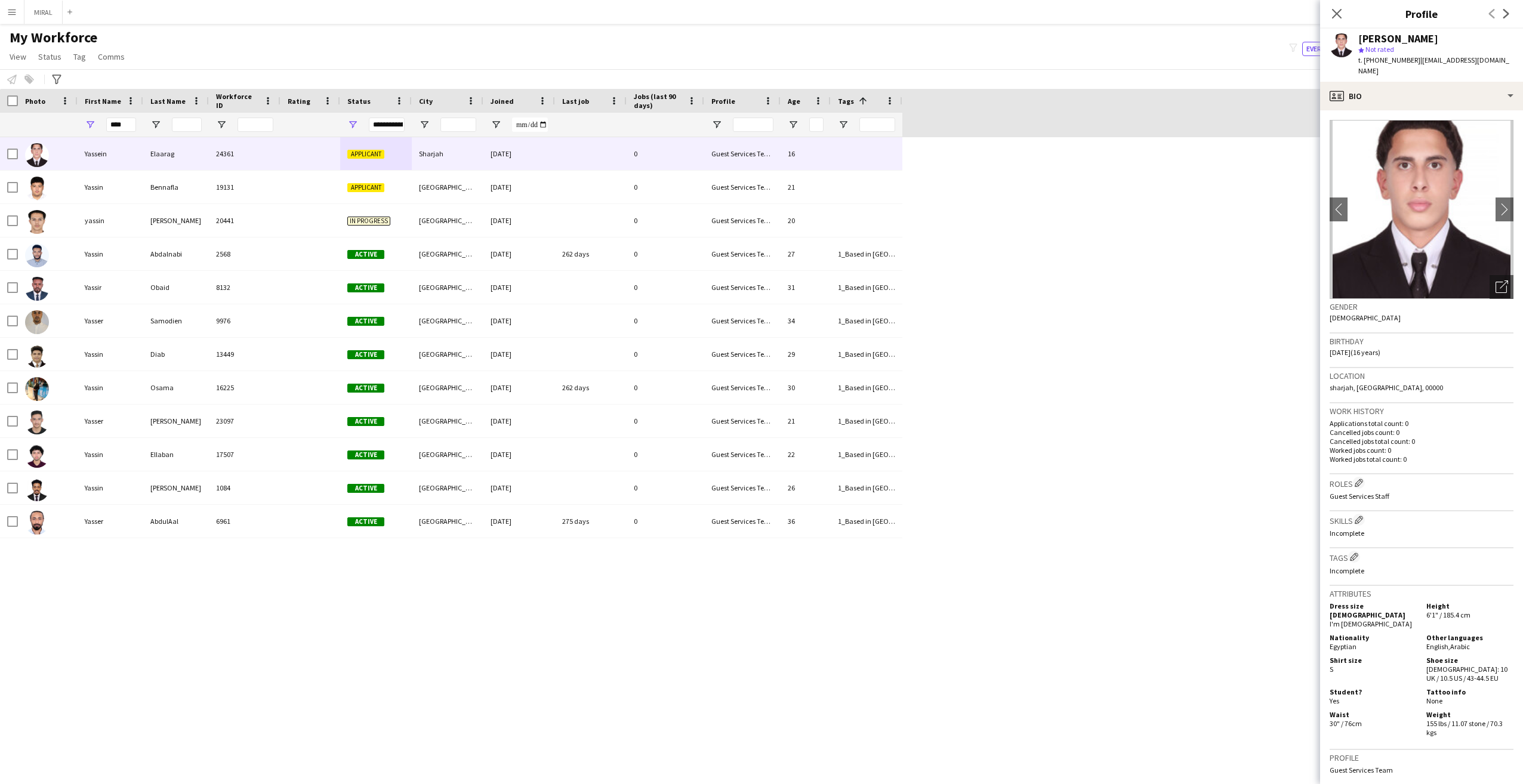
click at [1347, 551] on h3 "Tags Edit crew company tags" at bounding box center [1422, 557] width 184 height 13
click at [1357, 552] on app-icon "Edit crew company tags" at bounding box center [1354, 556] width 8 height 8
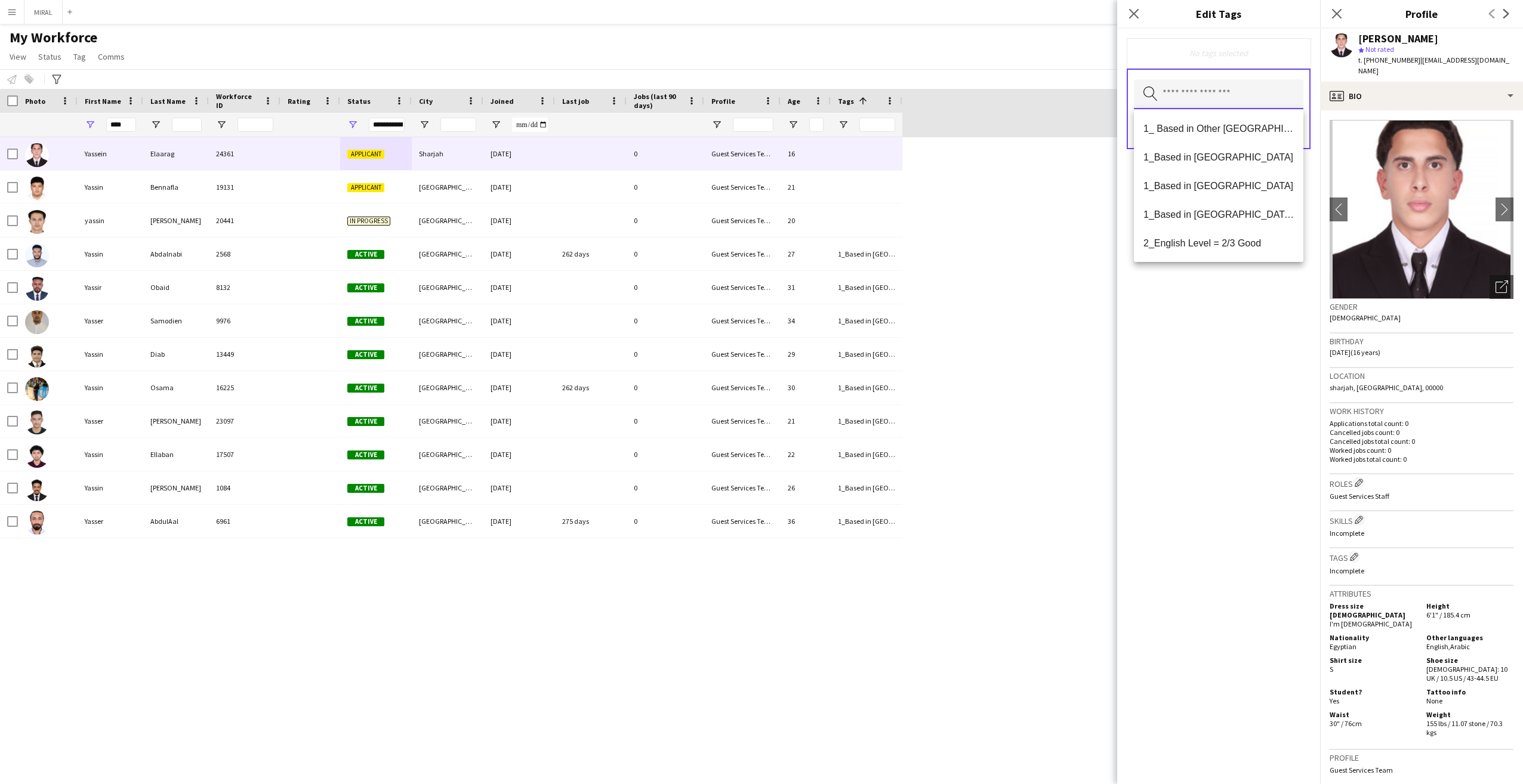
click at [1196, 96] on input "text" at bounding box center [1219, 94] width 169 height 30
click at [1238, 215] on span "1_Based in [GEOGRAPHIC_DATA]/[GEOGRAPHIC_DATA]/Ajman" at bounding box center [1219, 214] width 151 height 11
click at [1238, 219] on span "2_English Level = 2/3 Good" at bounding box center [1219, 215] width 151 height 11
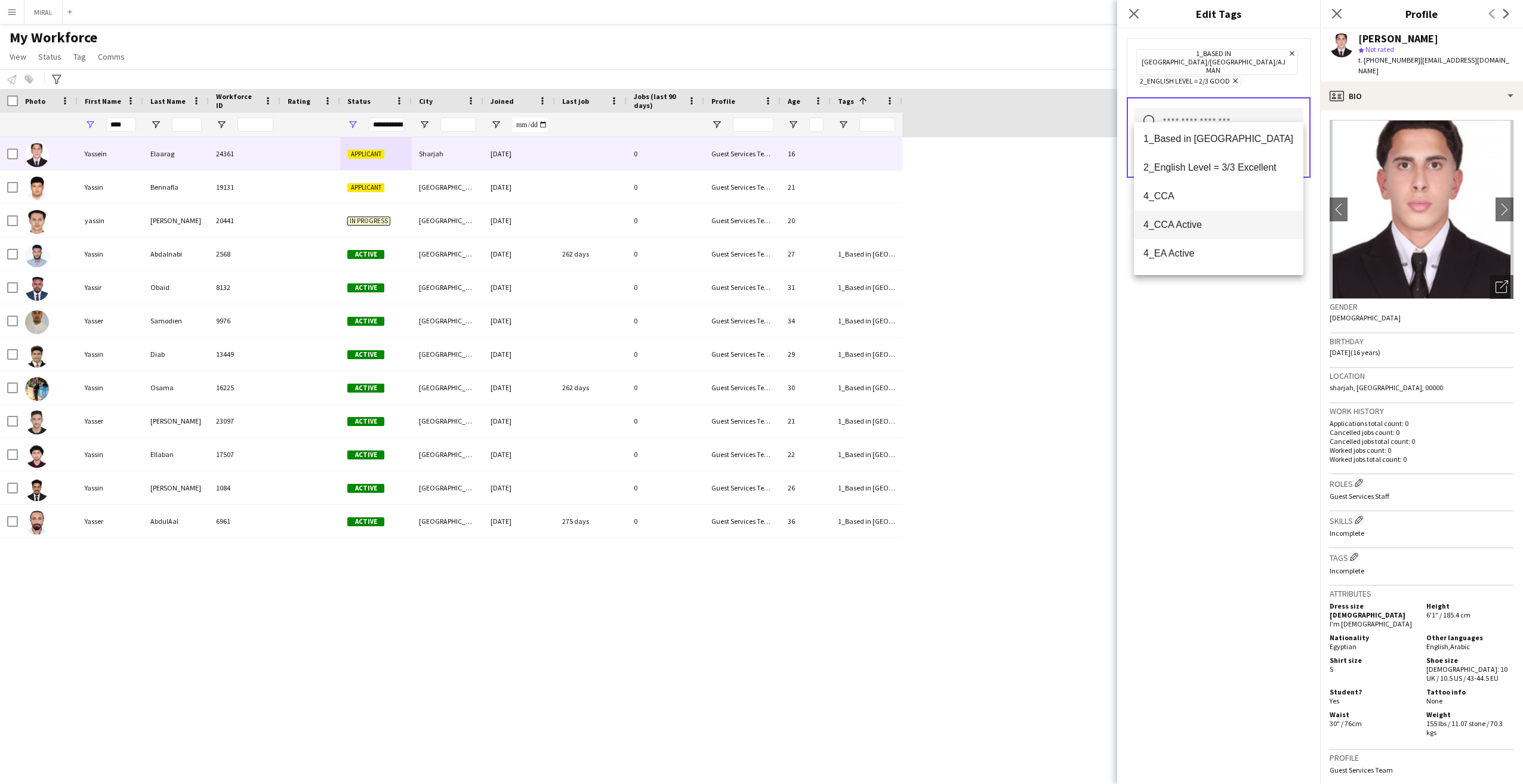
click at [1215, 224] on span "4_CCA Active" at bounding box center [1219, 225] width 151 height 11
click at [1093, 231] on div "[PERSON_NAME] 24361 Applicant [GEOGRAPHIC_DATA] [DATE] 0 Guest Services Team 16…" at bounding box center [743, 449] width 1487 height 625
click at [1287, 160] on button "Save" at bounding box center [1289, 170] width 28 height 19
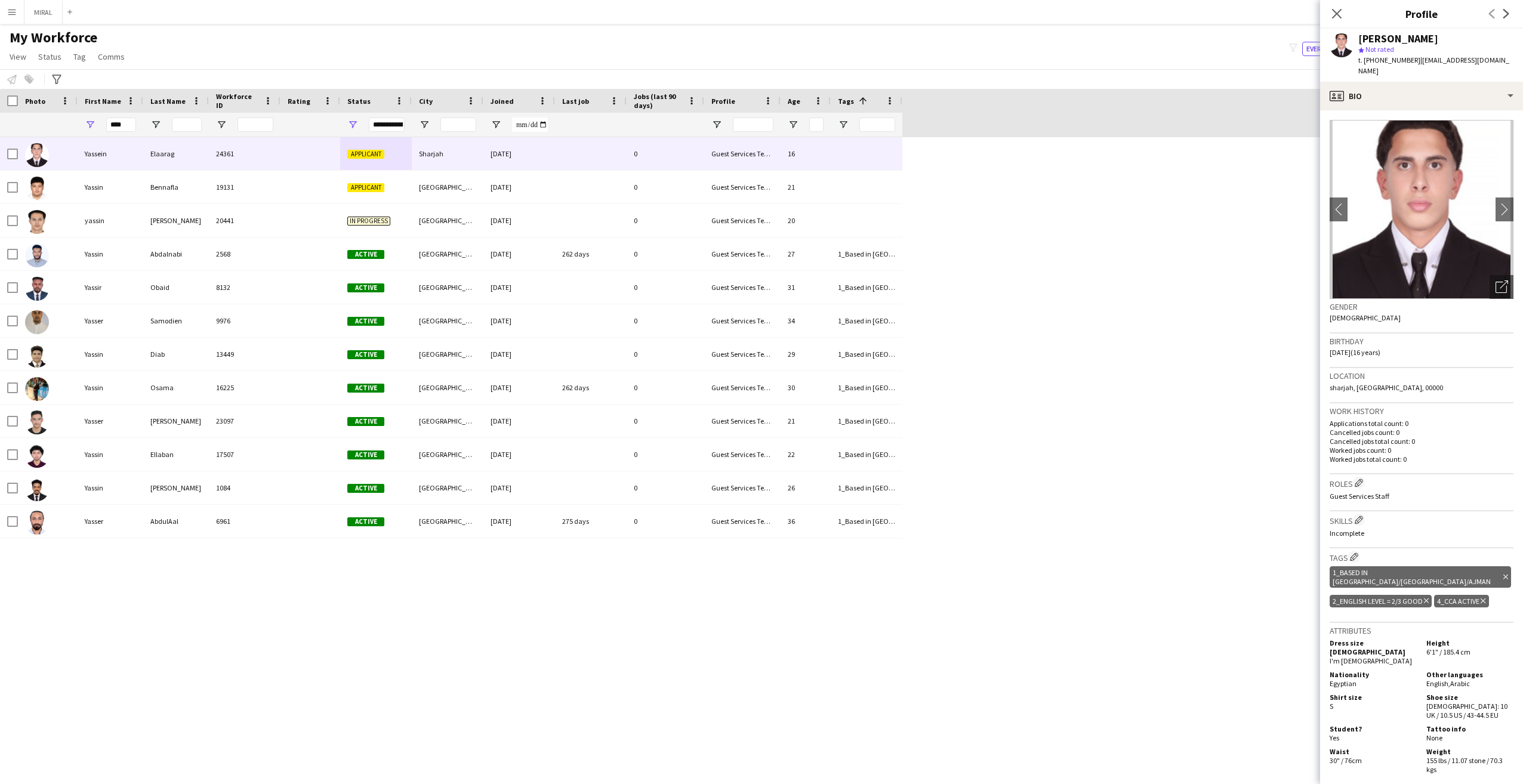
click at [1182, 286] on div "[PERSON_NAME] 24361 Applicant [GEOGRAPHIC_DATA] [DATE] 0 Guest Services Team 16…" at bounding box center [743, 449] width 1487 height 625
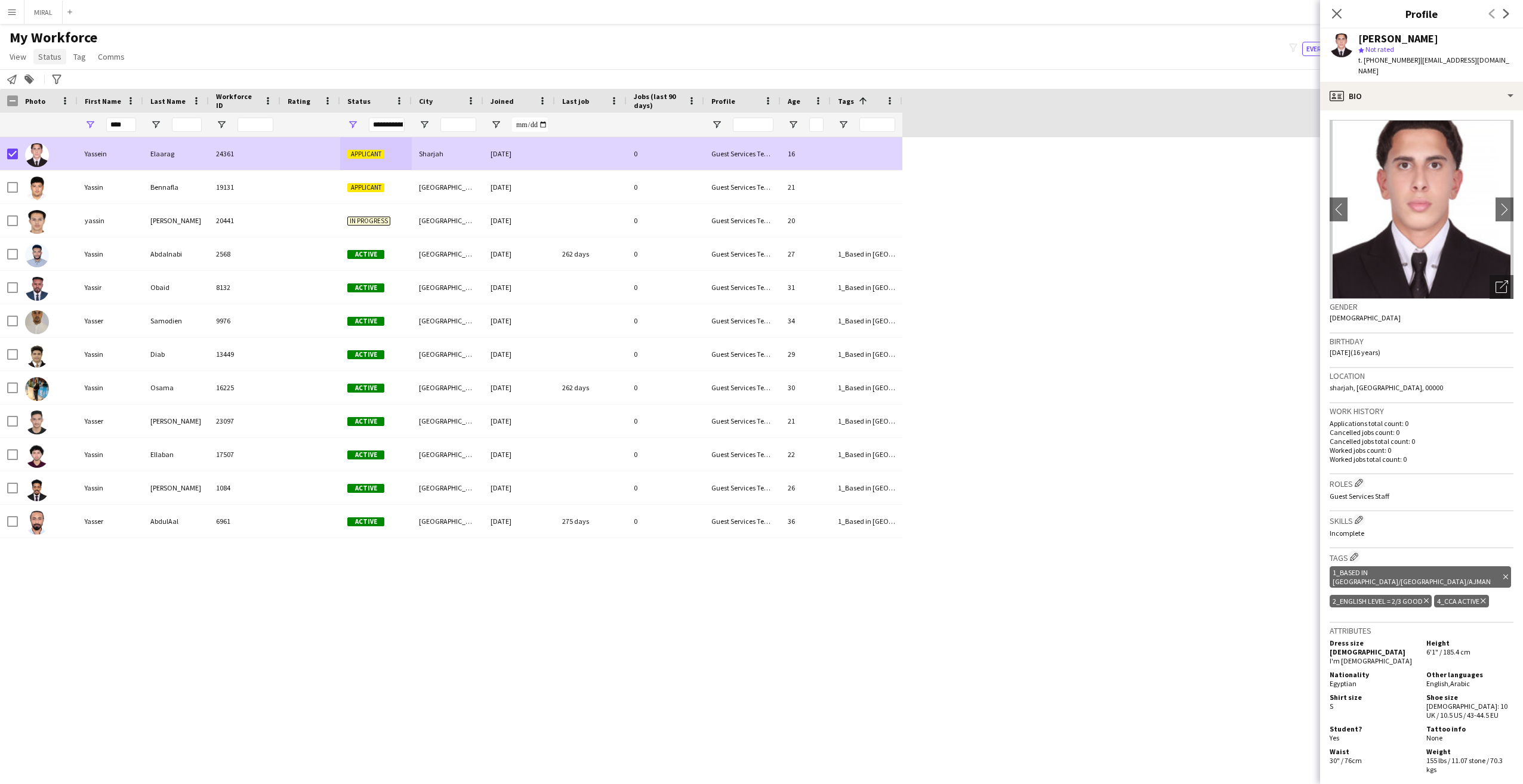
click at [50, 57] on span "Status" at bounding box center [49, 56] width 23 height 10
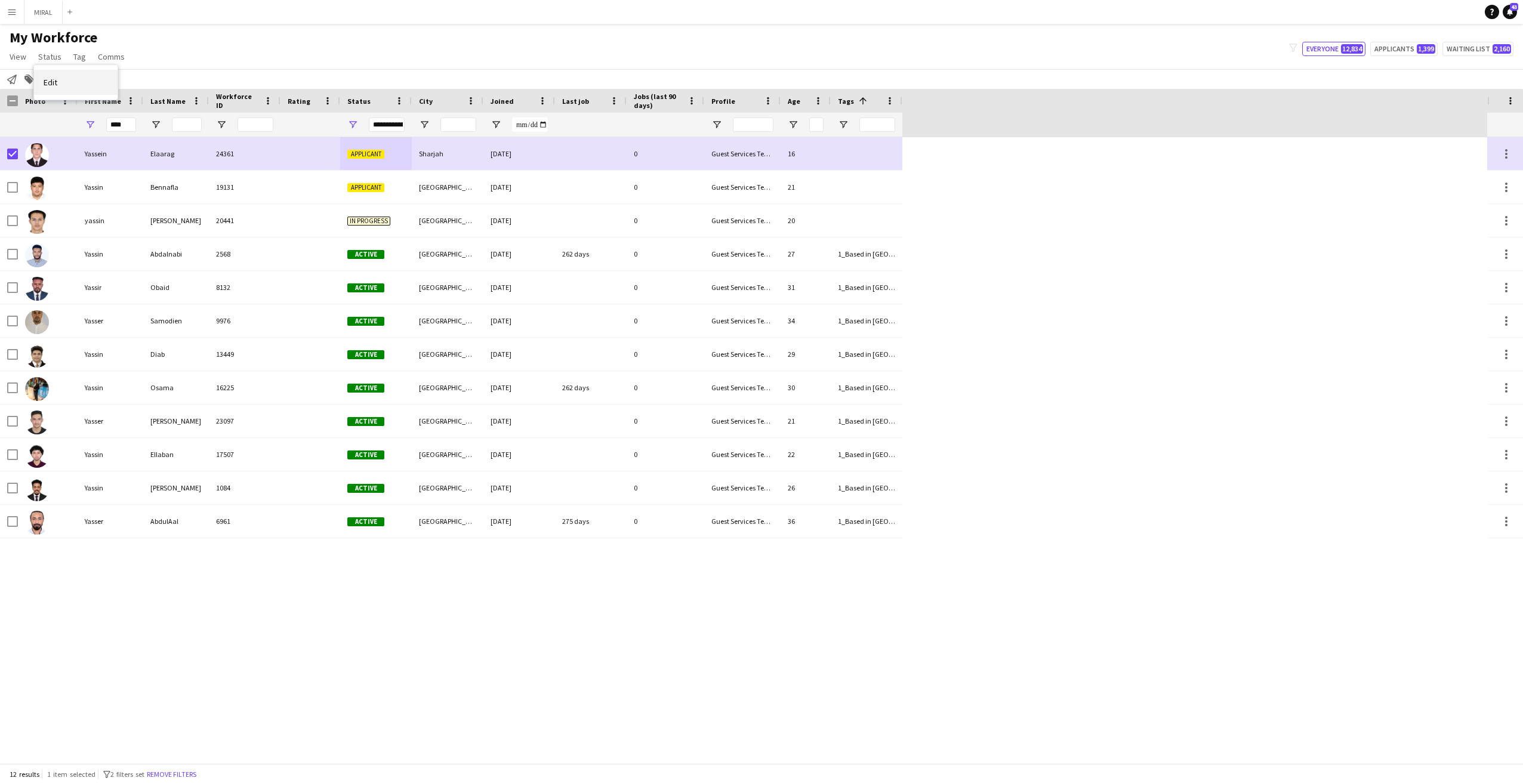
click at [53, 83] on span "Edit" at bounding box center [50, 82] width 14 height 10
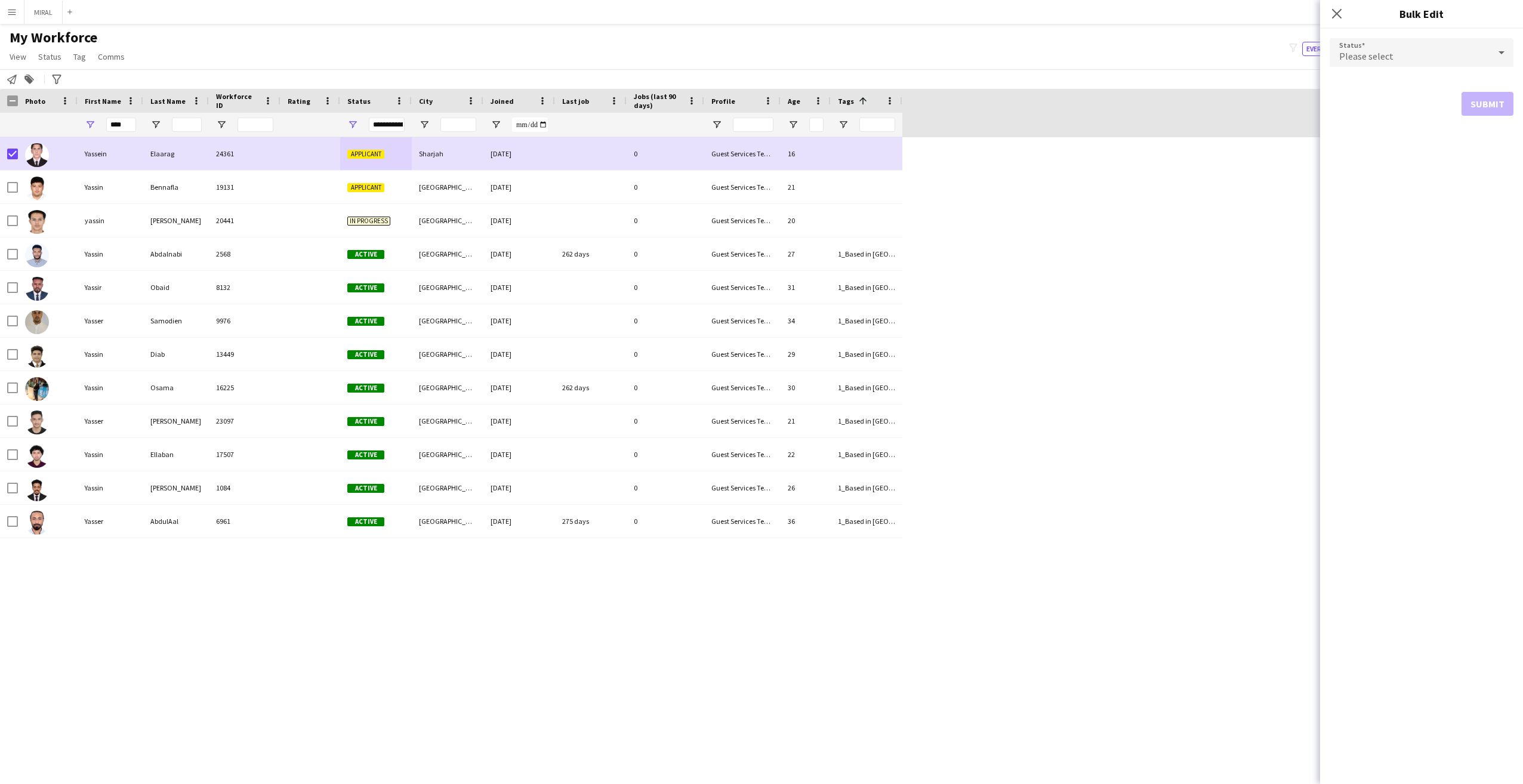
click at [1408, 56] on div "Please select" at bounding box center [1409, 52] width 160 height 29
click at [1397, 89] on span "Active" at bounding box center [1422, 86] width 164 height 11
click at [1482, 145] on button "Submit" at bounding box center [1487, 144] width 52 height 24
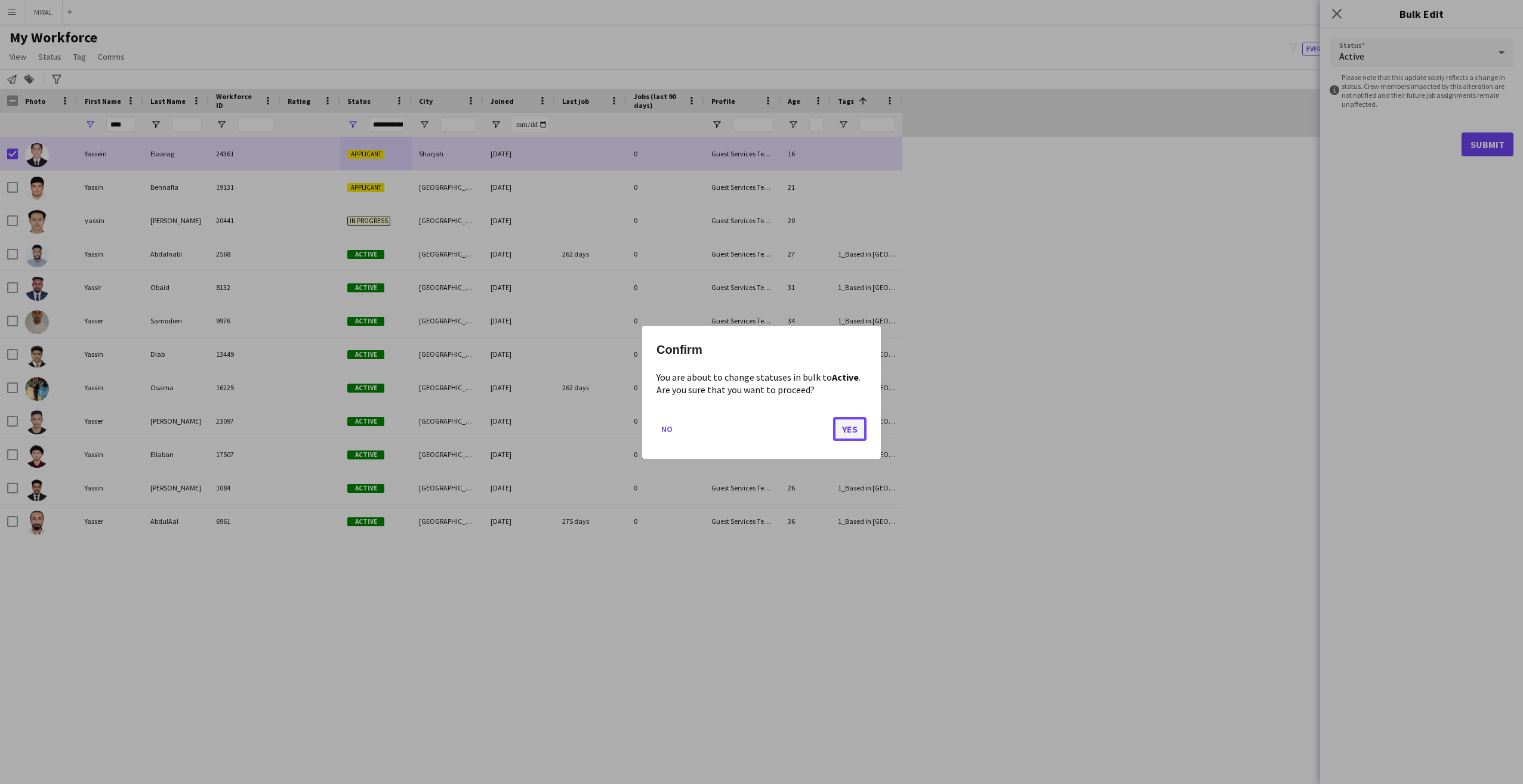
click at [858, 431] on button "Yes" at bounding box center [849, 428] width 33 height 24
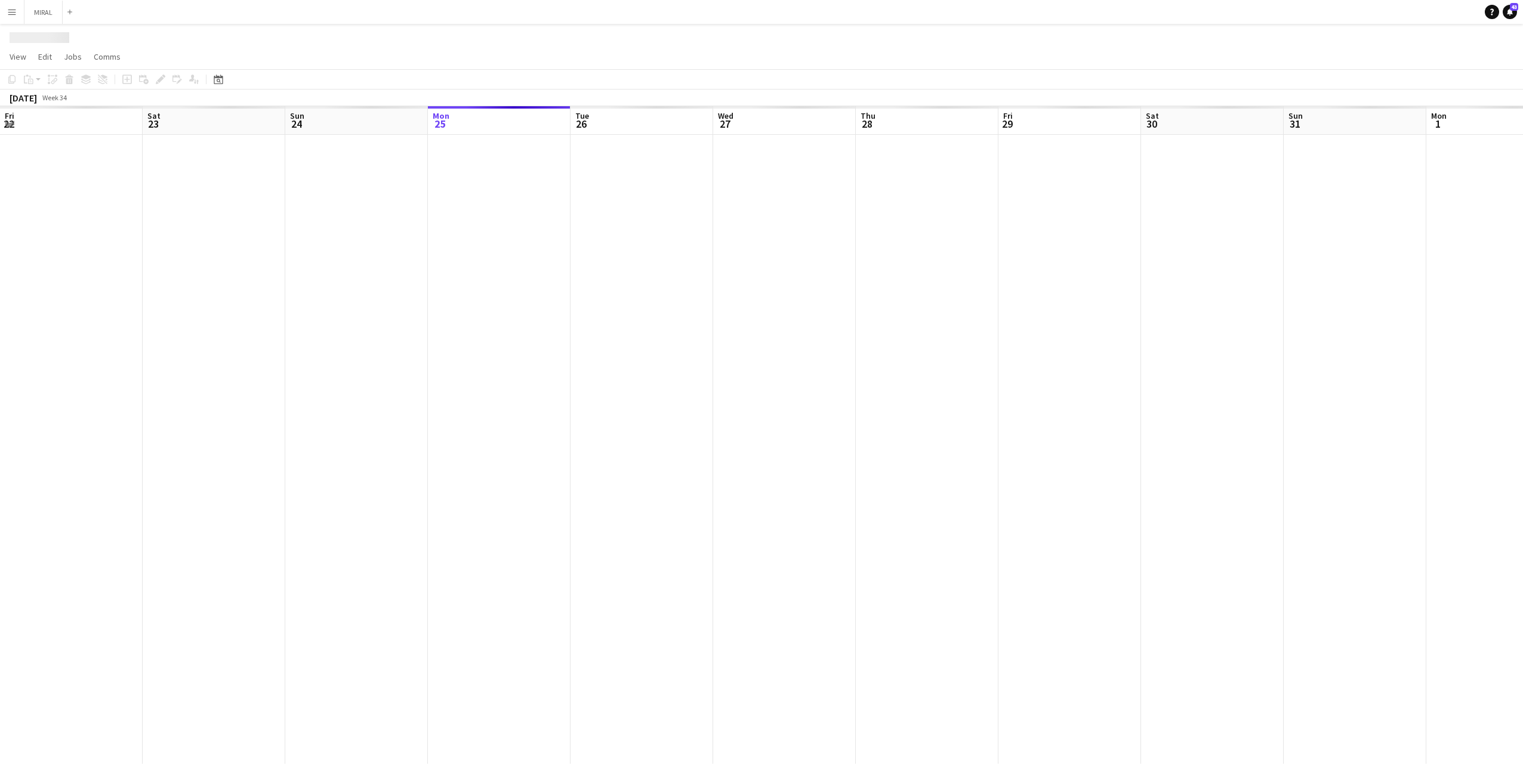
scroll to position [0, 285]
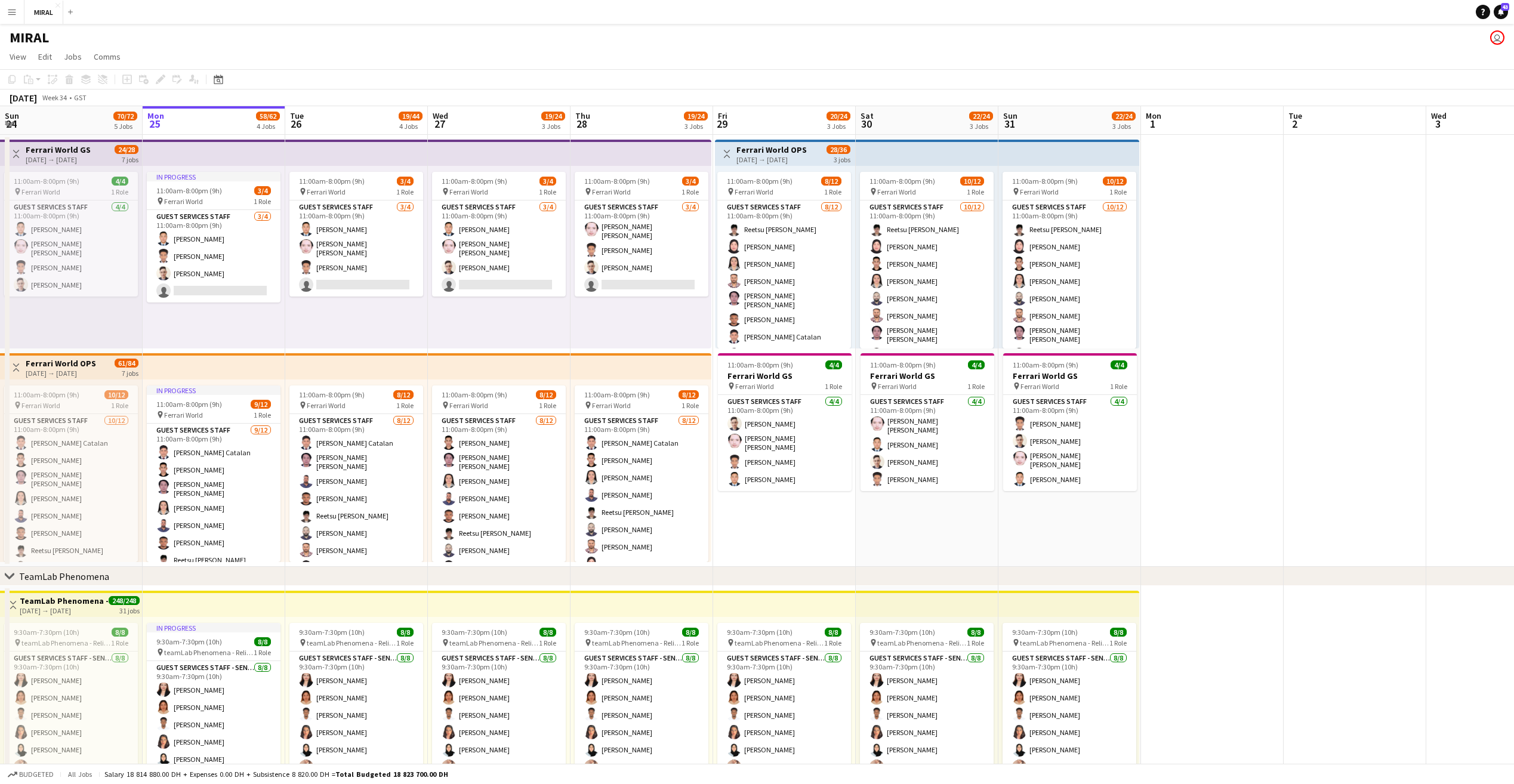
click at [11, 8] on app-icon "Menu" at bounding box center [12, 12] width 10 height 10
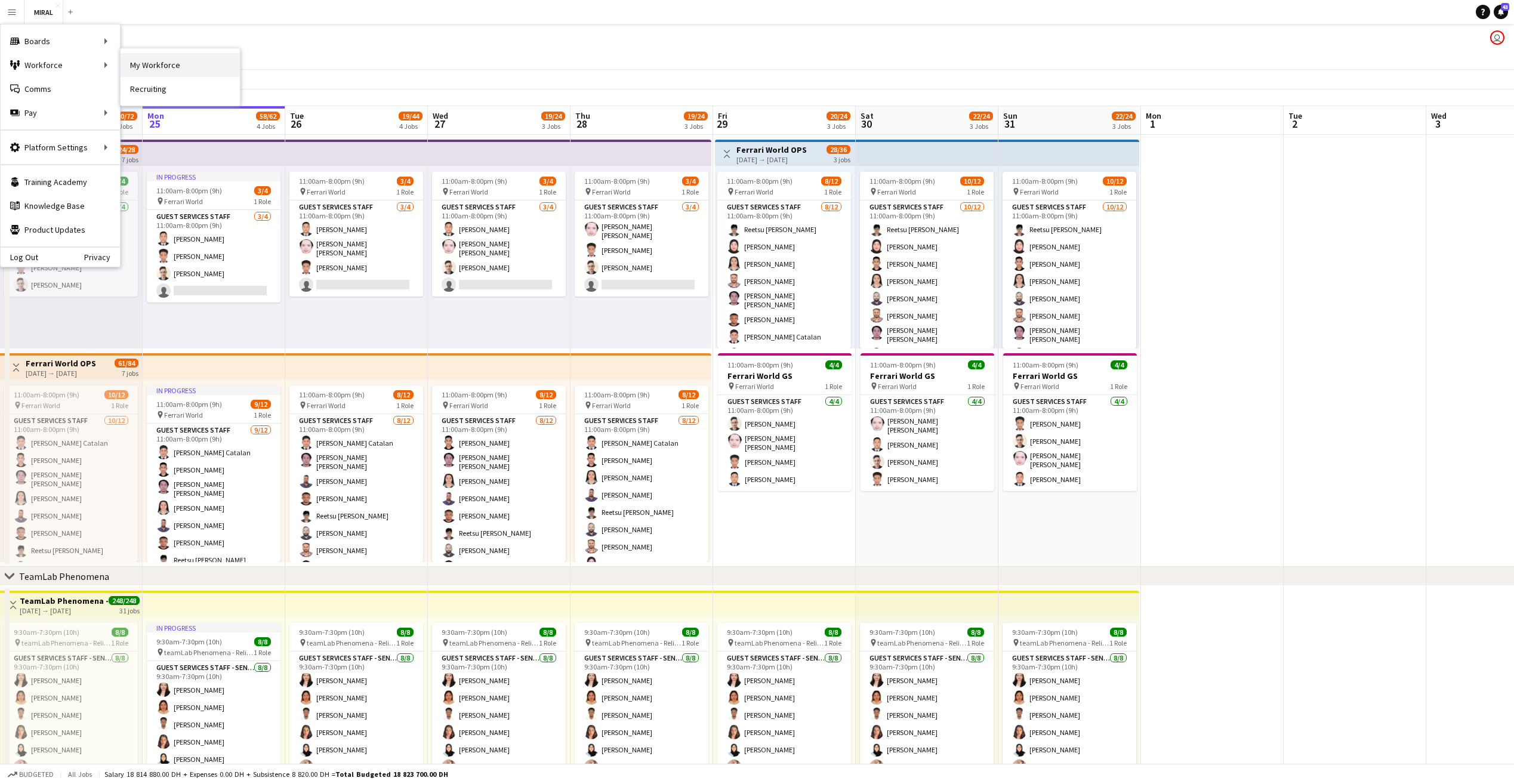
click at [139, 65] on link "My Workforce" at bounding box center [180, 65] width 119 height 24
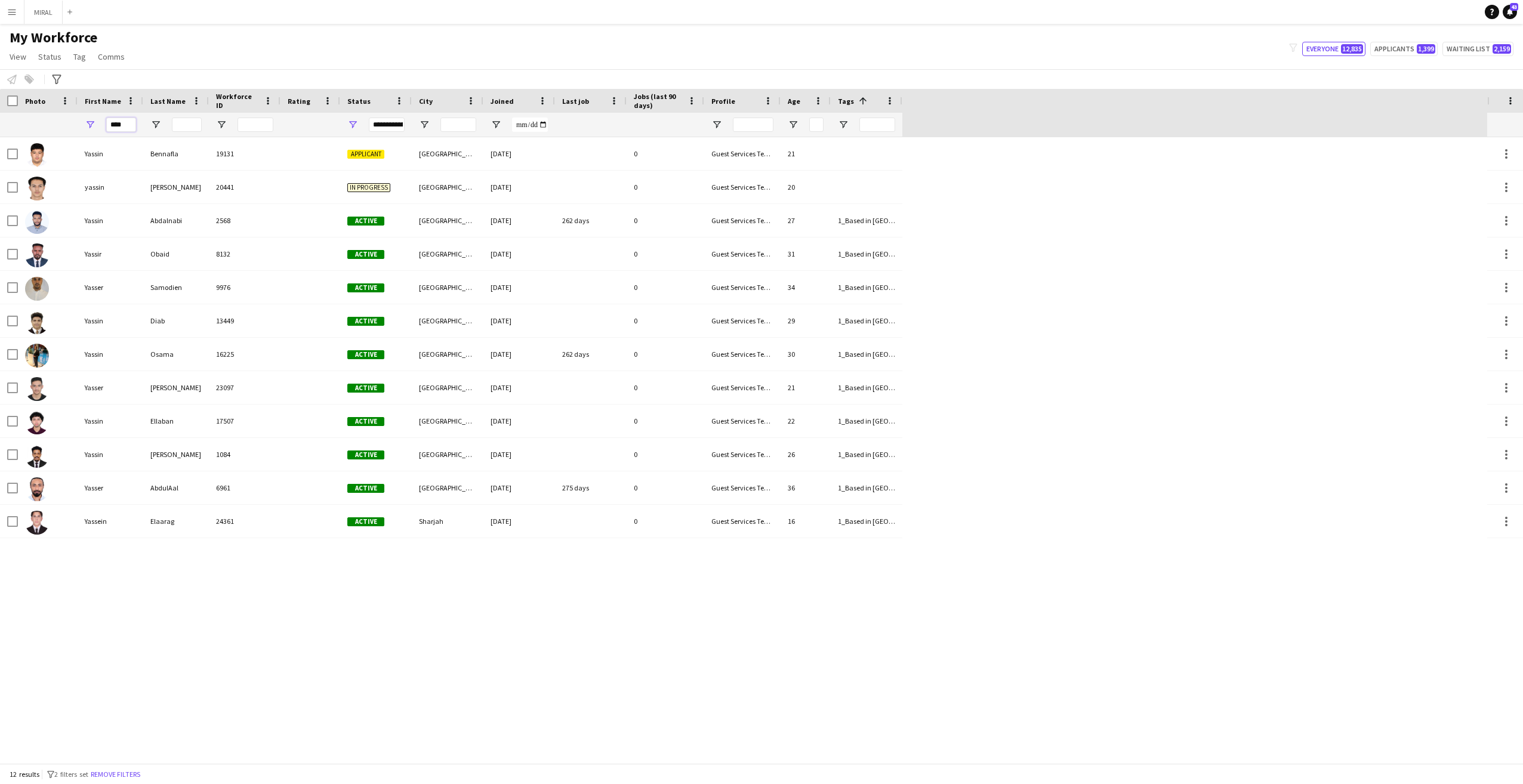
drag, startPoint x: 135, startPoint y: 126, endPoint x: 48, endPoint y: 124, distance: 87.0
click at [48, 124] on div "****" at bounding box center [451, 125] width 902 height 24
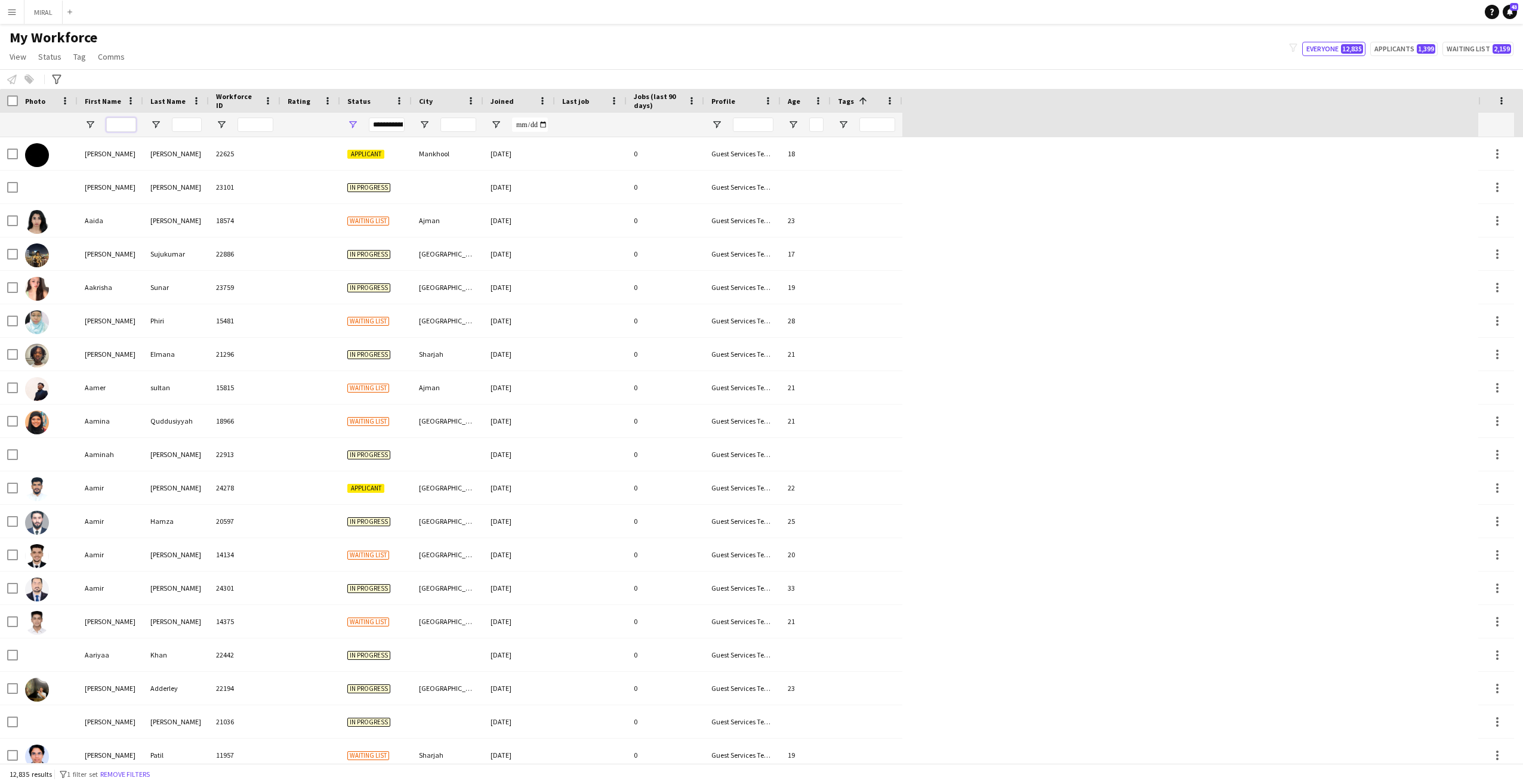
click at [123, 128] on input "First Name Filter Input" at bounding box center [121, 125] width 30 height 14
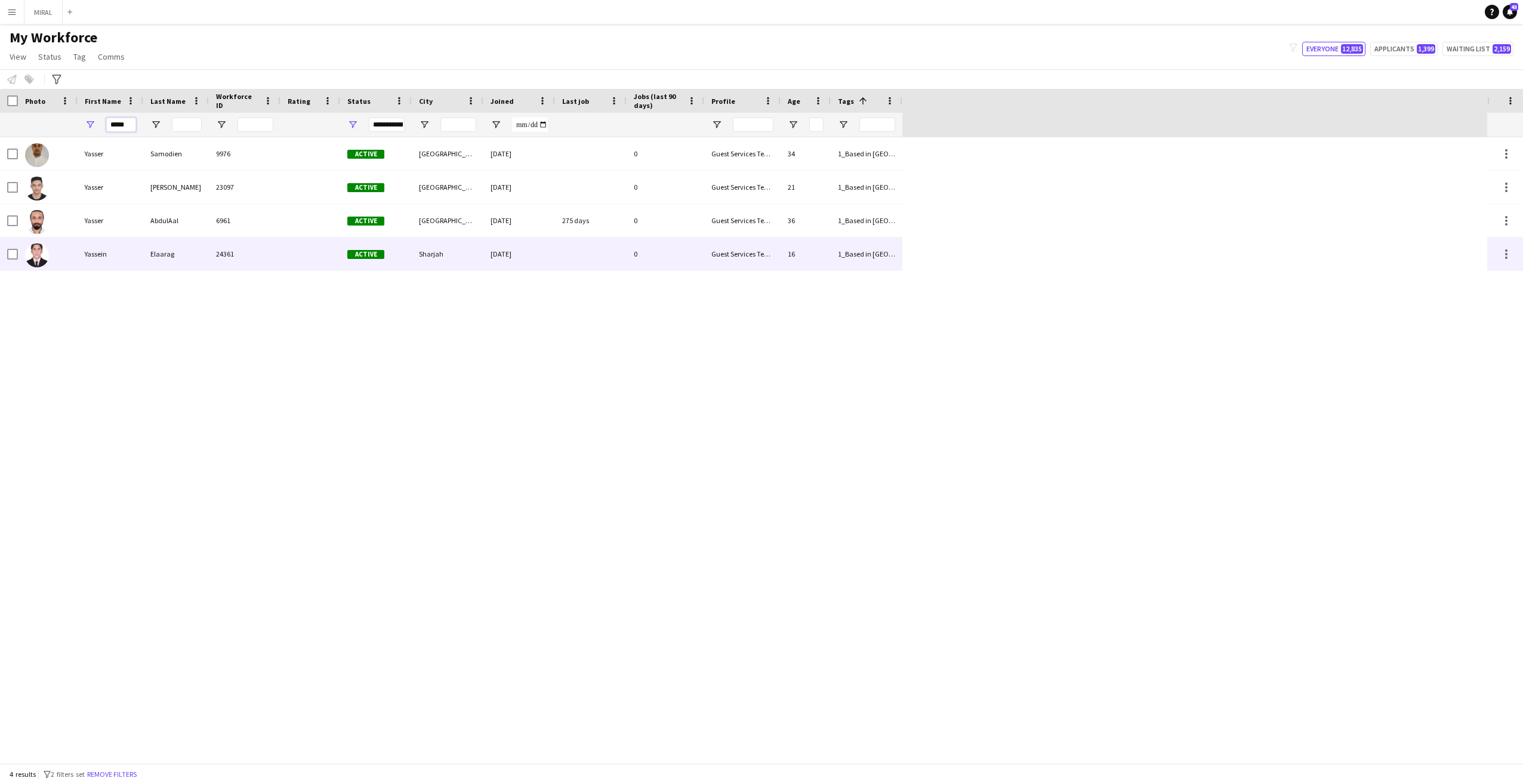
type input "*****"
click at [258, 254] on div "24361" at bounding box center [244, 254] width 72 height 33
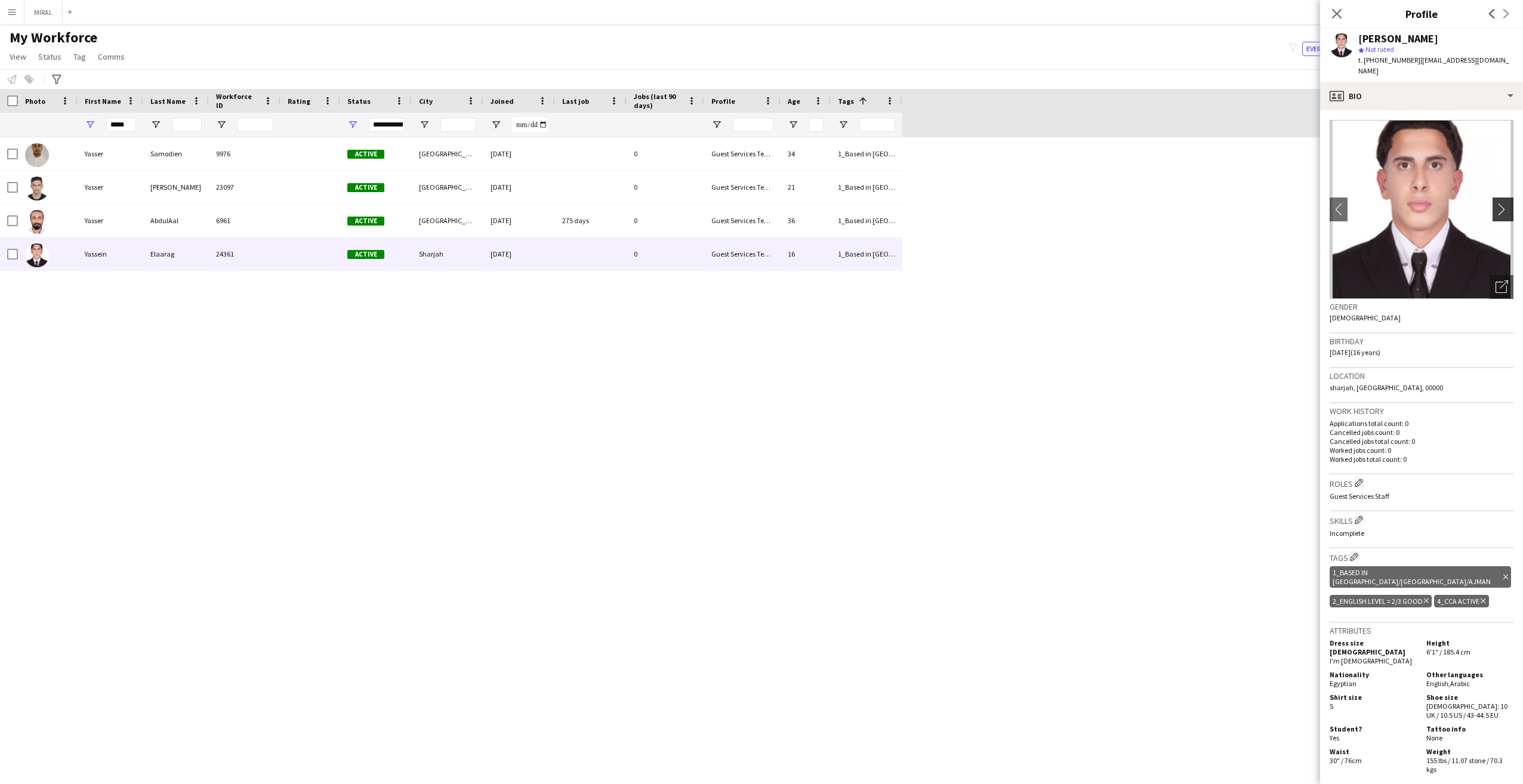
click at [1496, 203] on app-icon "chevron-right" at bounding box center [1504, 209] width 19 height 13
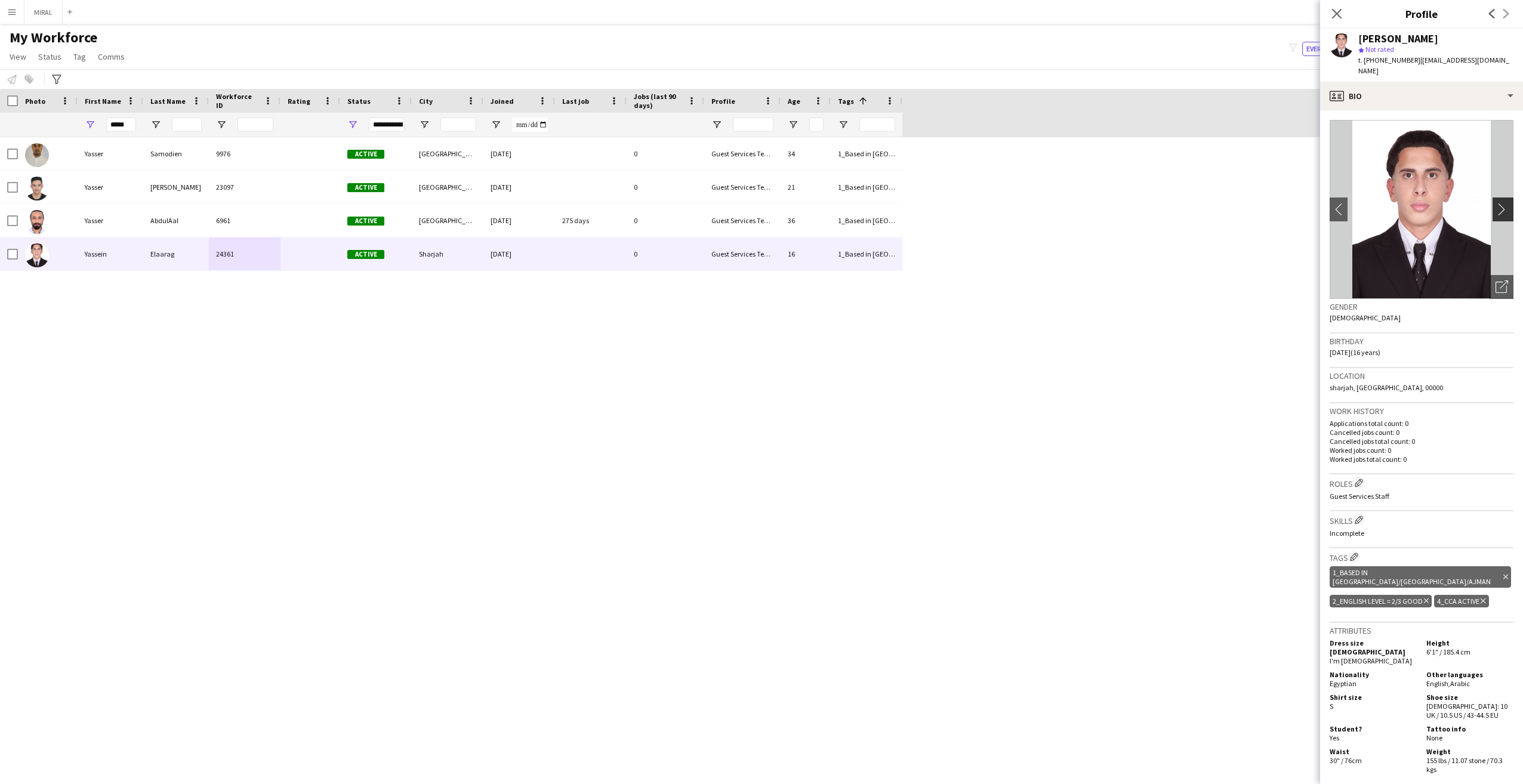
click at [1496, 203] on app-icon "chevron-right" at bounding box center [1504, 209] width 19 height 13
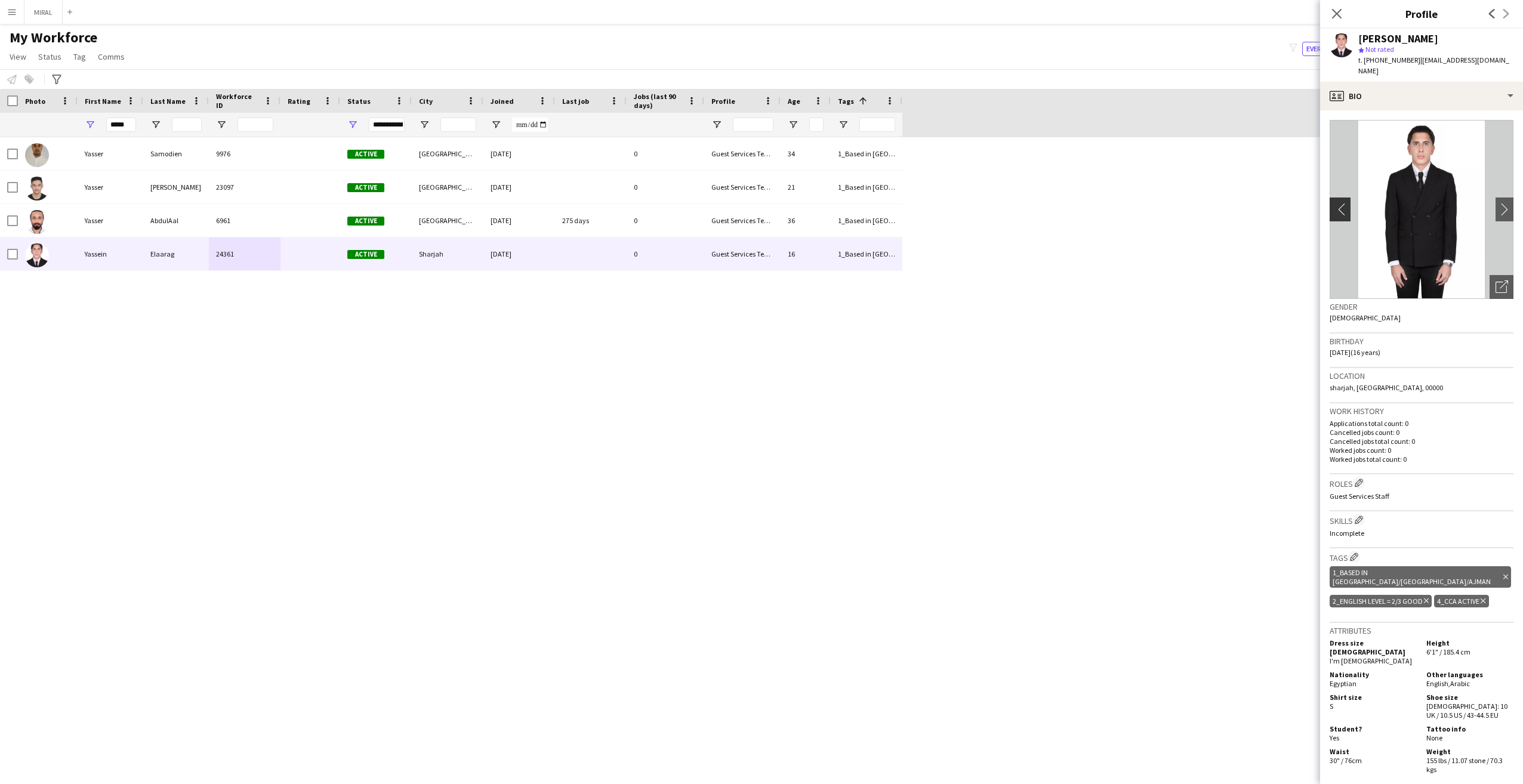
click at [1337, 203] on app-icon "chevron-left" at bounding box center [1339, 209] width 19 height 13
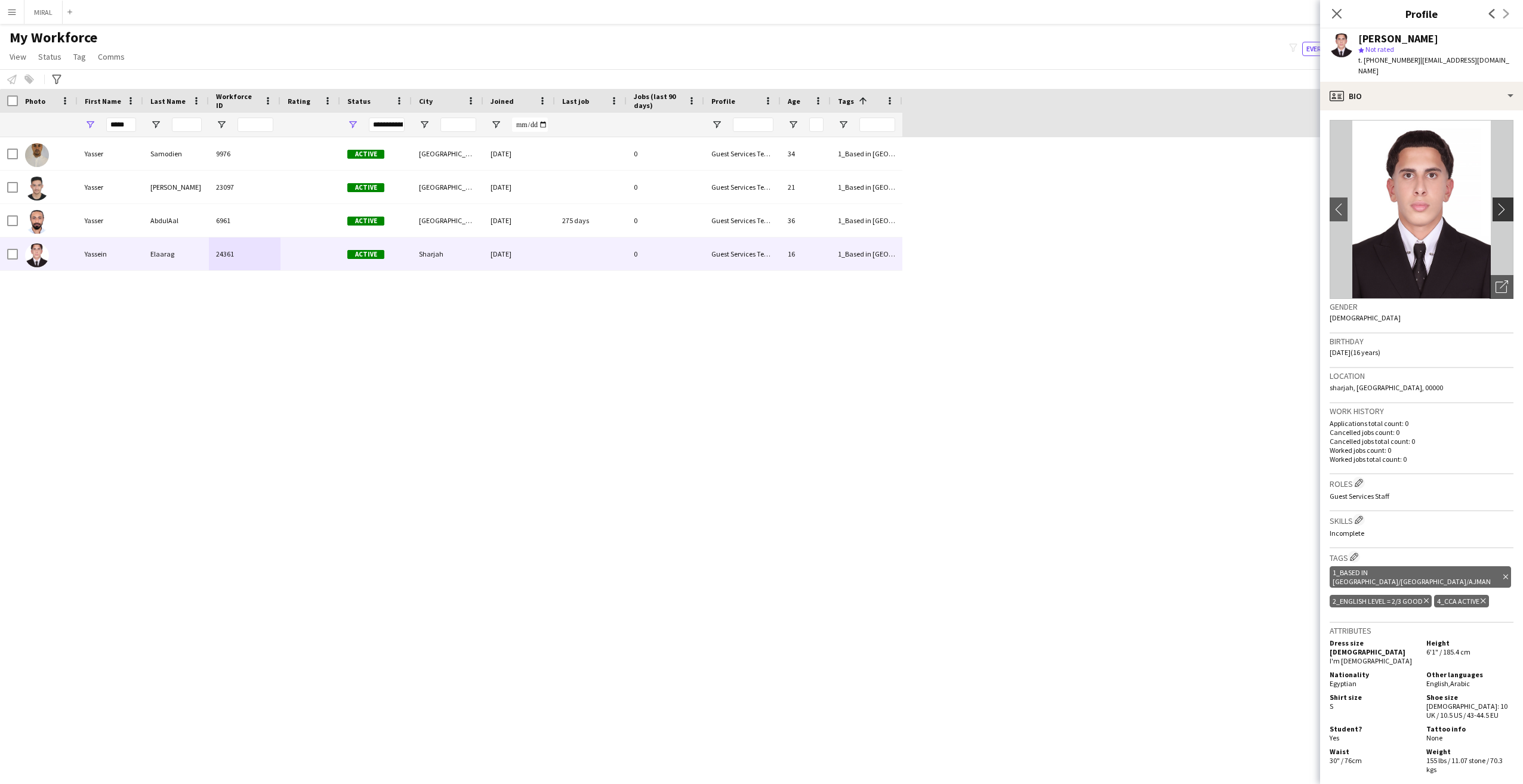
click at [1496, 204] on app-icon "chevron-right" at bounding box center [1504, 209] width 19 height 13
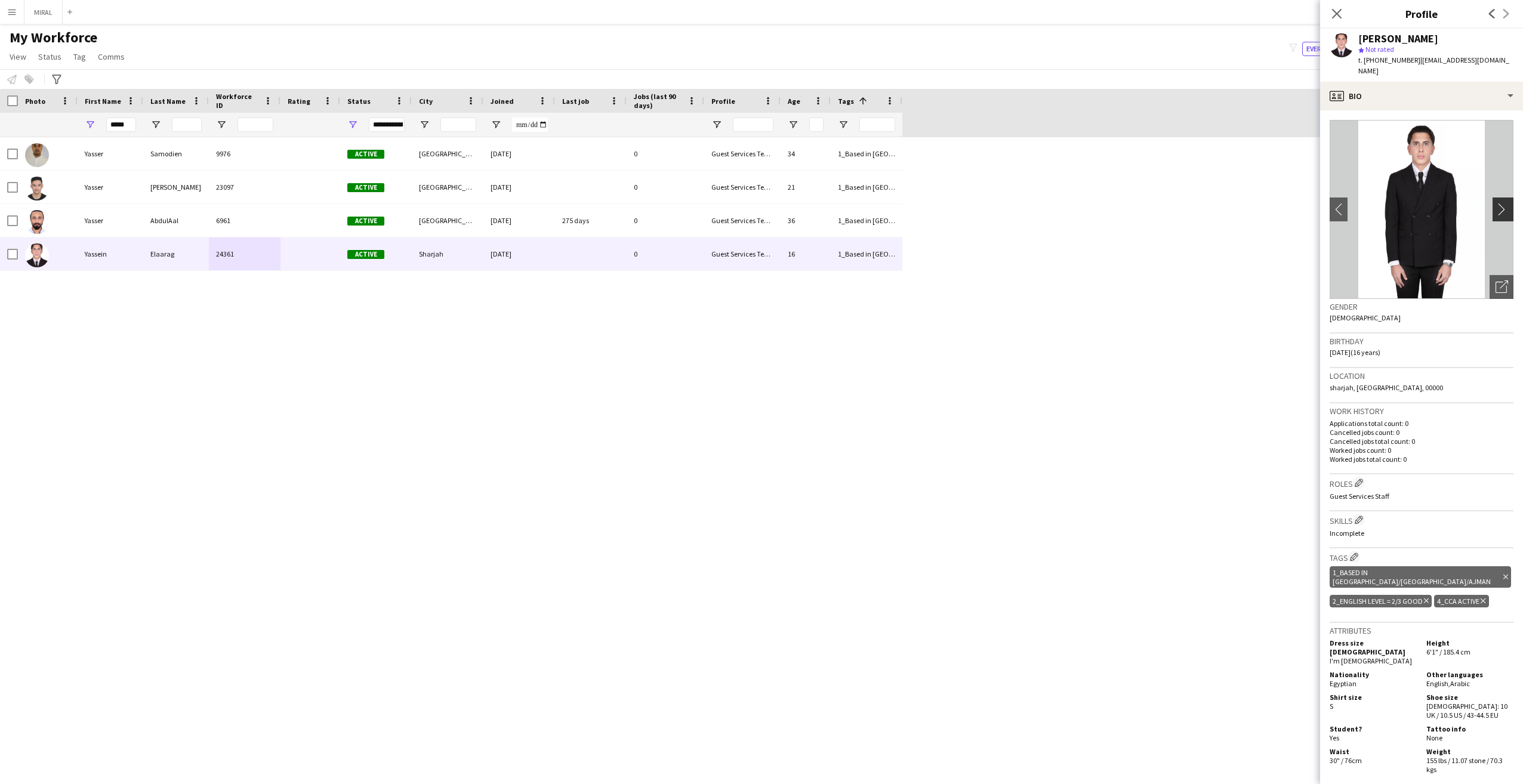
click at [1501, 203] on app-icon "chevron-right" at bounding box center [1504, 209] width 19 height 13
click at [1496, 203] on app-icon "chevron-right" at bounding box center [1504, 209] width 19 height 13
click at [1345, 203] on app-icon "chevron-left" at bounding box center [1339, 209] width 19 height 13
click at [1496, 203] on app-icon "chevron-right" at bounding box center [1504, 209] width 19 height 13
click at [1341, 203] on app-icon "chevron-left" at bounding box center [1339, 209] width 19 height 13
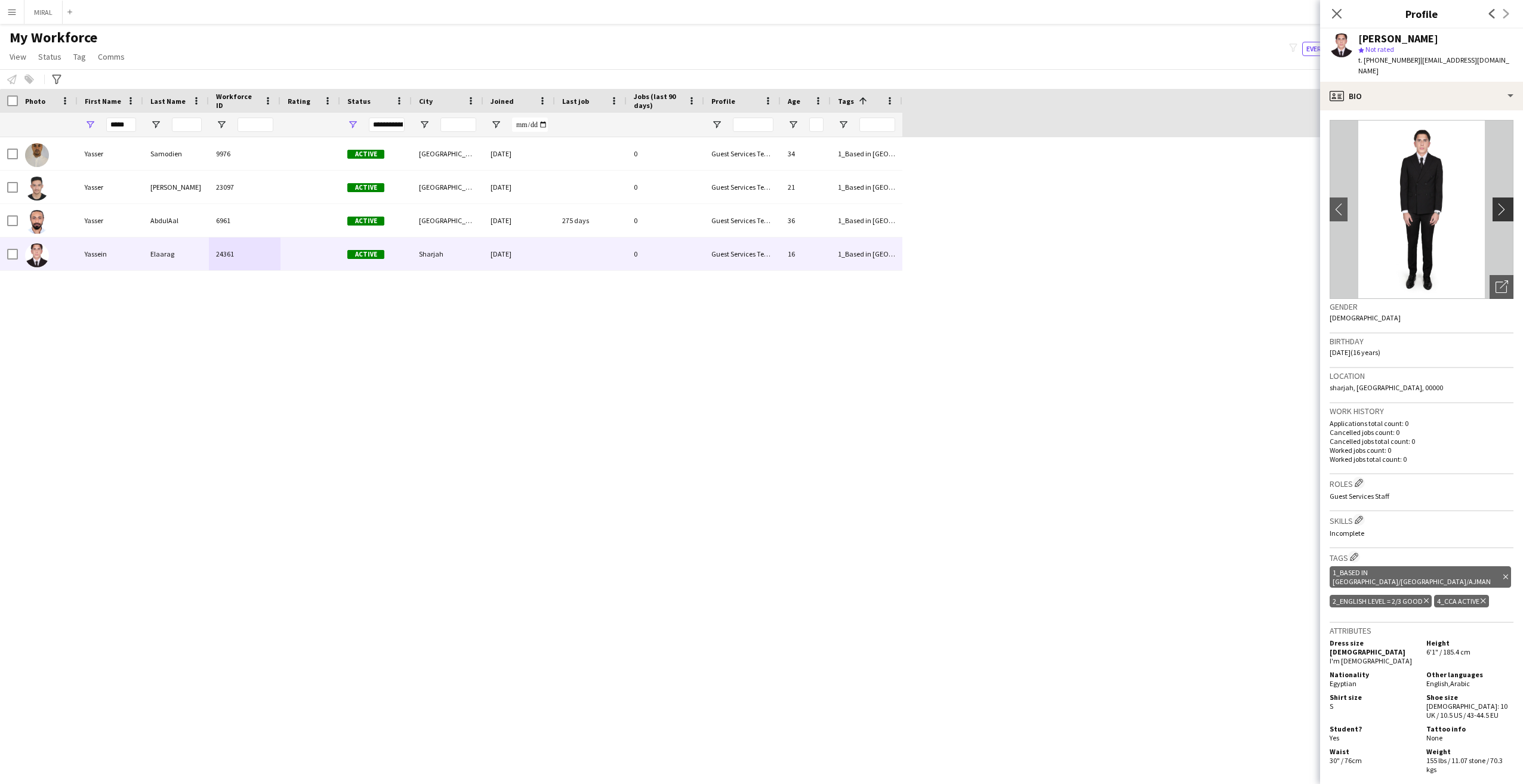
click at [1496, 203] on app-icon "chevron-right" at bounding box center [1504, 209] width 19 height 13
click at [1340, 203] on app-icon "chevron-left" at bounding box center [1339, 209] width 19 height 13
click at [1209, 225] on div "[PERSON_NAME] 9976 Active [GEOGRAPHIC_DATA] [DATE] 0 Guest Services Team 34 1_B…" at bounding box center [743, 449] width 1487 height 625
click at [1340, 13] on icon "Close pop-in" at bounding box center [1336, 14] width 11 height 11
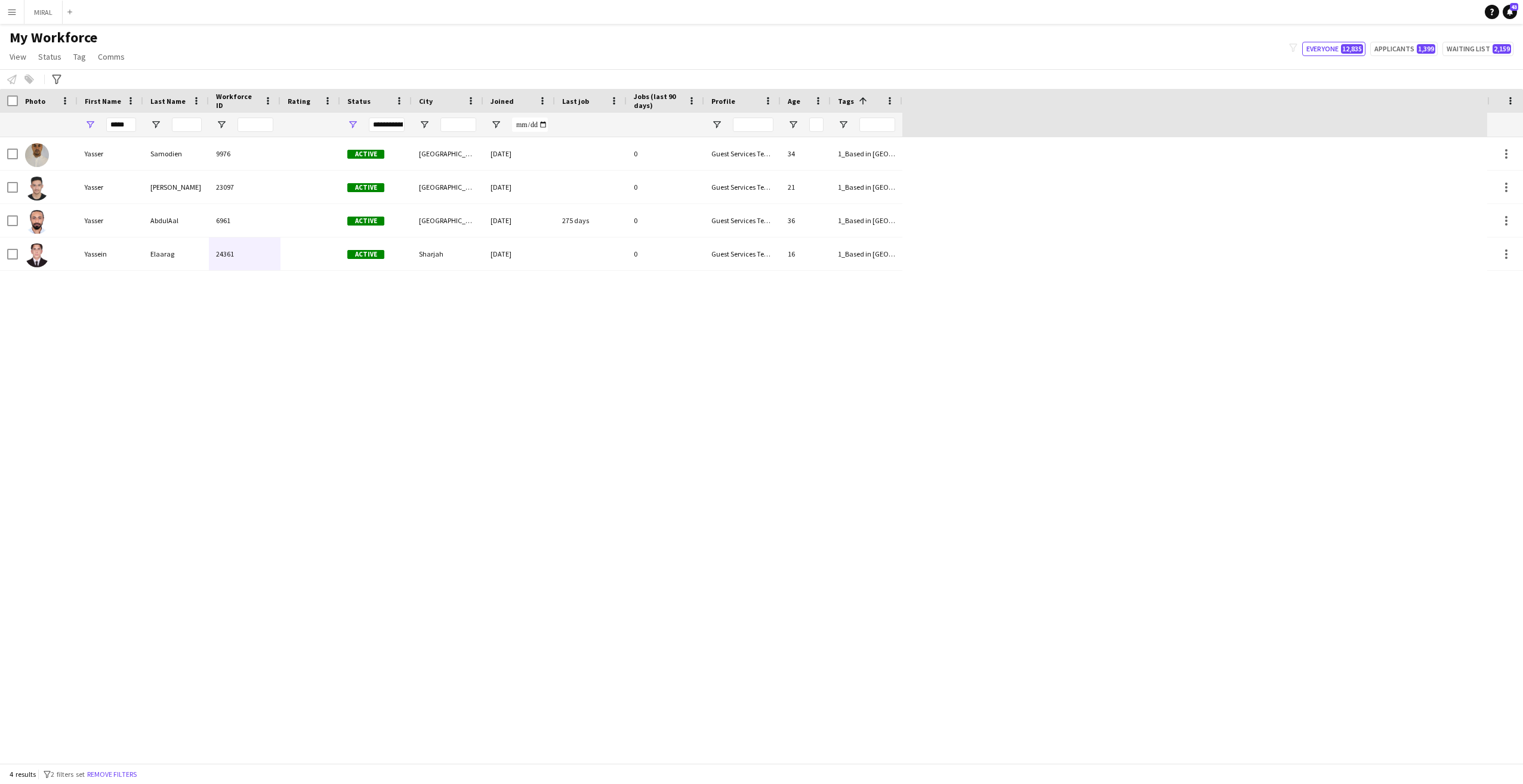
click at [1264, 278] on div "[PERSON_NAME] 9976 Active [GEOGRAPHIC_DATA] [DATE] 0 Guest Services Team 34 1_B…" at bounding box center [743, 449] width 1487 height 625
drag, startPoint x: 131, startPoint y: 128, endPoint x: 83, endPoint y: 117, distance: 49.2
click at [83, 117] on div "*****" at bounding box center [110, 125] width 65 height 24
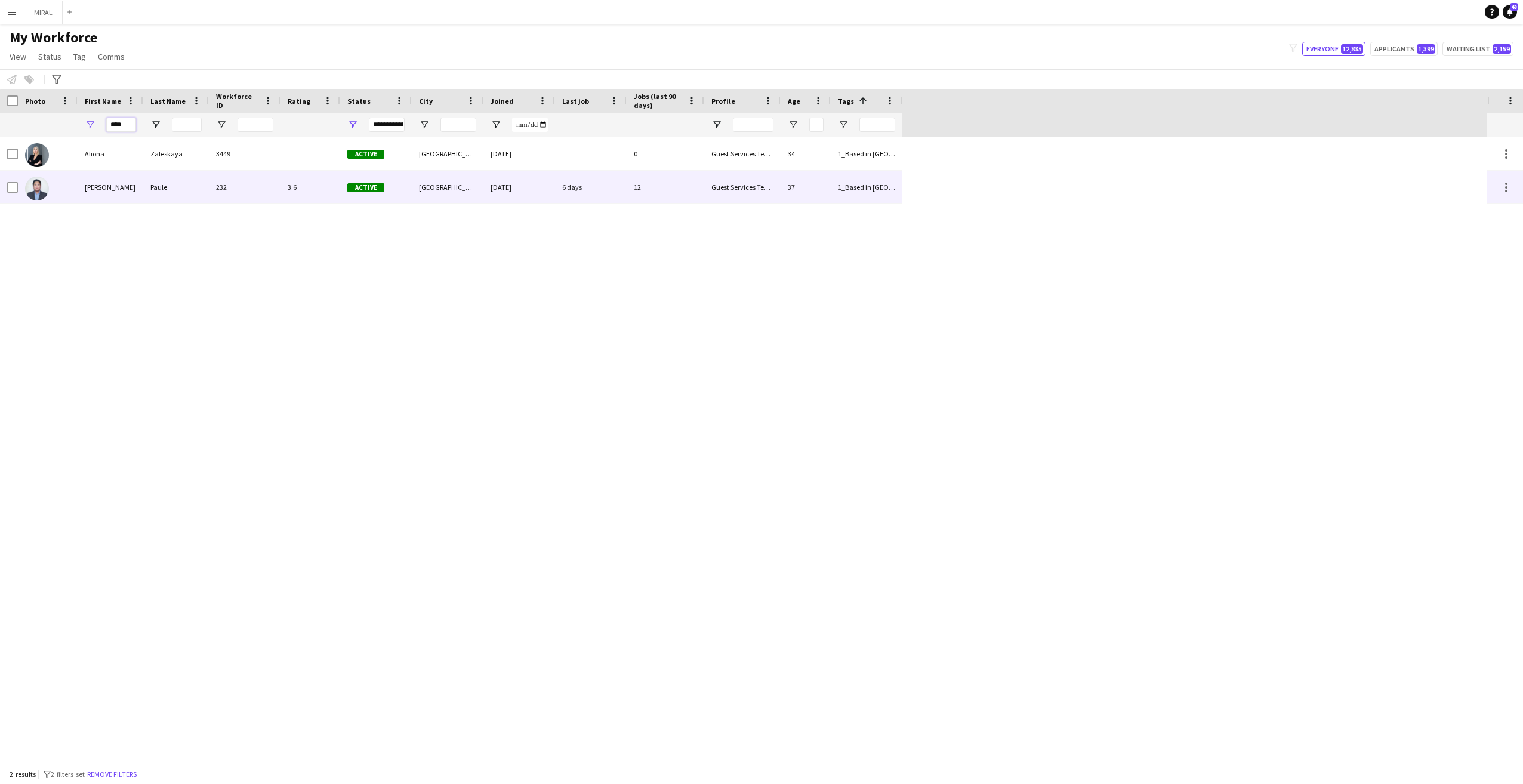
type input "****"
click at [78, 185] on div "[PERSON_NAME]" at bounding box center [110, 187] width 65 height 33
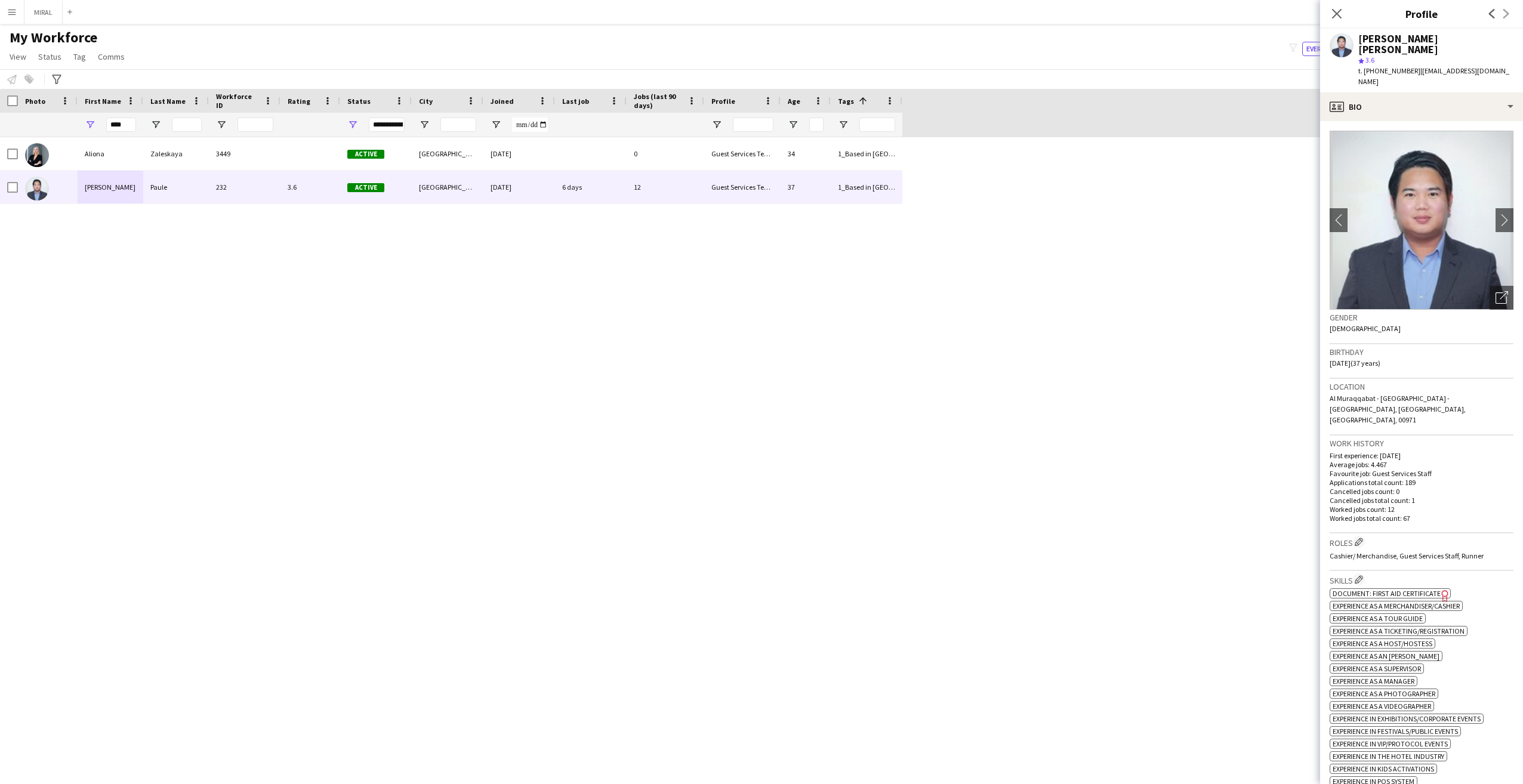
click at [1367, 56] on span "3.6" at bounding box center [1369, 60] width 9 height 9
click at [1438, 93] on div "profile Bio" at bounding box center [1422, 107] width 203 height 29
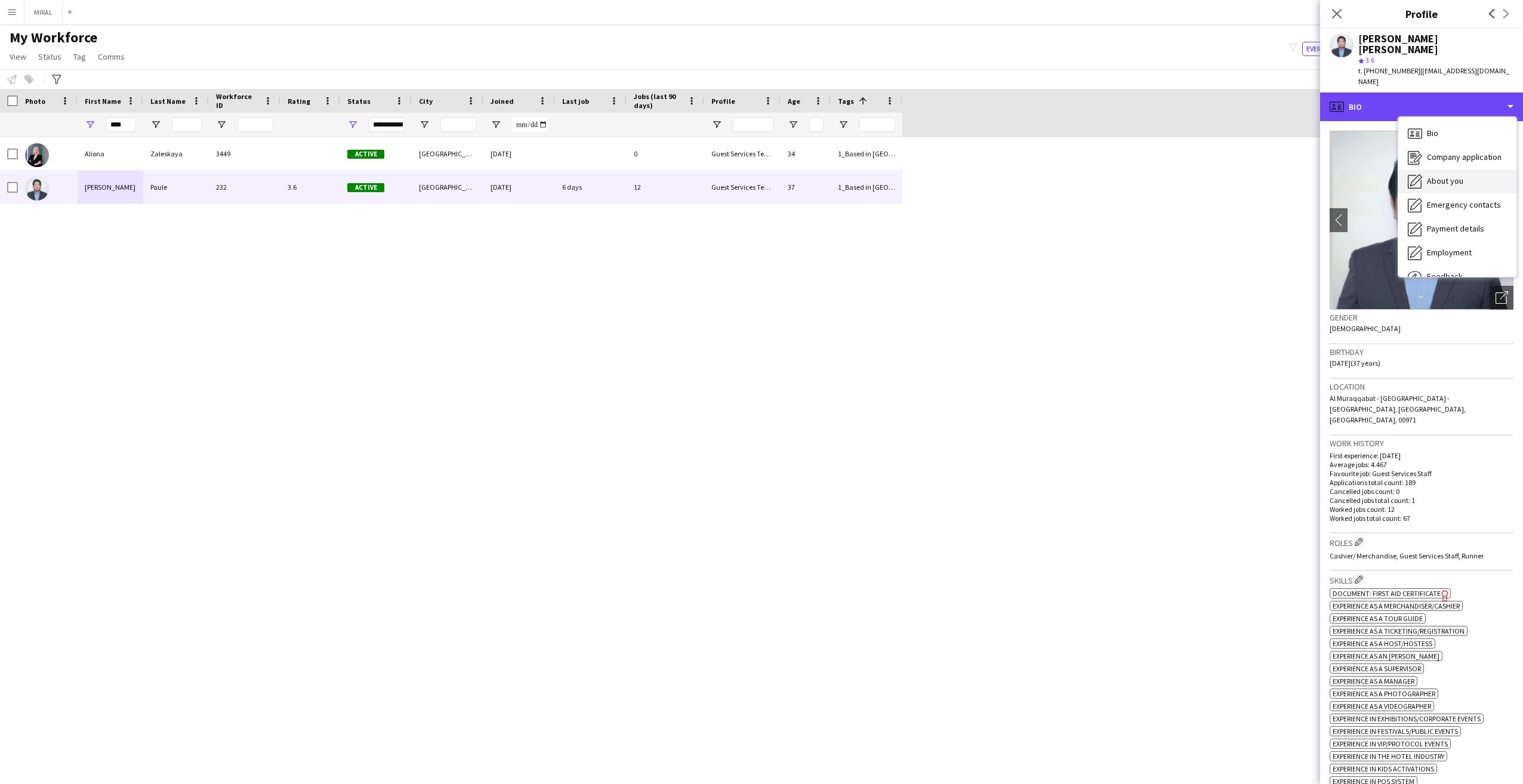
scroll to position [40, 0]
click at [1461, 225] on div "Feedback Feedback" at bounding box center [1457, 237] width 118 height 24
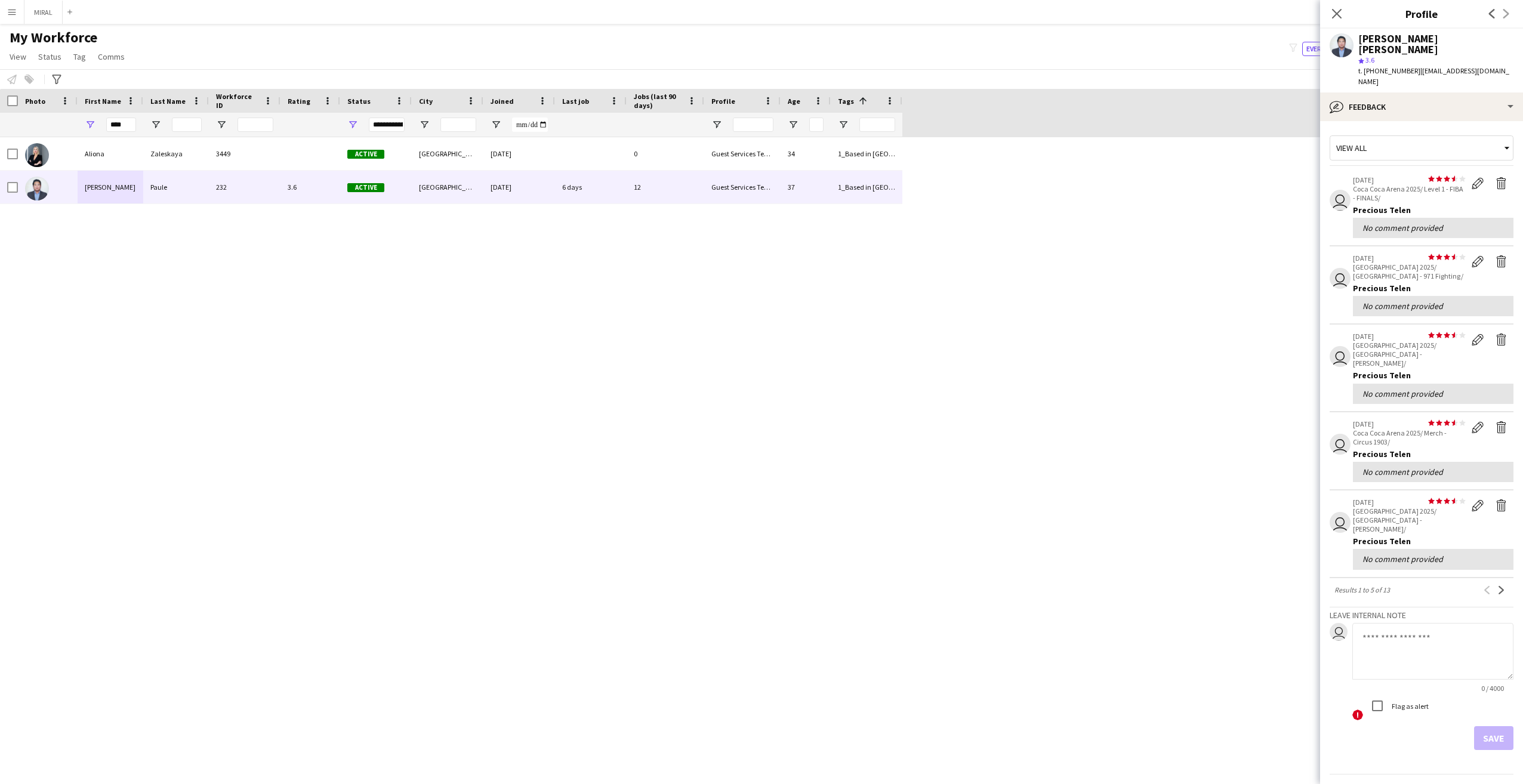
click at [1465, 254] on icon "star" at bounding box center [1462, 257] width 6 height 6
click at [1461, 254] on polygon at bounding box center [1462, 256] width 6 height 6
click at [1482, 177] on app-icon "Edit feedback" at bounding box center [1477, 183] width 12 height 12
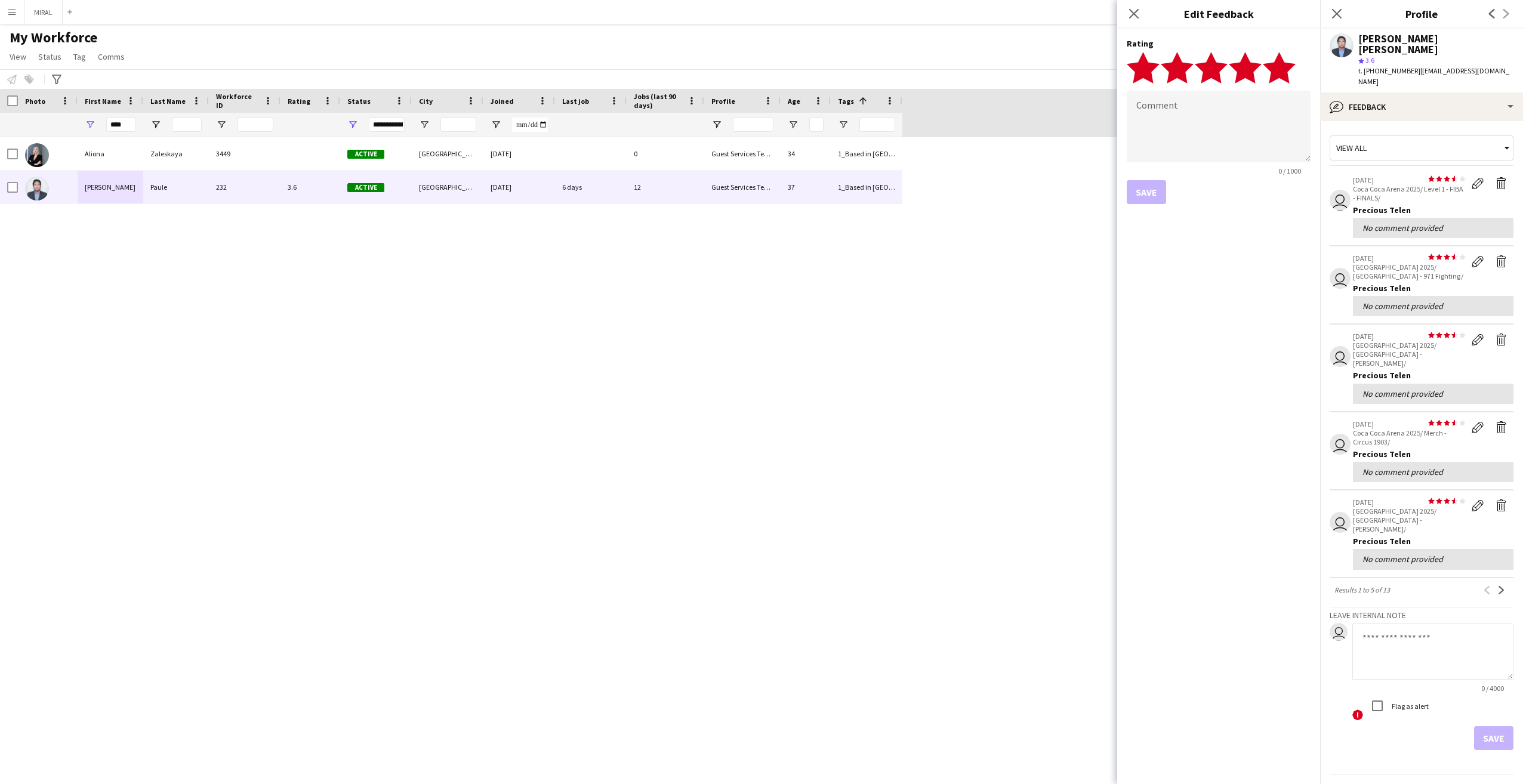
click at [1284, 73] on polygon at bounding box center [1279, 67] width 33 height 31
click at [1253, 184] on div "Save" at bounding box center [1219, 192] width 184 height 24
click at [1057, 196] on div "[PERSON_NAME] 3449 Active [GEOGRAPHIC_DATA] [DATE] 0 Guest Services Team 34 1_B…" at bounding box center [743, 449] width 1487 height 625
click at [1217, 138] on textarea at bounding box center [1219, 126] width 184 height 72
click at [1144, 192] on div "Save" at bounding box center [1219, 192] width 184 height 24
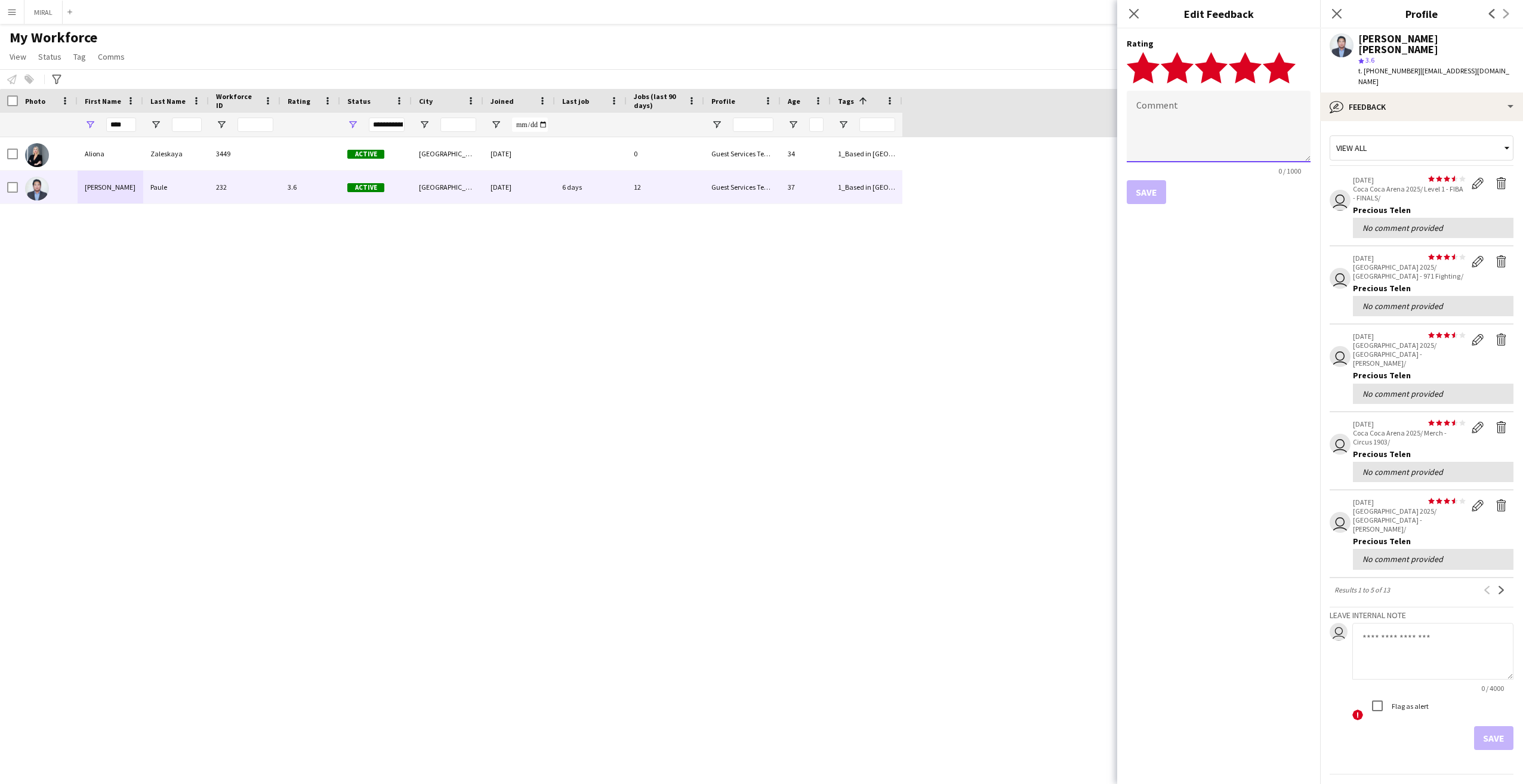
click at [1182, 112] on textarea at bounding box center [1219, 126] width 184 height 72
click at [1135, 14] on icon at bounding box center [1133, 14] width 11 height 11
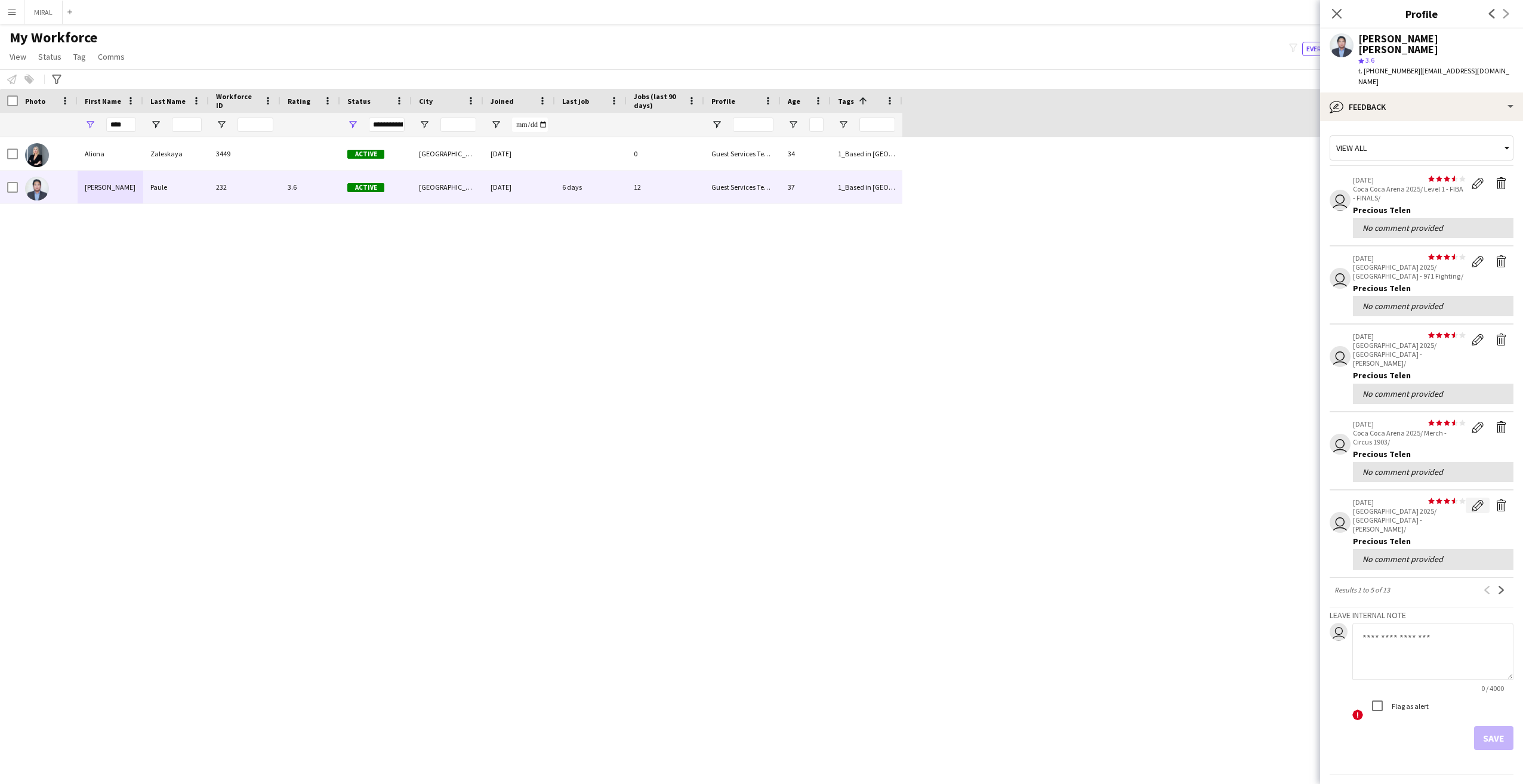
click at [1475, 499] on app-icon "Edit feedback" at bounding box center [1477, 505] width 12 height 12
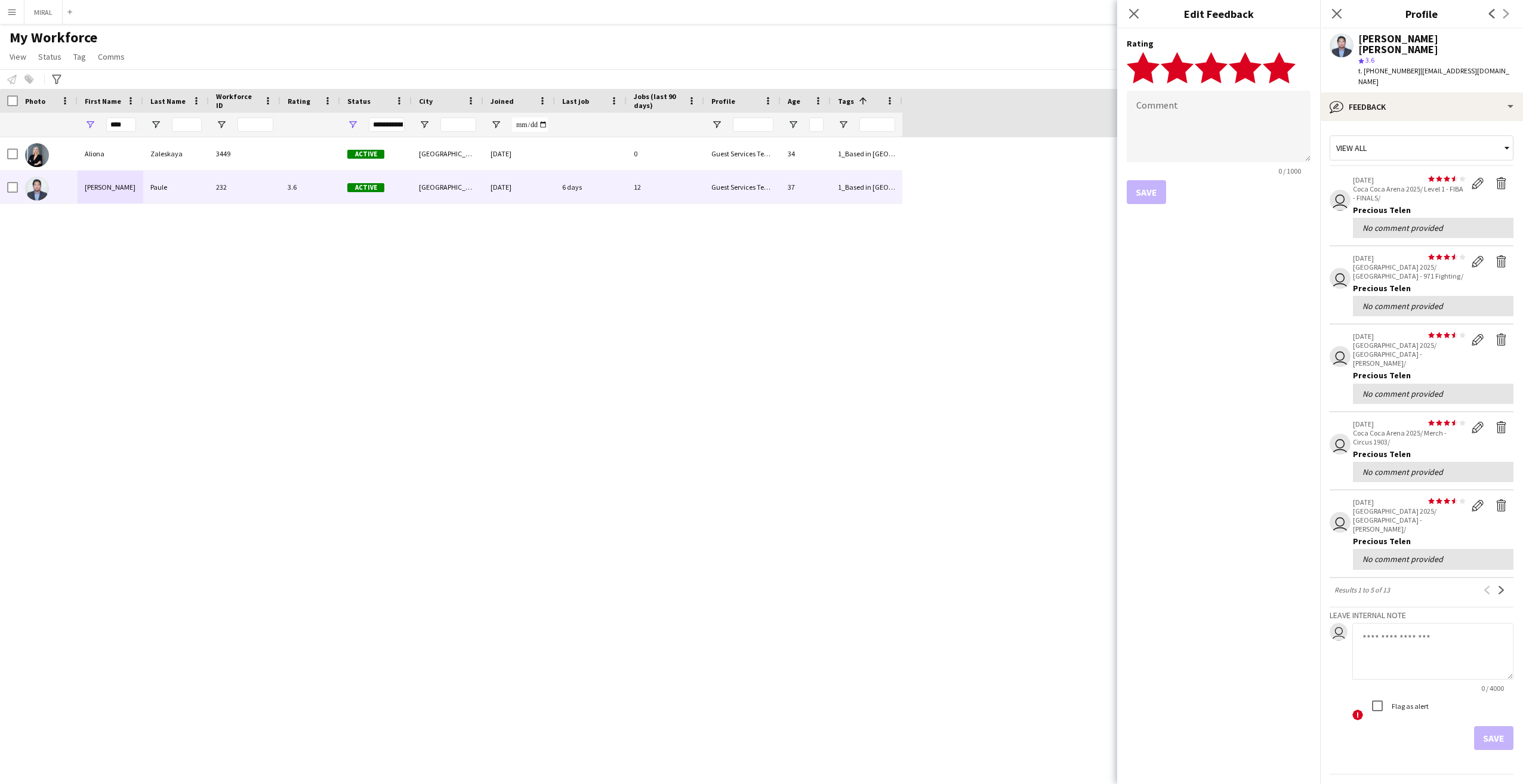
click at [1279, 68] on polygon at bounding box center [1279, 67] width 33 height 31
click at [1289, 69] on polygon at bounding box center [1279, 67] width 33 height 31
click at [1268, 110] on textarea at bounding box center [1219, 126] width 184 height 72
type textarea "*"
click at [1141, 107] on textarea "**********" at bounding box center [1219, 126] width 184 height 72
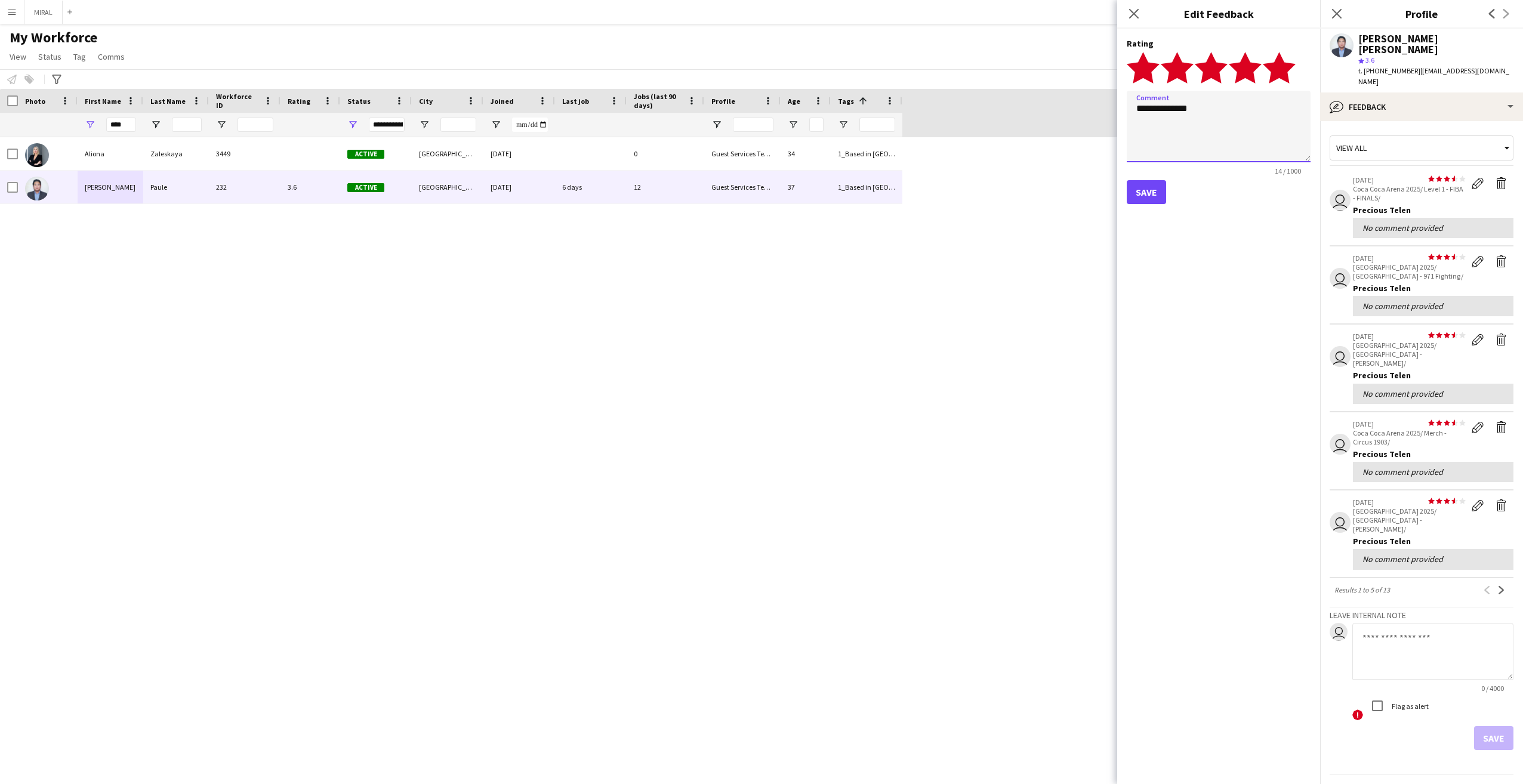
type textarea "**********"
click at [1139, 188] on button "Save" at bounding box center [1146, 192] width 39 height 24
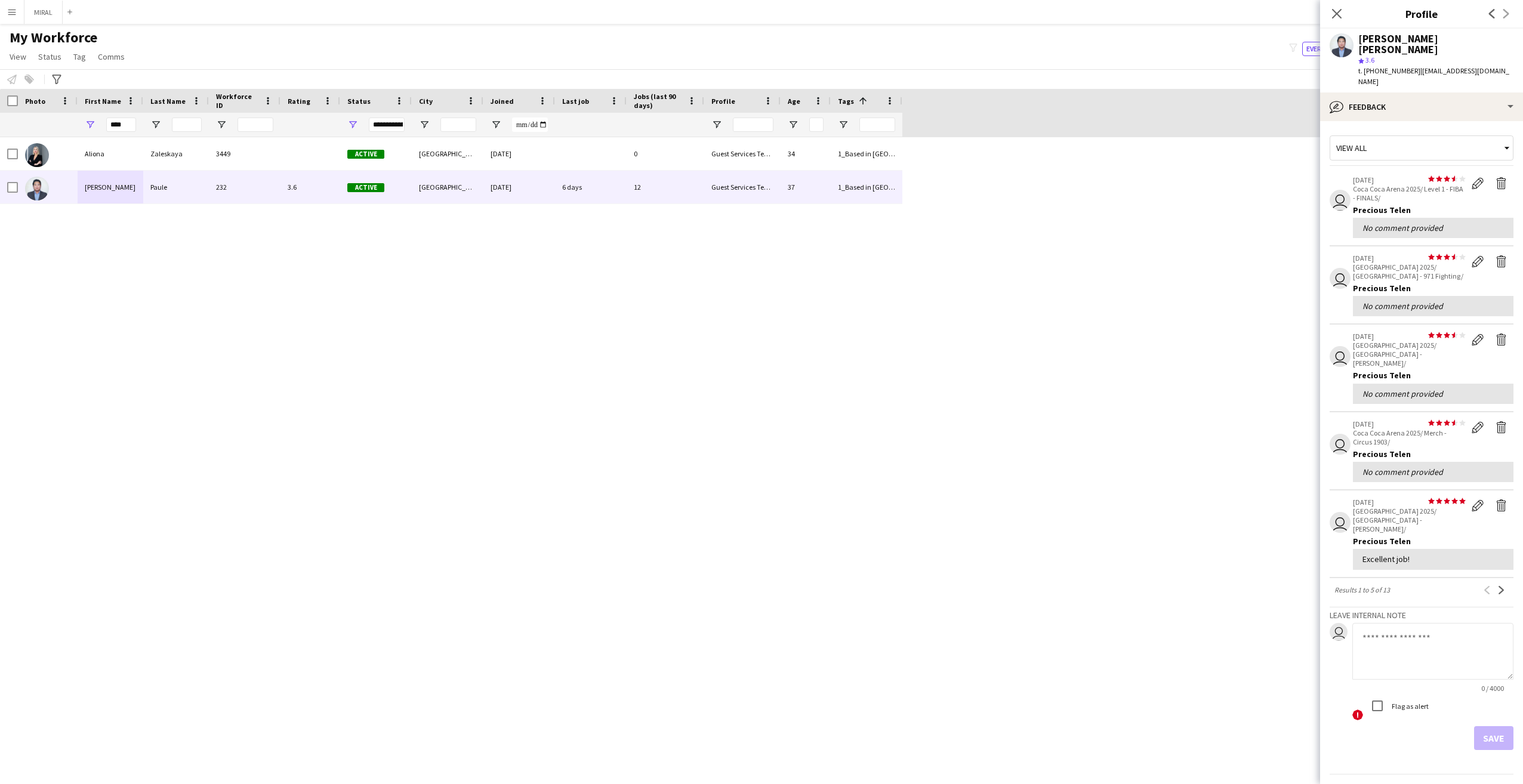
click at [1180, 505] on div "[PERSON_NAME] 3449 Active [GEOGRAPHIC_DATA] [DATE] 0 Guest Services Team 34 1_B…" at bounding box center [743, 449] width 1487 height 625
click at [1398, 710] on app-crew-profile-feedback-tab "View all user star star star star star star star star star star [DATE] [GEOGRAP…" at bounding box center [1422, 452] width 203 height 662
click at [1396, 726] on div "Save" at bounding box center [1422, 738] width 184 height 24
click at [1335, 11] on icon at bounding box center [1336, 14] width 11 height 11
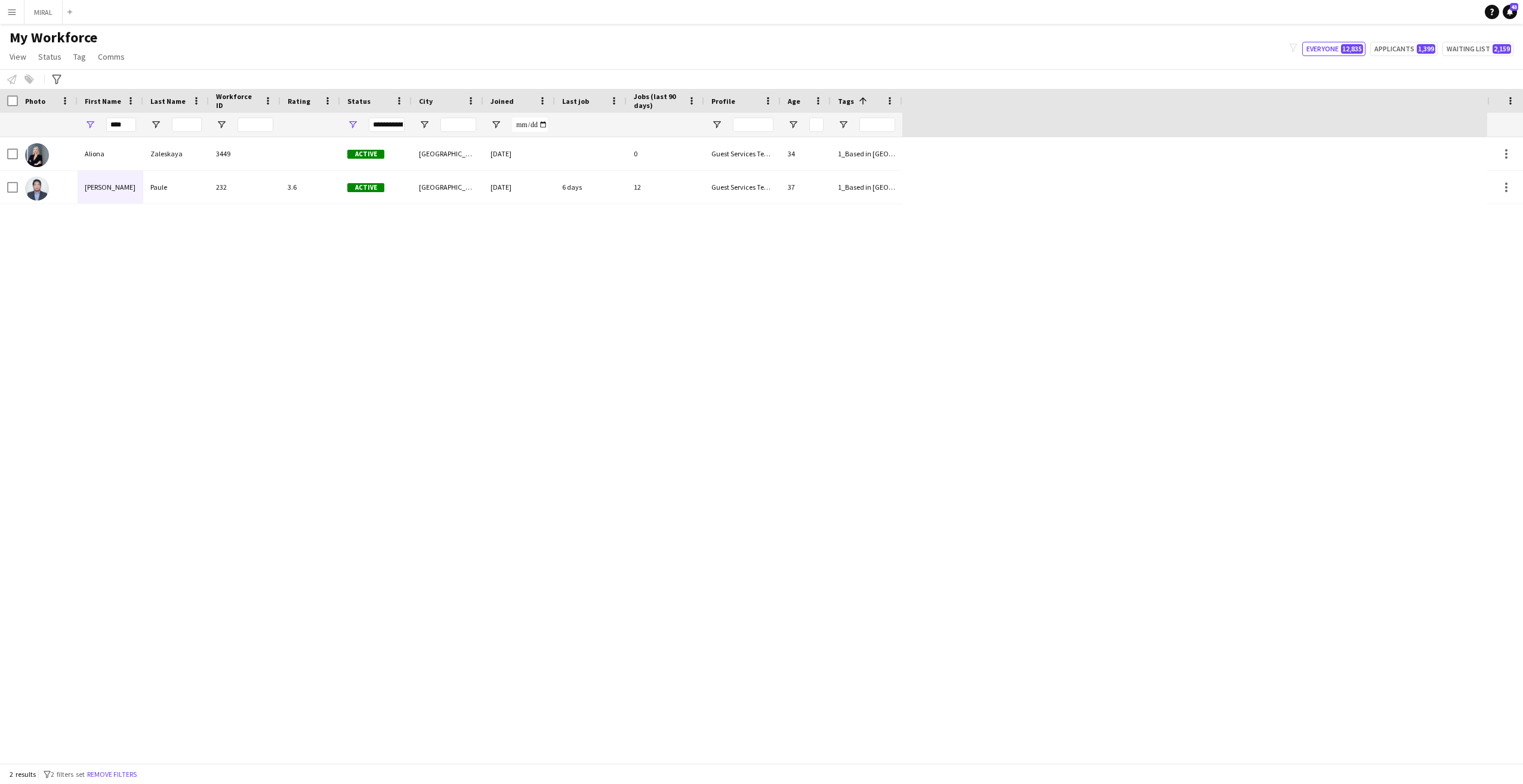
click at [1277, 378] on div "[PERSON_NAME] 3449 Active [GEOGRAPHIC_DATA] [DATE] 0 Guest Services Team 34 1_B…" at bounding box center [743, 449] width 1487 height 625
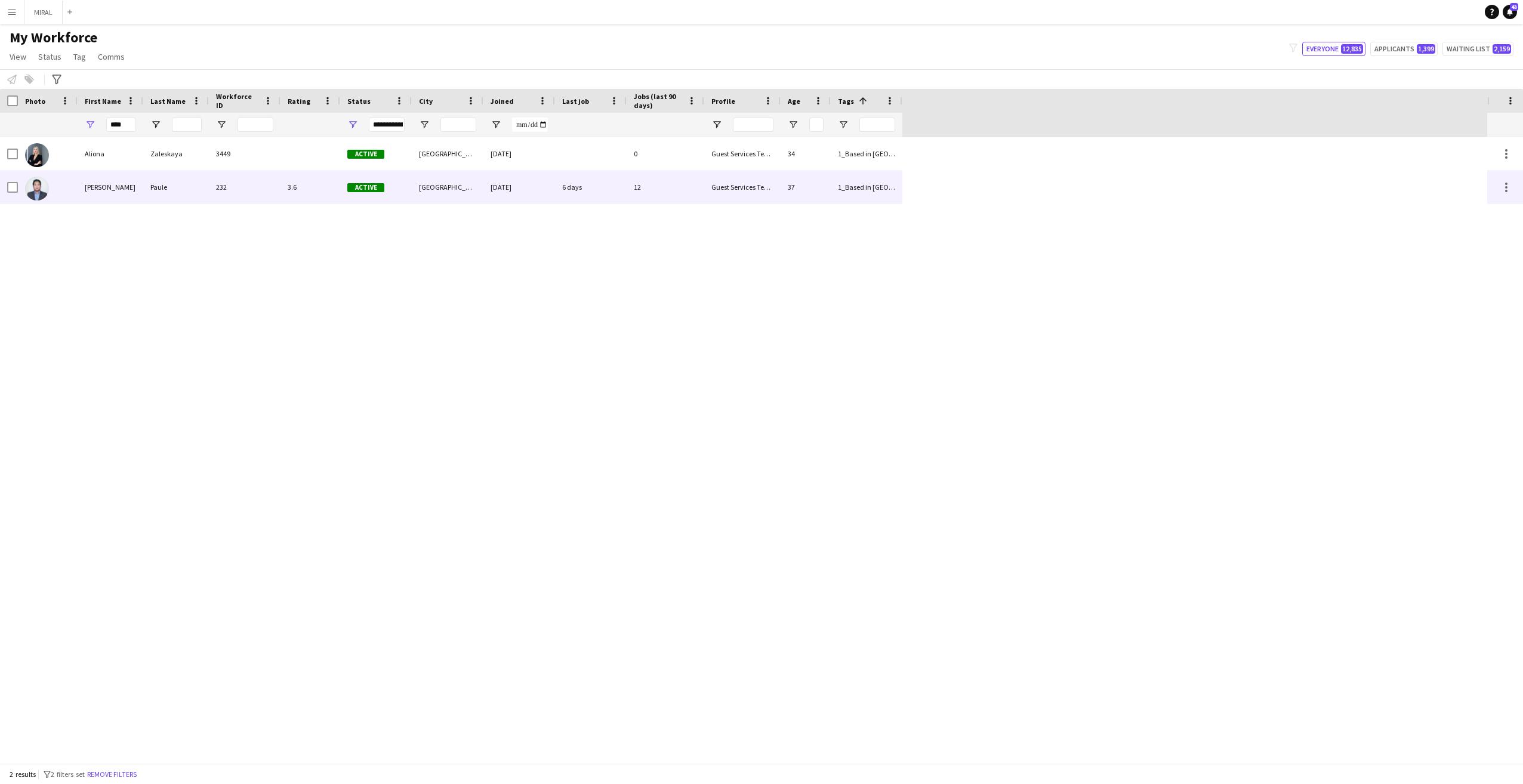
click at [128, 192] on div "[PERSON_NAME]" at bounding box center [110, 187] width 65 height 33
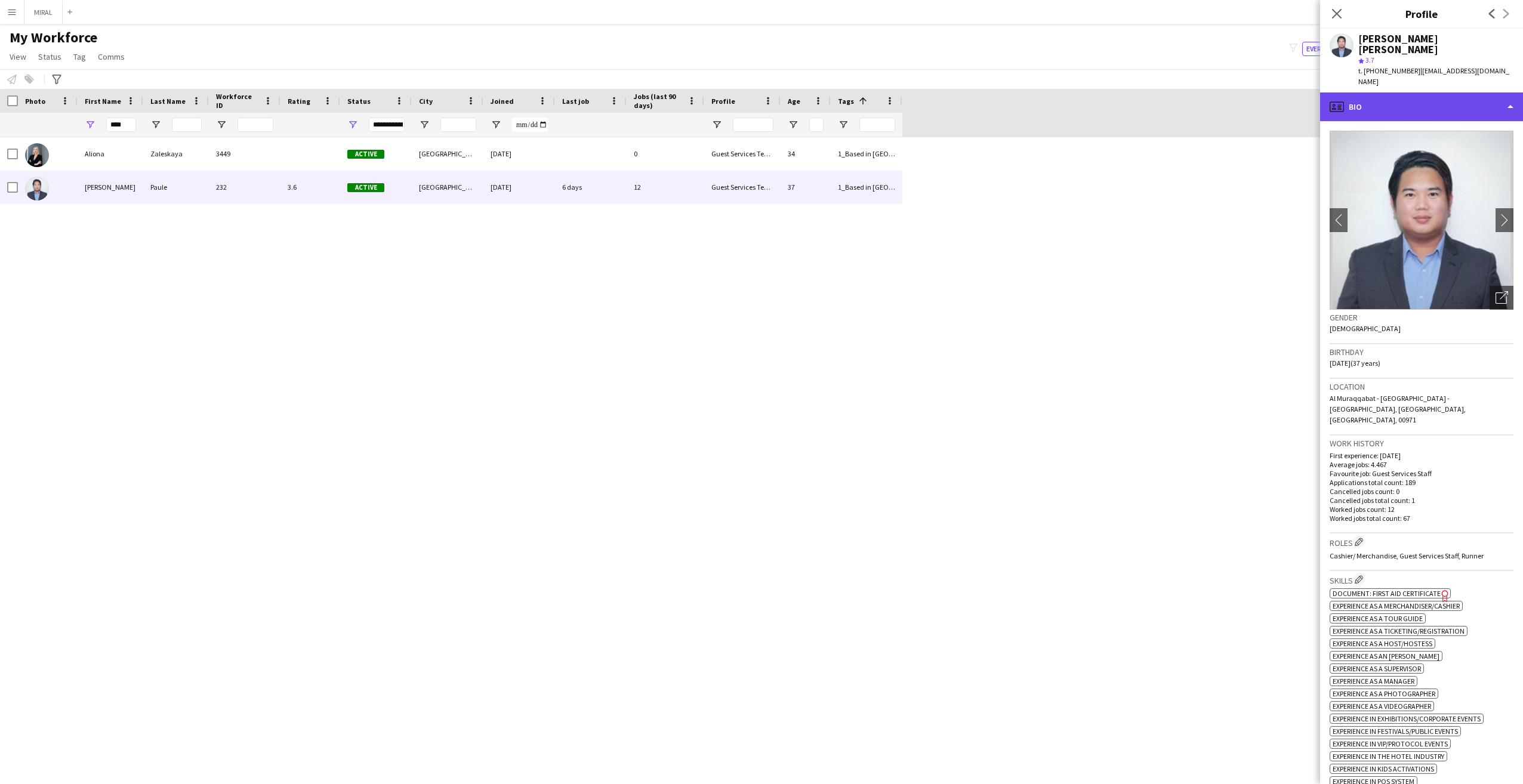
click at [1420, 93] on div "profile Bio" at bounding box center [1422, 107] width 203 height 29
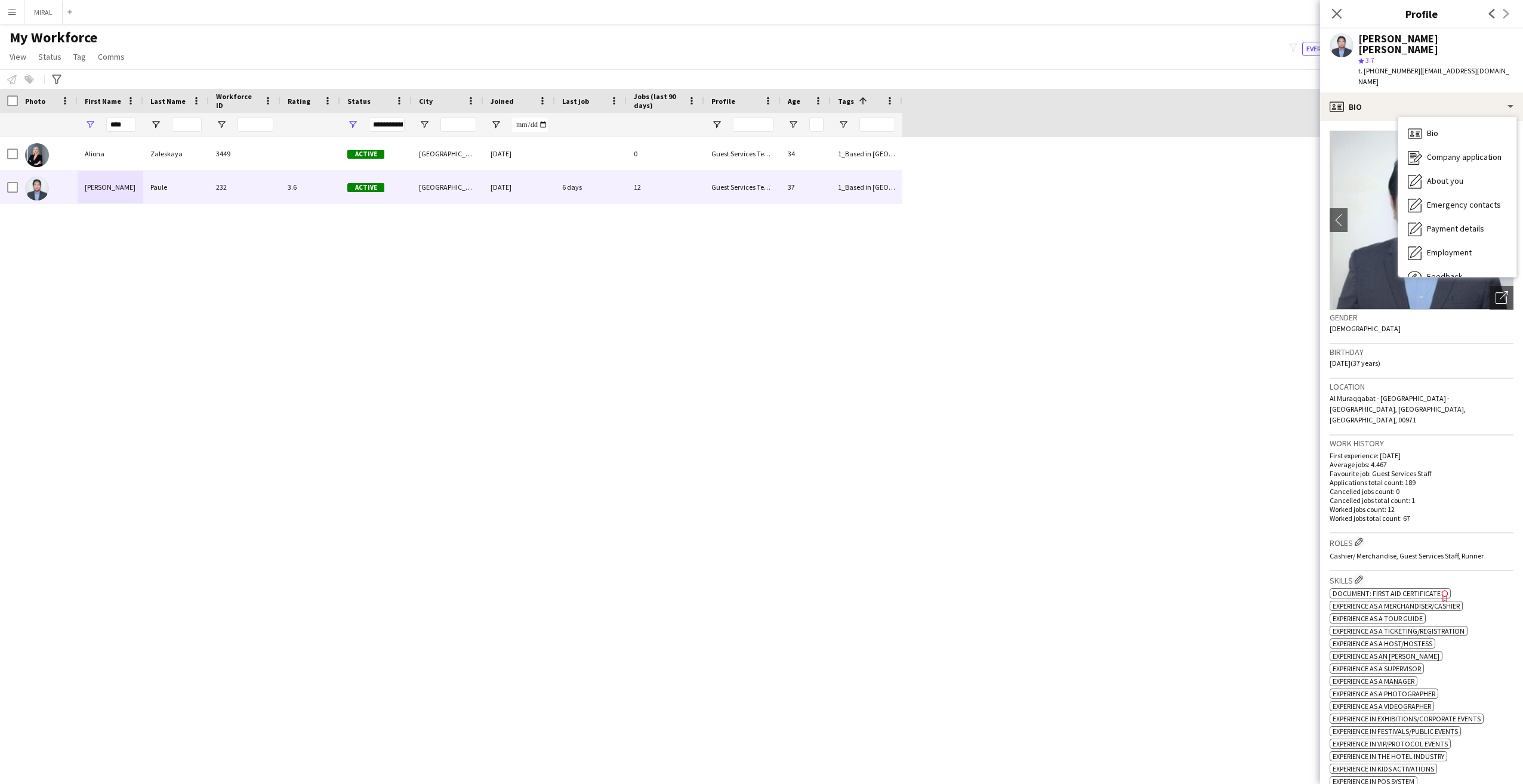
click at [1222, 197] on div "[PERSON_NAME] 3449 Active [GEOGRAPHIC_DATA] [DATE] 0 Guest Services Team 34 1_B…" at bounding box center [743, 449] width 1487 height 625
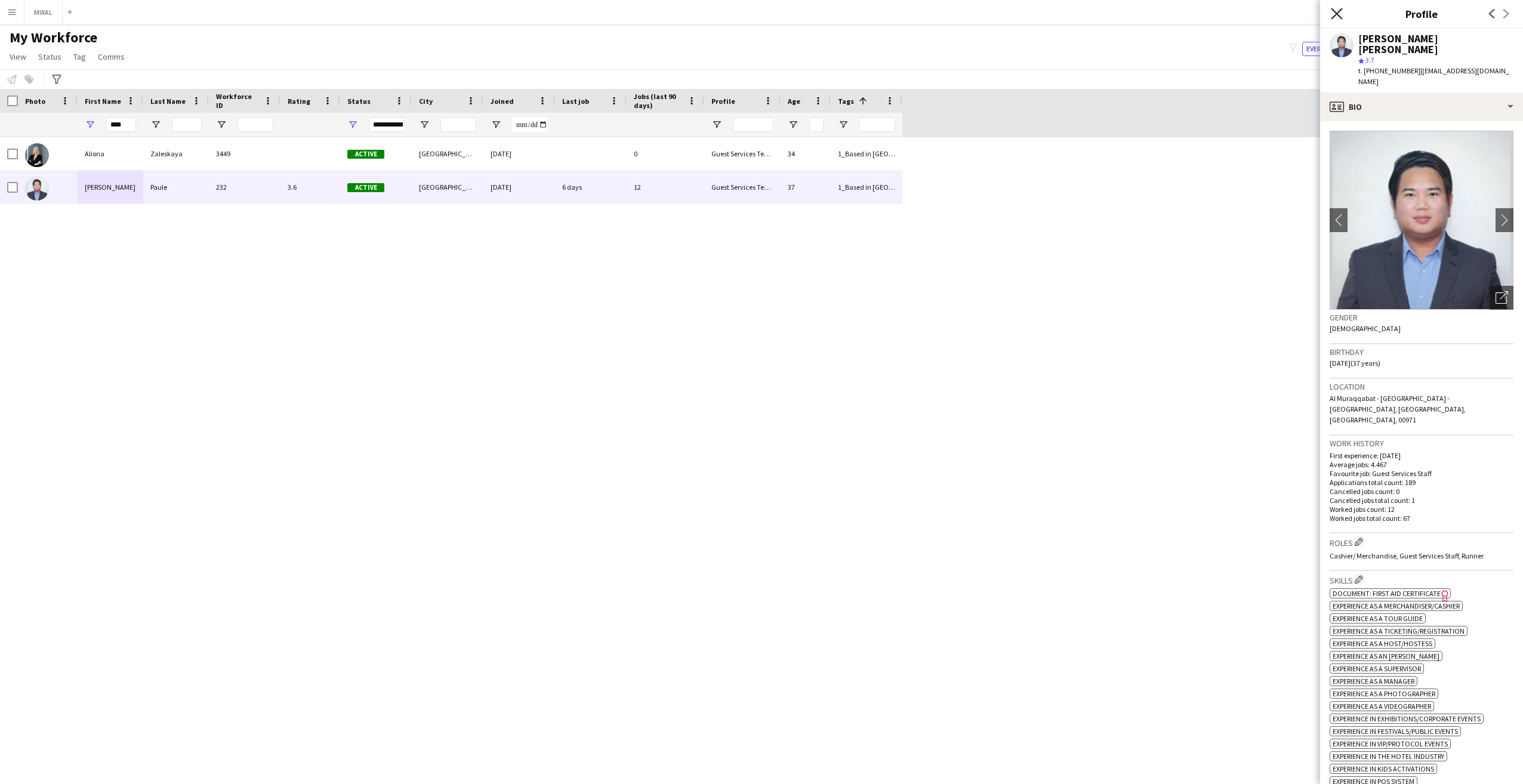
click at [1337, 13] on icon at bounding box center [1336, 14] width 11 height 11
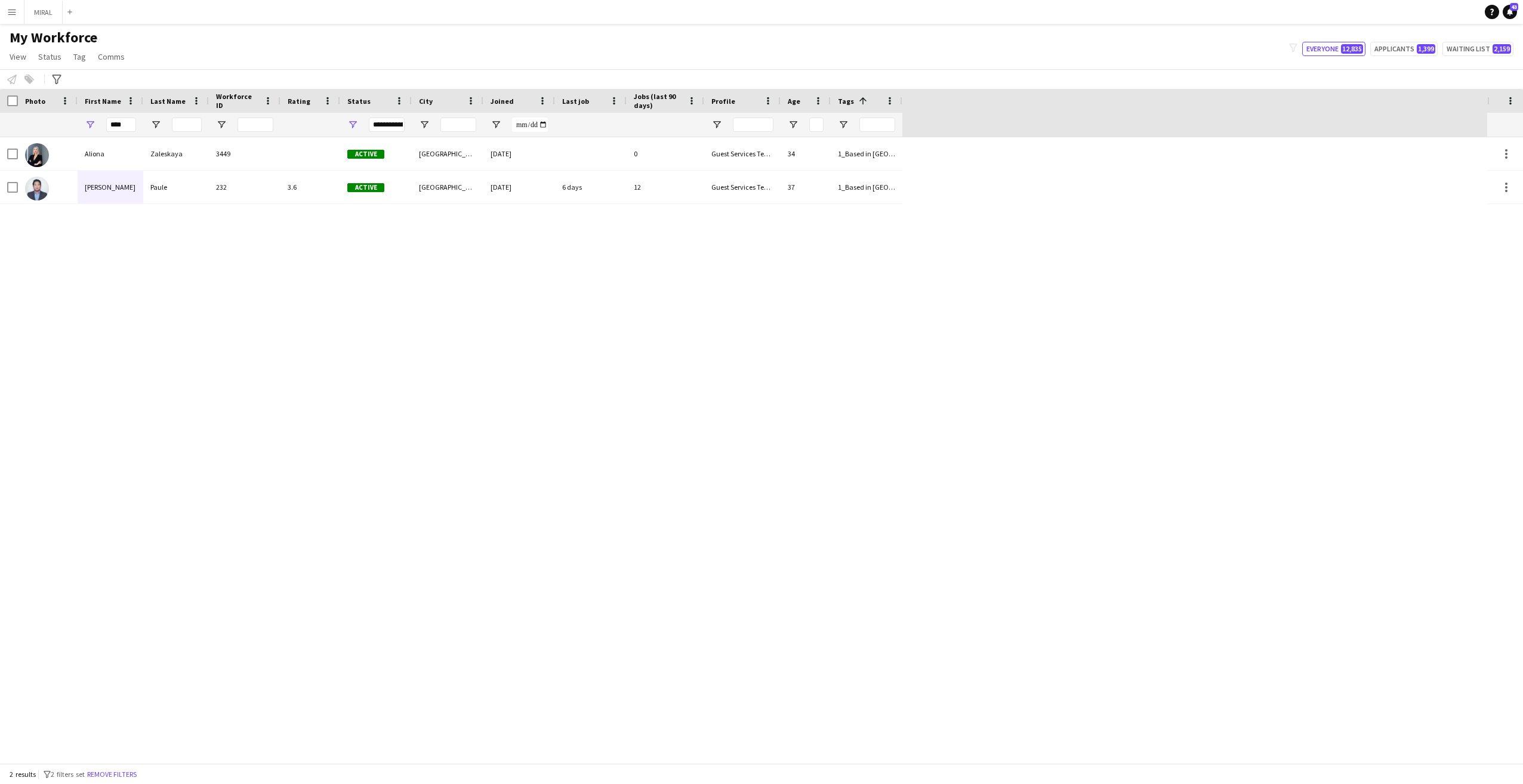
click at [1260, 259] on div "[PERSON_NAME] 3449 Active [GEOGRAPHIC_DATA] [DATE] 0 Guest Services Team 34 1_B…" at bounding box center [743, 449] width 1487 height 625
click at [1403, 7] on app-navbar "Menu Boards Boards Boards All jobs Status Workforce Workforce My Workforce Recr…" at bounding box center [761, 12] width 1523 height 24
click at [1202, 39] on div "My Workforce View Views Default view New view Update view Delete view Edit name…" at bounding box center [761, 49] width 1523 height 40
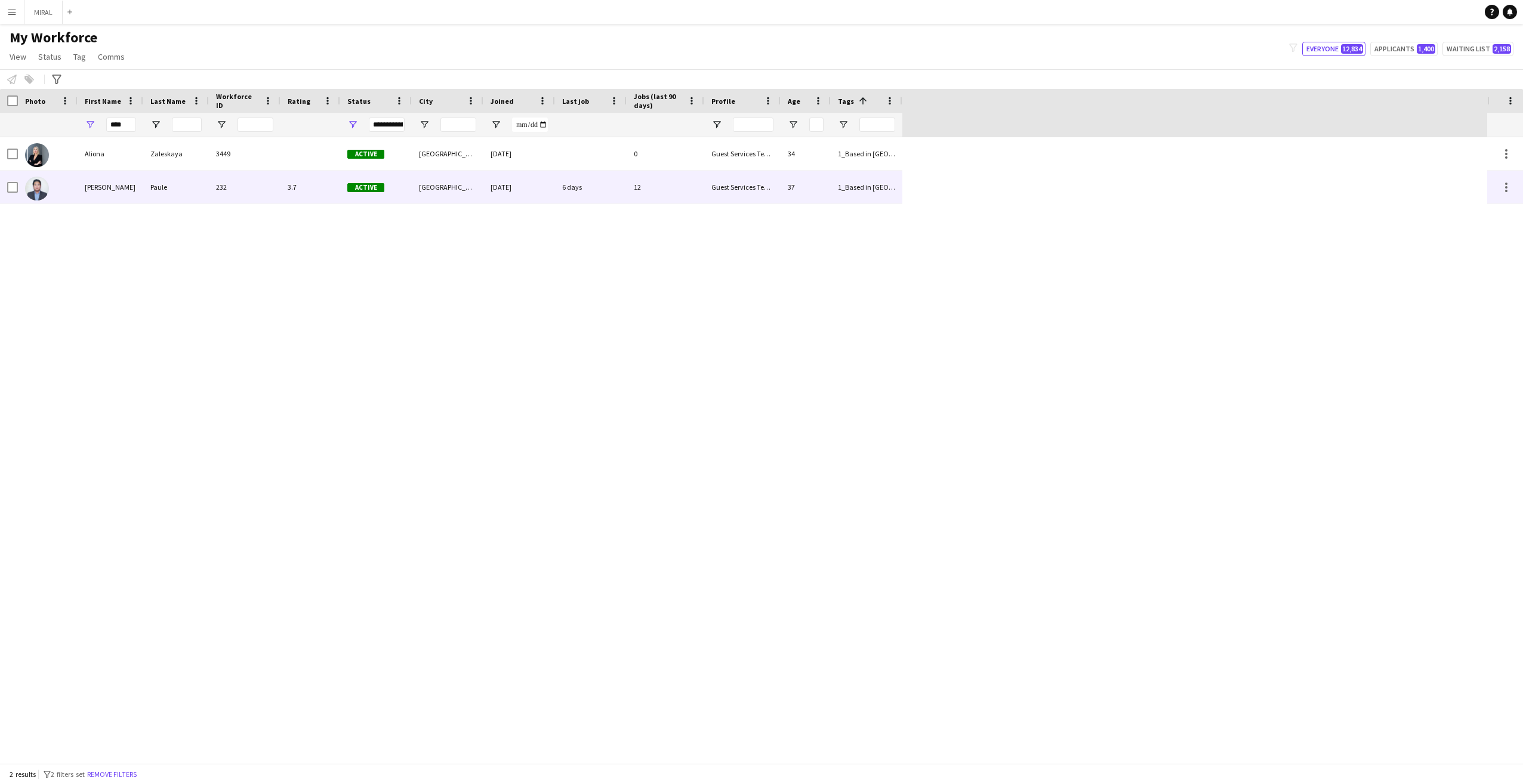
click at [105, 185] on div "[PERSON_NAME]" at bounding box center [110, 187] width 65 height 33
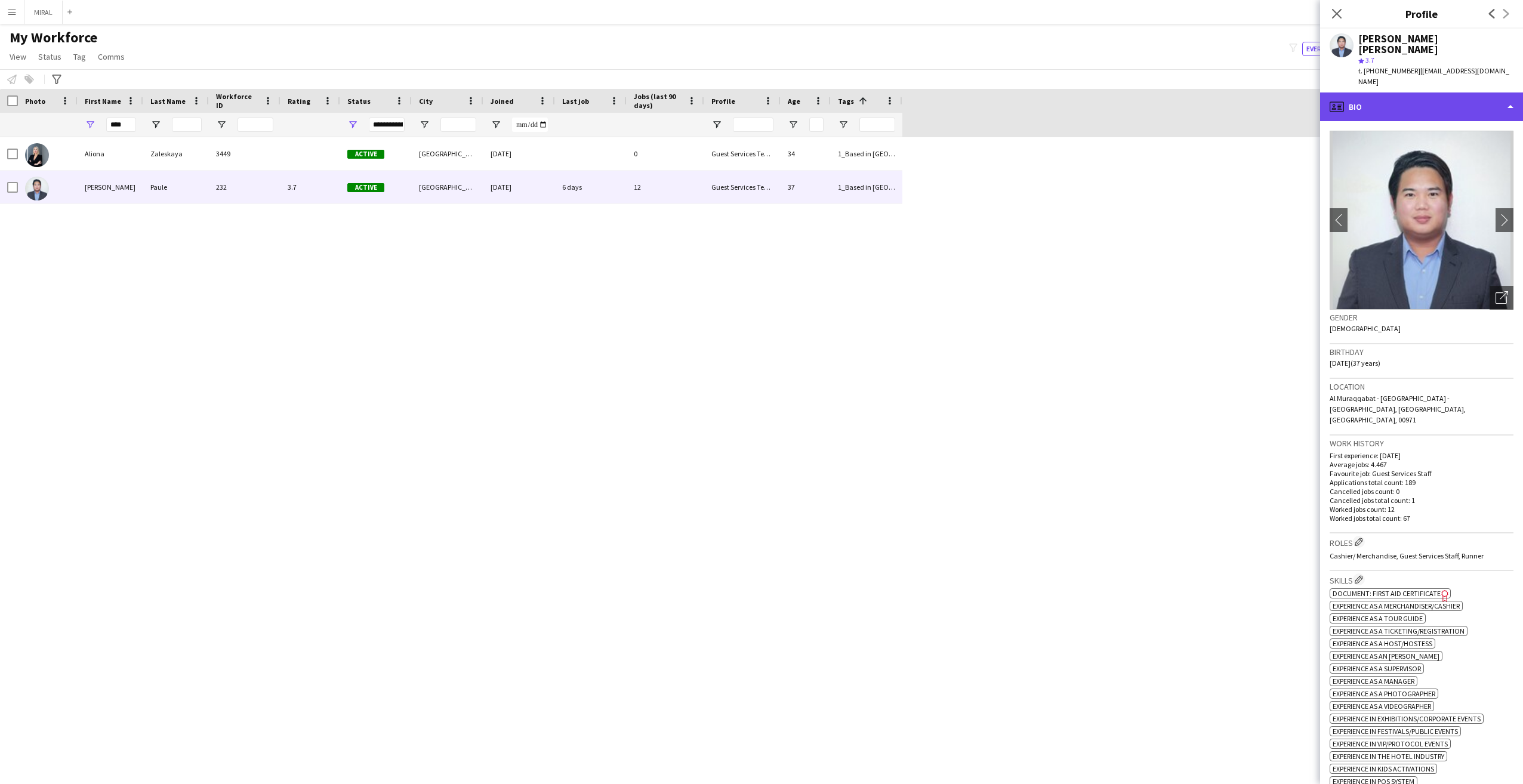
click at [1376, 93] on div "profile Bio" at bounding box center [1422, 107] width 203 height 29
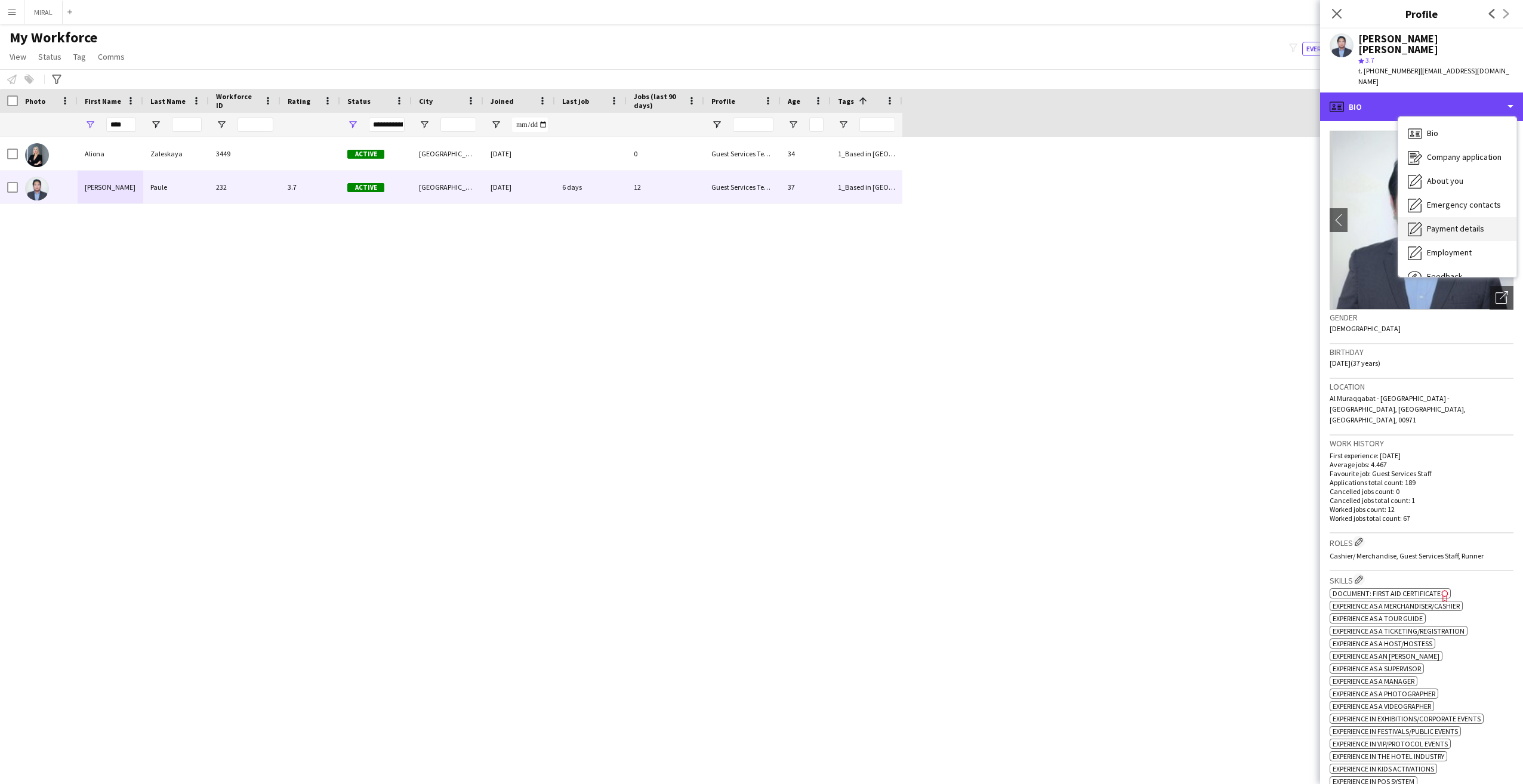
scroll to position [40, 0]
click at [1461, 225] on div "Feedback Feedback" at bounding box center [1457, 237] width 118 height 24
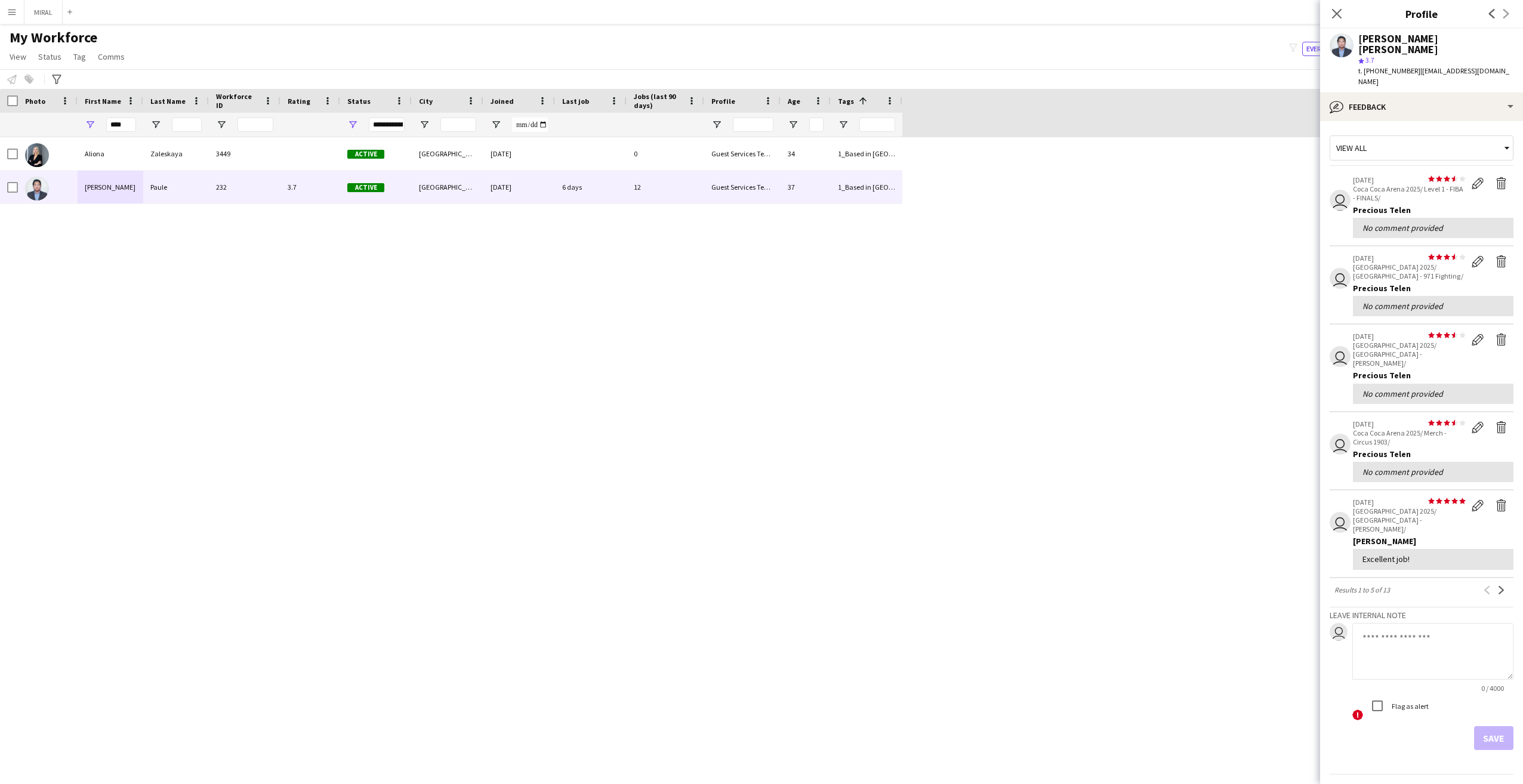
click at [1424, 554] on div "Excellent job!" at bounding box center [1433, 559] width 142 height 10
click at [1478, 499] on app-icon "Edit feedback" at bounding box center [1477, 505] width 12 height 12
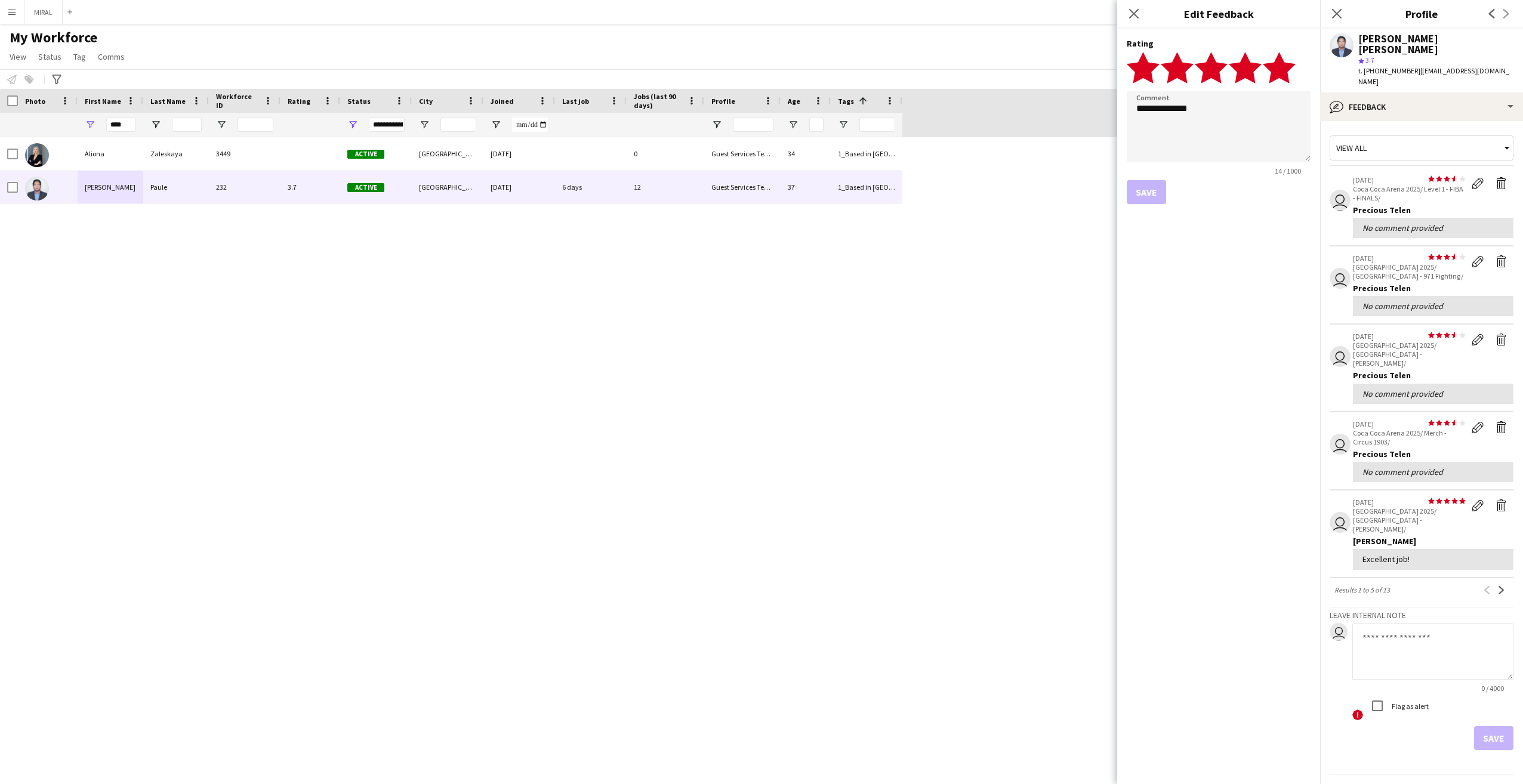
drag, startPoint x: 1410, startPoint y: 519, endPoint x: 1353, endPoint y: 522, distance: 57.1
click at [1353, 549] on div "Excellent job!" at bounding box center [1433, 559] width 160 height 20
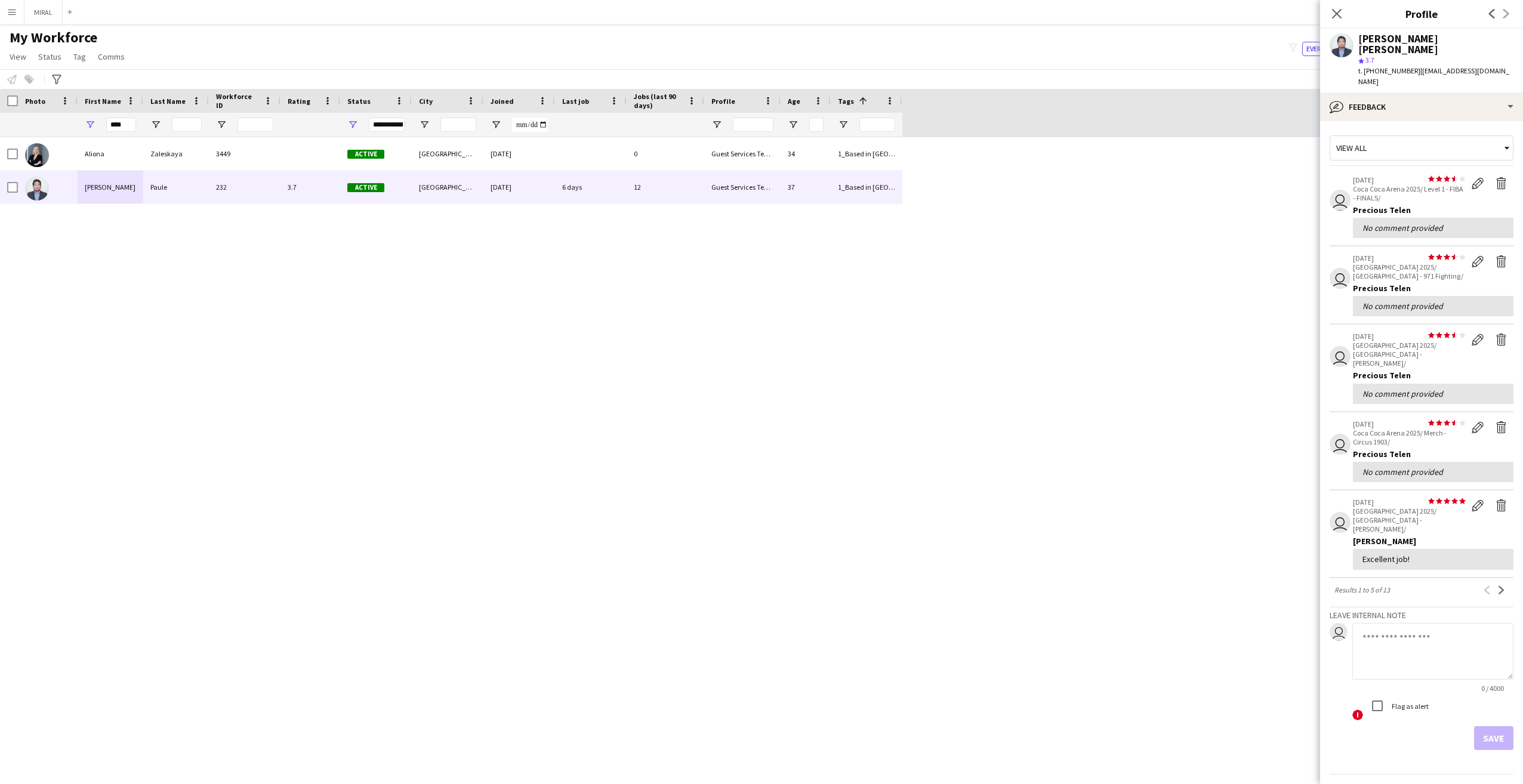
copy div "Excellent job!"
click at [1439, 461] on div "No comment provided" at bounding box center [1433, 471] width 160 height 20
click at [1482, 421] on app-icon "Edit feedback" at bounding box center [1477, 427] width 12 height 12
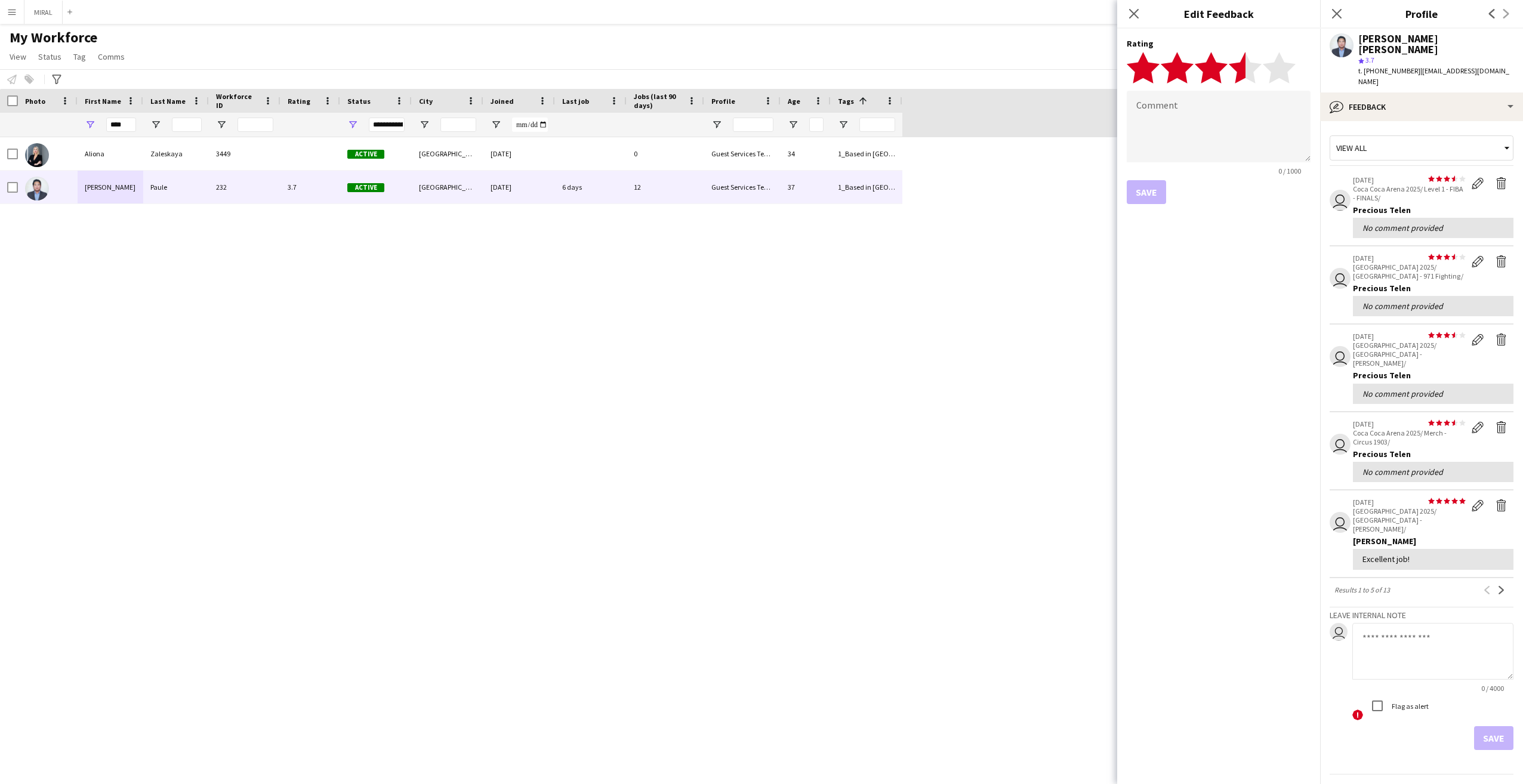
click at [1425, 466] on div "No comment provided" at bounding box center [1433, 471] width 142 height 10
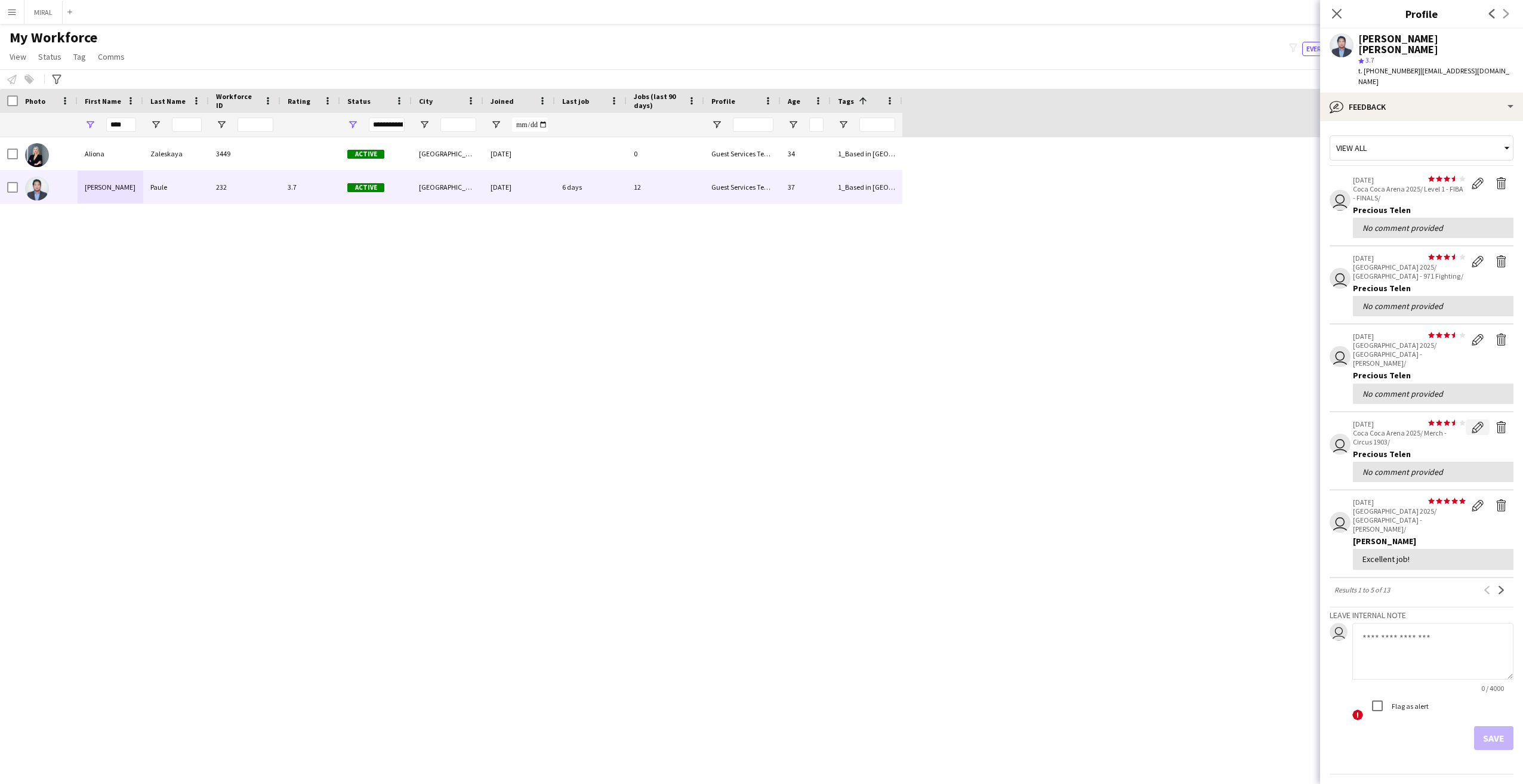
click at [1475, 421] on app-icon "Edit feedback" at bounding box center [1477, 427] width 12 height 12
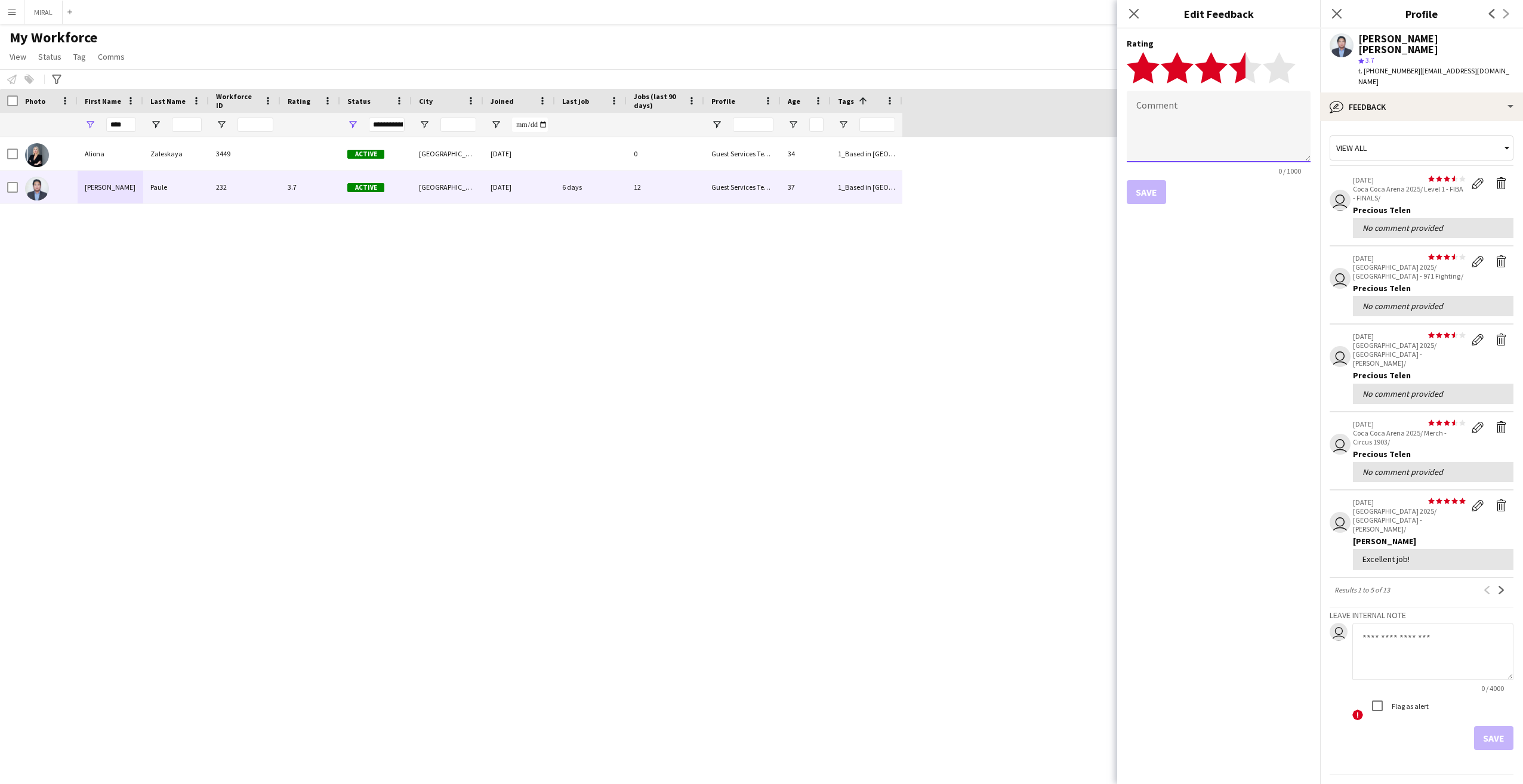
click at [1211, 120] on textarea at bounding box center [1219, 126] width 184 height 72
paste textarea "**********"
type textarea "**********"
click at [1157, 190] on button "Save" at bounding box center [1146, 192] width 39 height 24
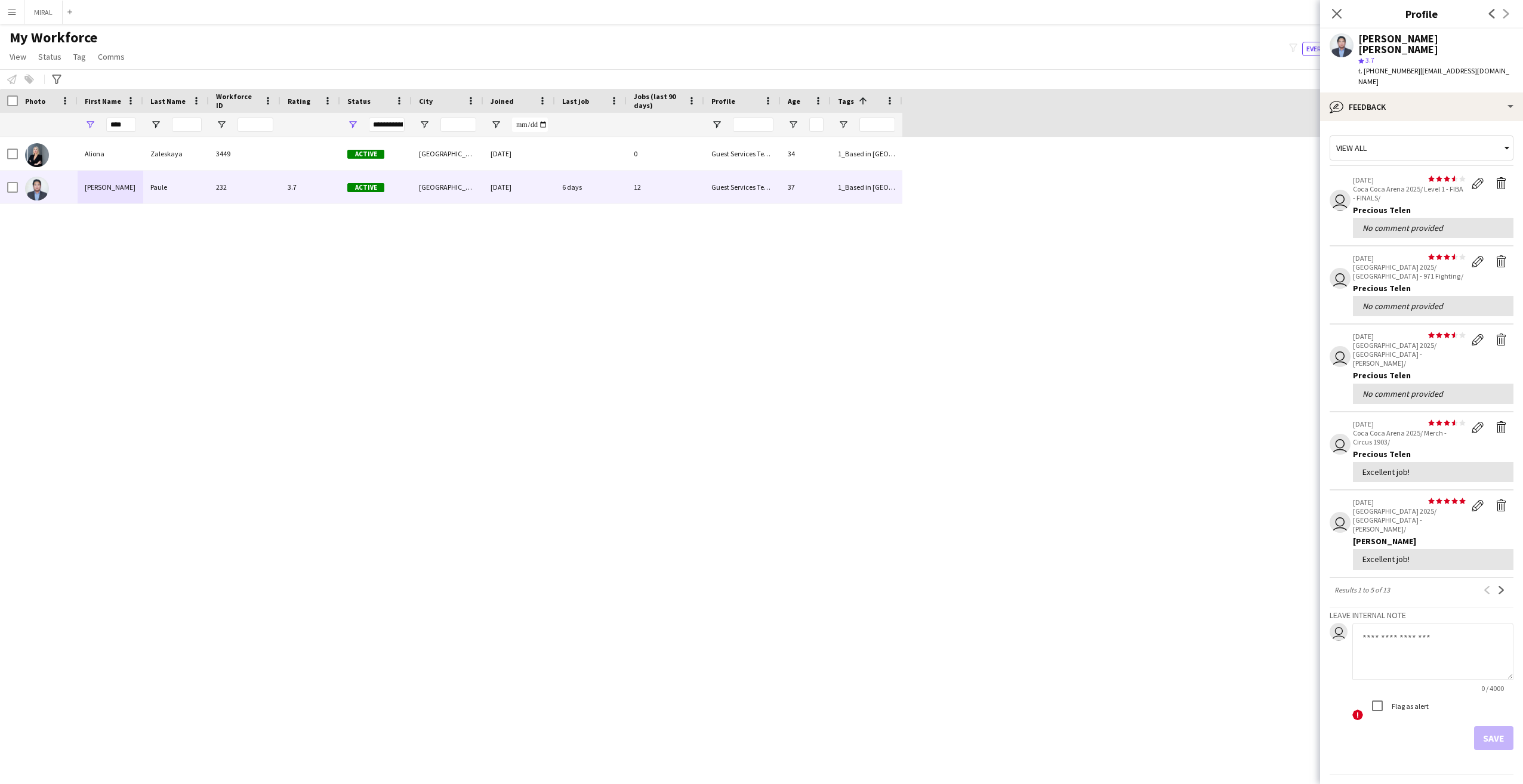
click at [1411, 466] on div "Excellent job!" at bounding box center [1433, 471] width 142 height 10
click at [1476, 421] on app-icon "Edit feedback" at bounding box center [1477, 427] width 12 height 12
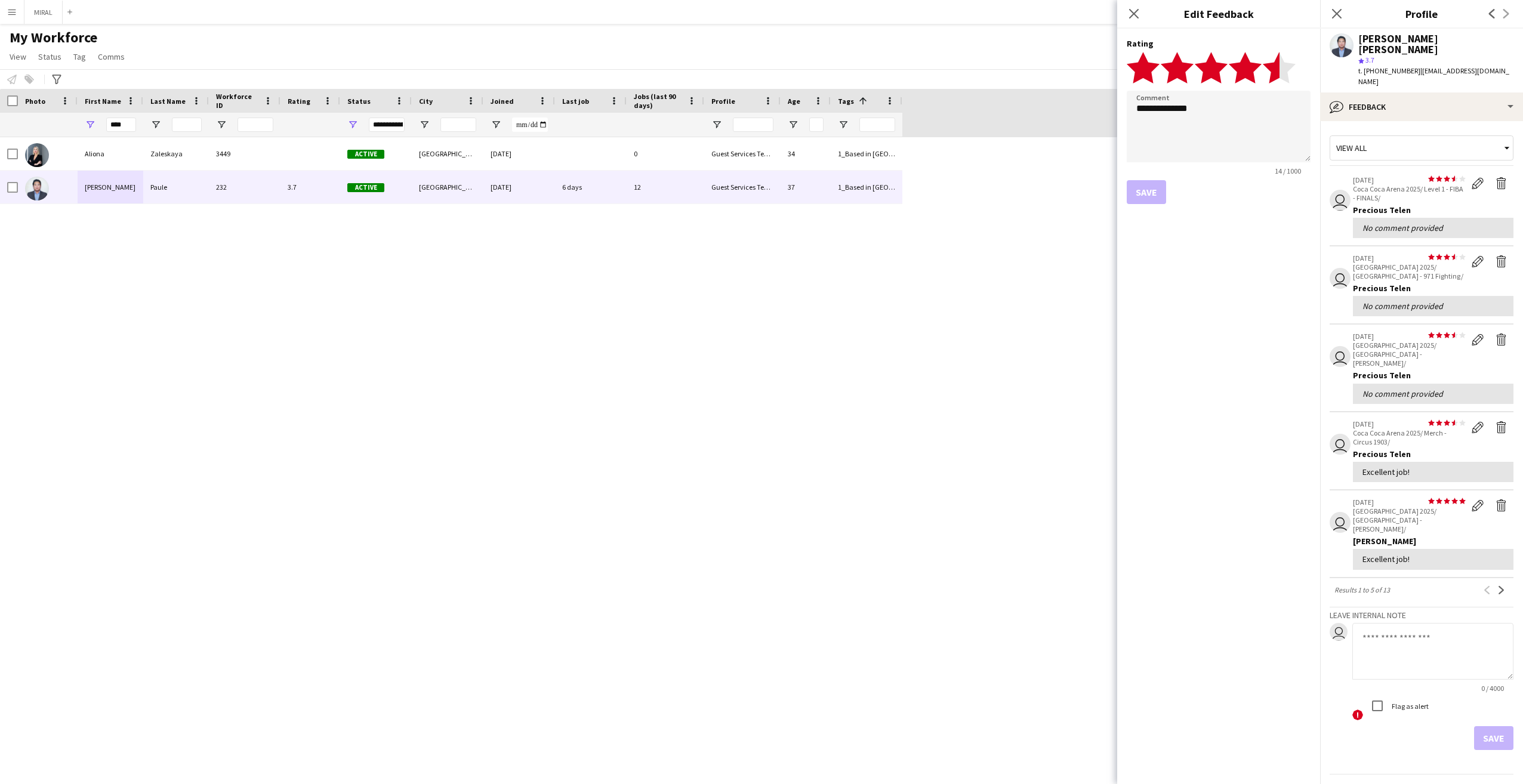
click at [1273, 68] on polygon at bounding box center [1279, 67] width 33 height 31
click at [1285, 68] on polygon at bounding box center [1279, 67] width 33 height 31
click at [1217, 123] on textarea "**********" at bounding box center [1219, 126] width 184 height 72
click at [1212, 231] on div "**********" at bounding box center [1219, 406] width 203 height 755
click at [1228, 134] on textarea "**********" at bounding box center [1219, 126] width 184 height 72
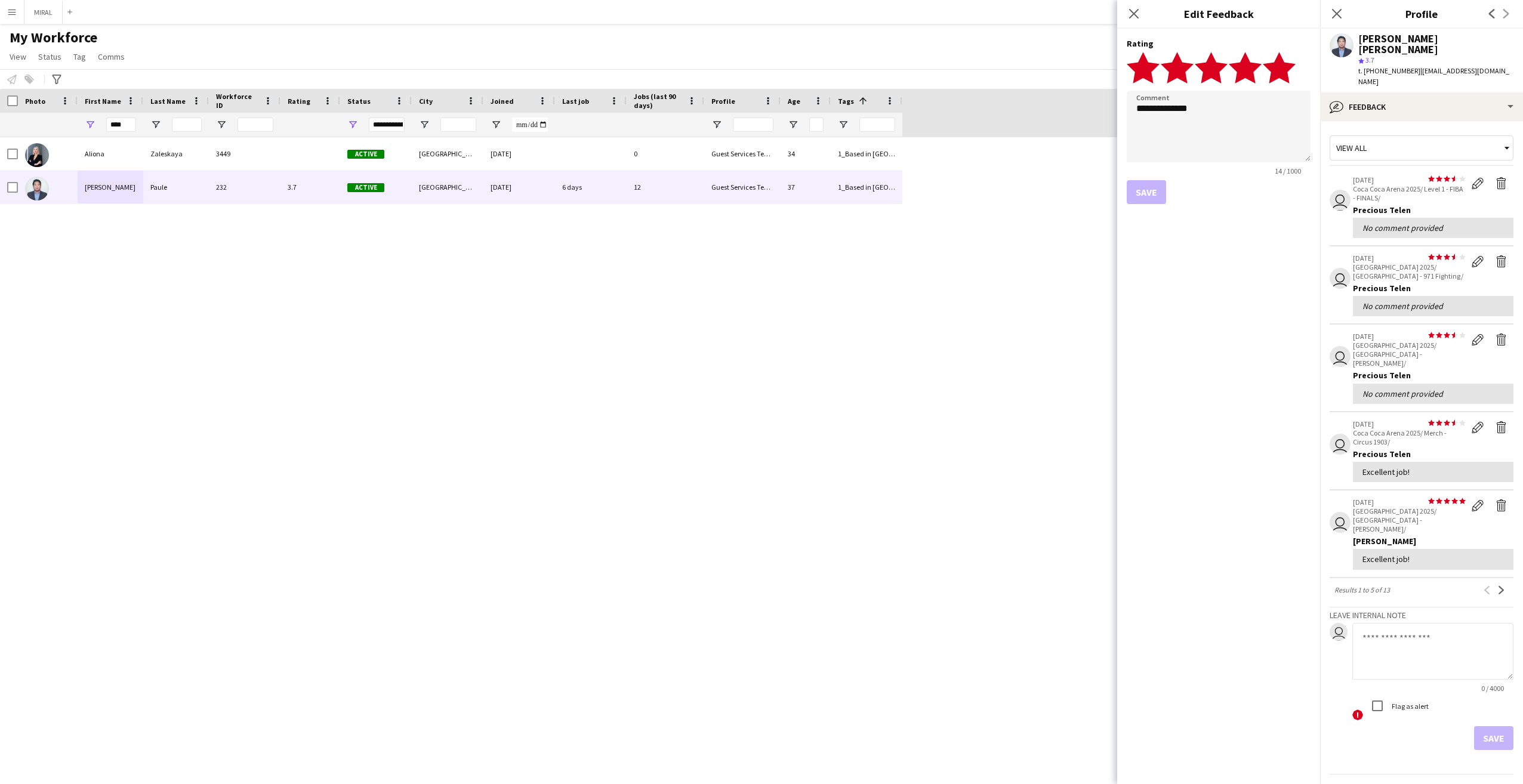
click at [1131, 190] on div "Save" at bounding box center [1219, 192] width 184 height 24
click at [1232, 225] on div "**********" at bounding box center [1219, 406] width 203 height 755
click at [1218, 140] on textarea "**********" at bounding box center [1219, 126] width 184 height 72
click at [1130, 13] on icon "Close pop-in" at bounding box center [1133, 14] width 11 height 11
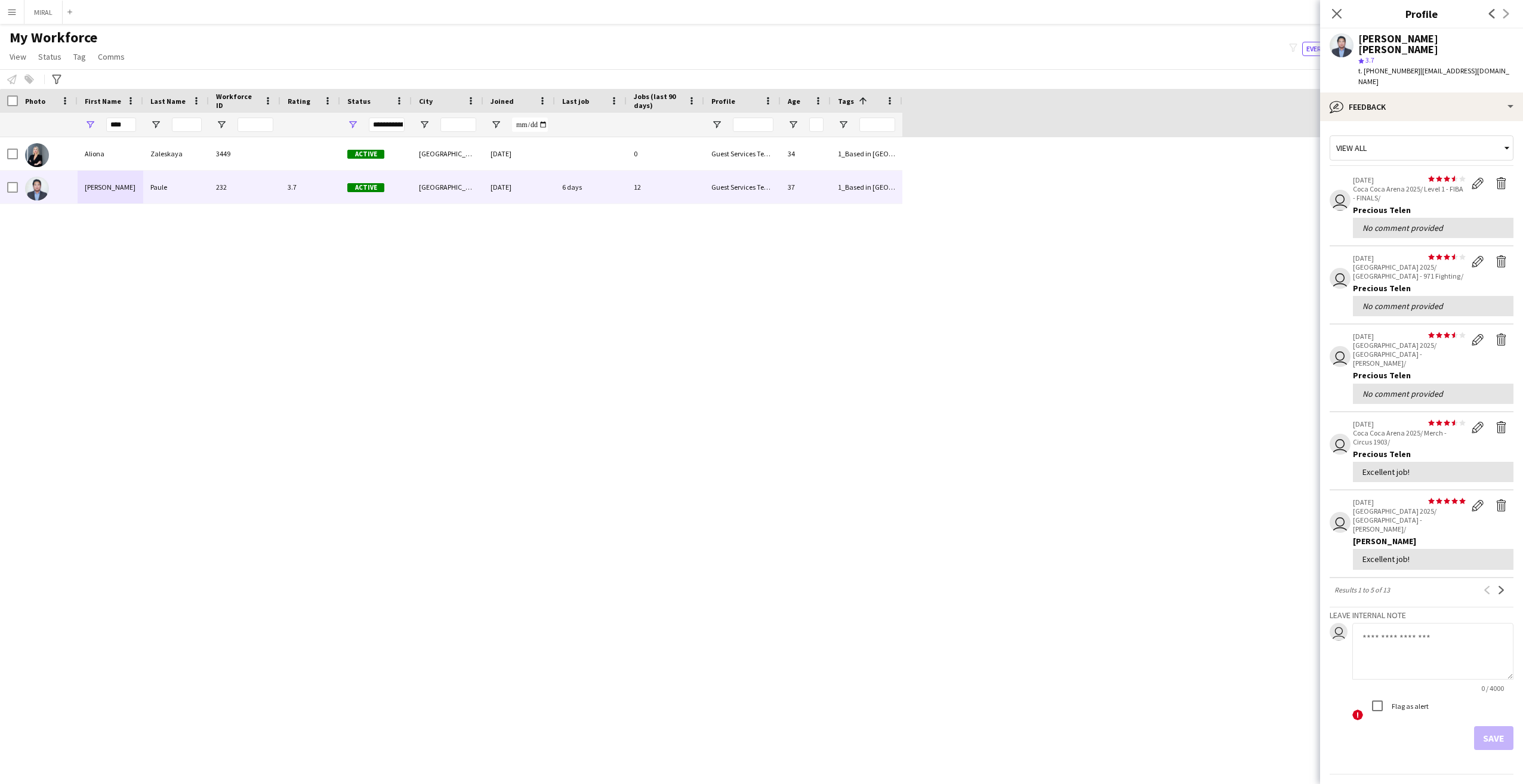
click at [1169, 445] on div "Aliona Zaleskaya 3449 Active Dubai 16-05-2024 0 Guest Services Team 34 1_Based …" at bounding box center [743, 449] width 1487 height 625
click at [1330, 3] on div "Close pop-in" at bounding box center [1336, 14] width 33 height 27
click at [1335, 12] on icon at bounding box center [1336, 14] width 11 height 11
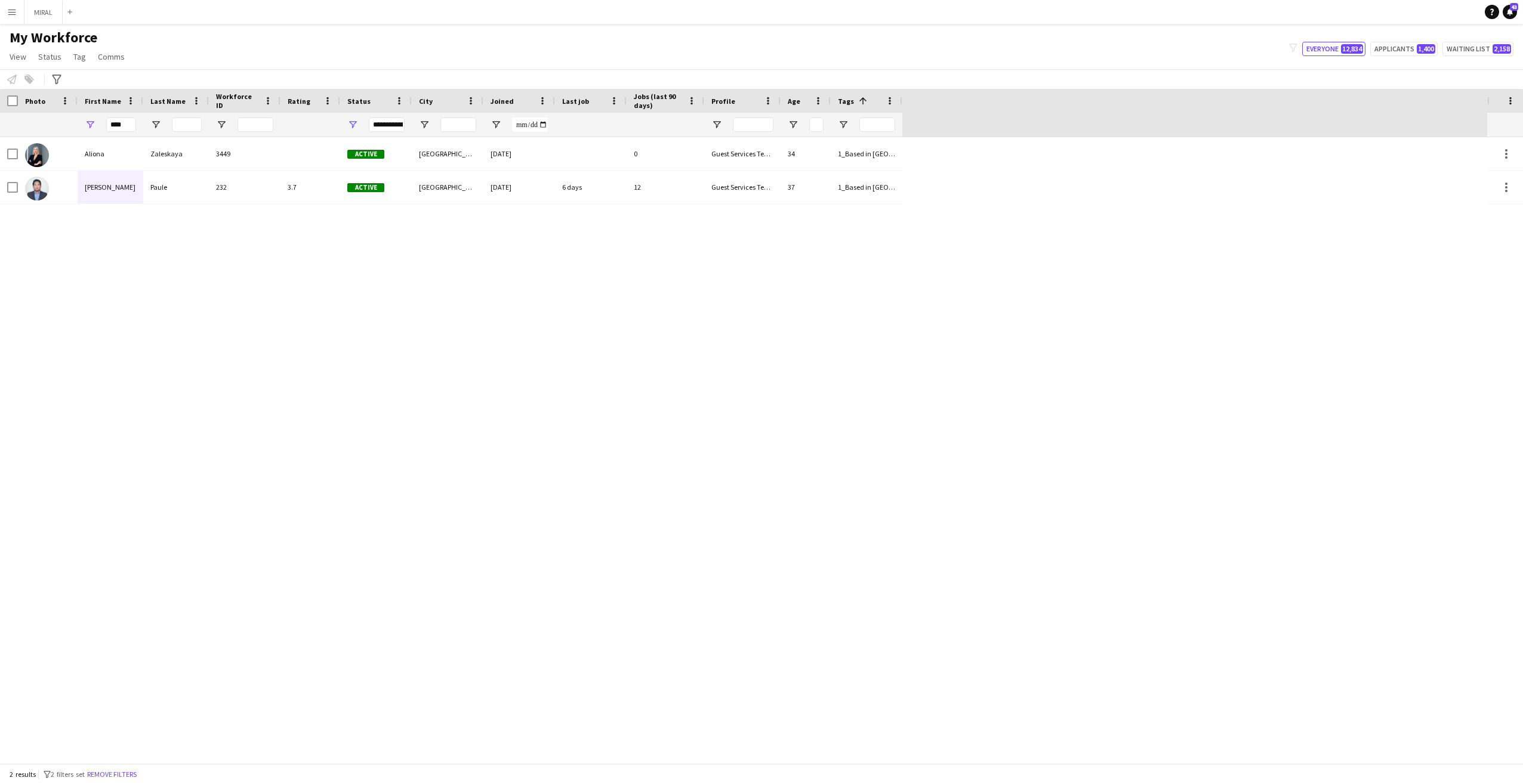
drag, startPoint x: 1132, startPoint y: 337, endPoint x: 837, endPoint y: 332, distance: 295.0
click at [1124, 340] on div "Aliona Zaleskaya 3449 Active Dubai 16-05-2024 0 Guest Services Team 34 1_Based …" at bounding box center [743, 449] width 1487 height 625
